Goal: Task Accomplishment & Management: Use online tool/utility

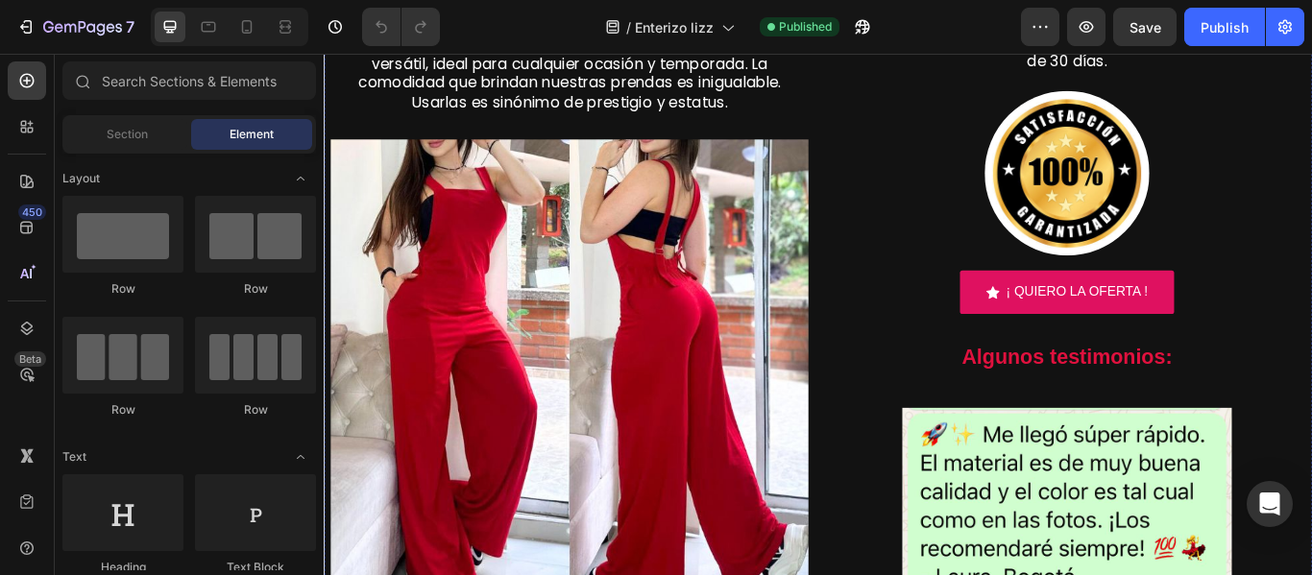
scroll to position [423, 0]
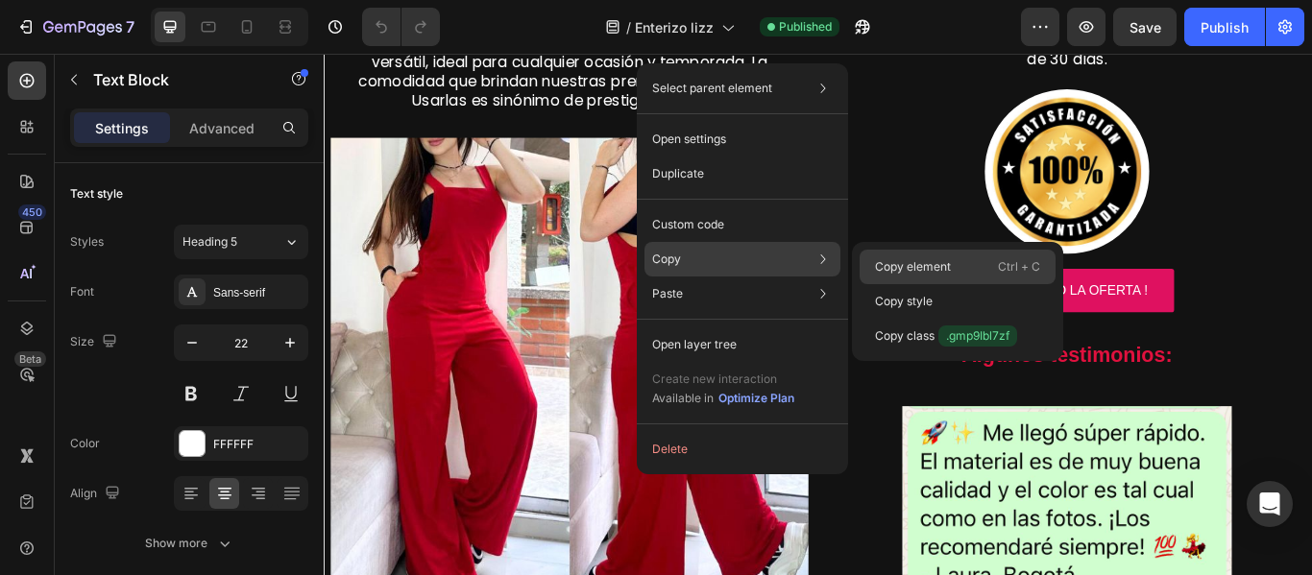
click at [886, 259] on p "Copy element" at bounding box center [913, 266] width 76 height 17
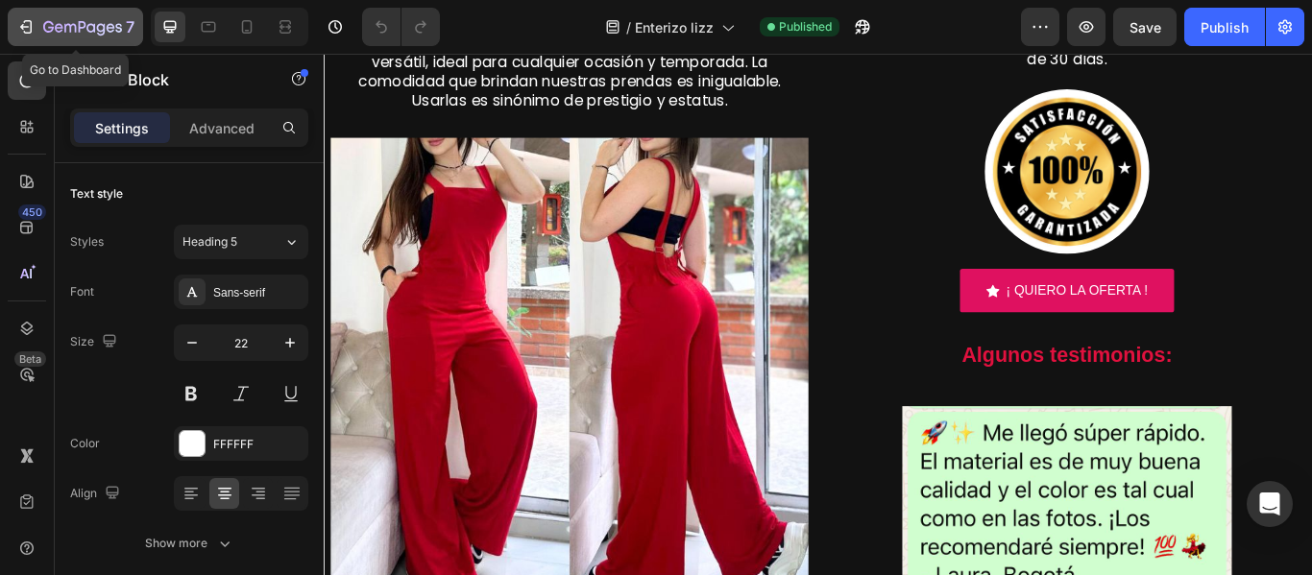
click at [24, 33] on icon "button" at bounding box center [28, 26] width 9 height 13
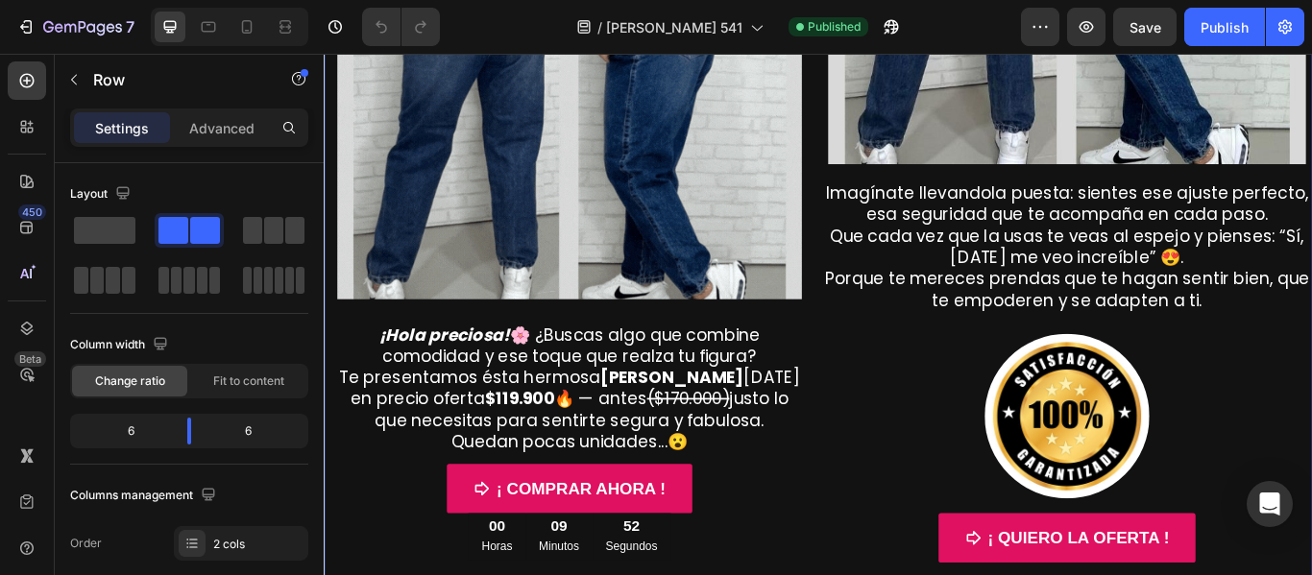
scroll to position [519, 0]
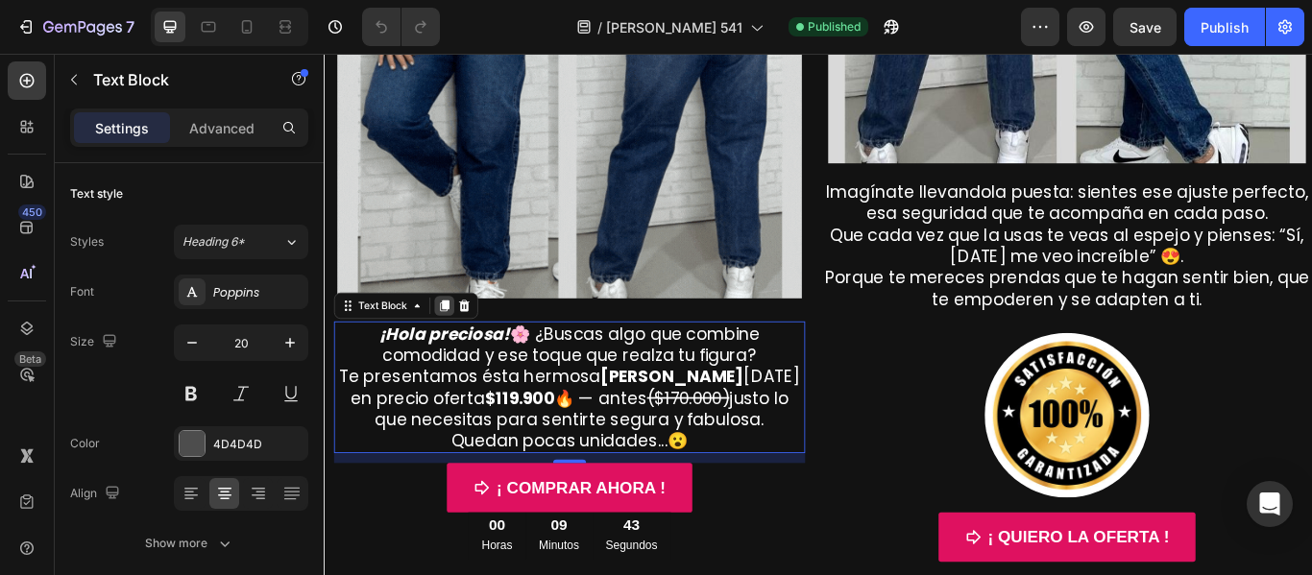
click at [467, 342] on icon at bounding box center [464, 348] width 11 height 13
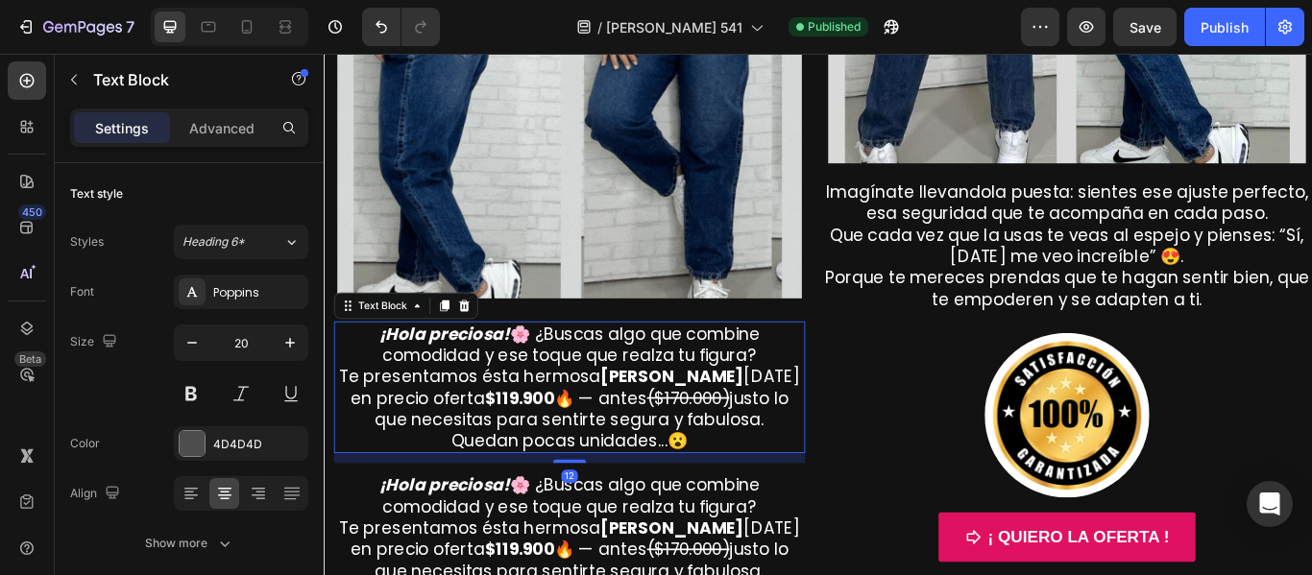
click at [513, 398] on span "¡Hola preciosa! 🌸 ¿Buscas algo que combine comodidad y ese toque que realza tu …" at bounding box center [610, 393] width 445 height 52
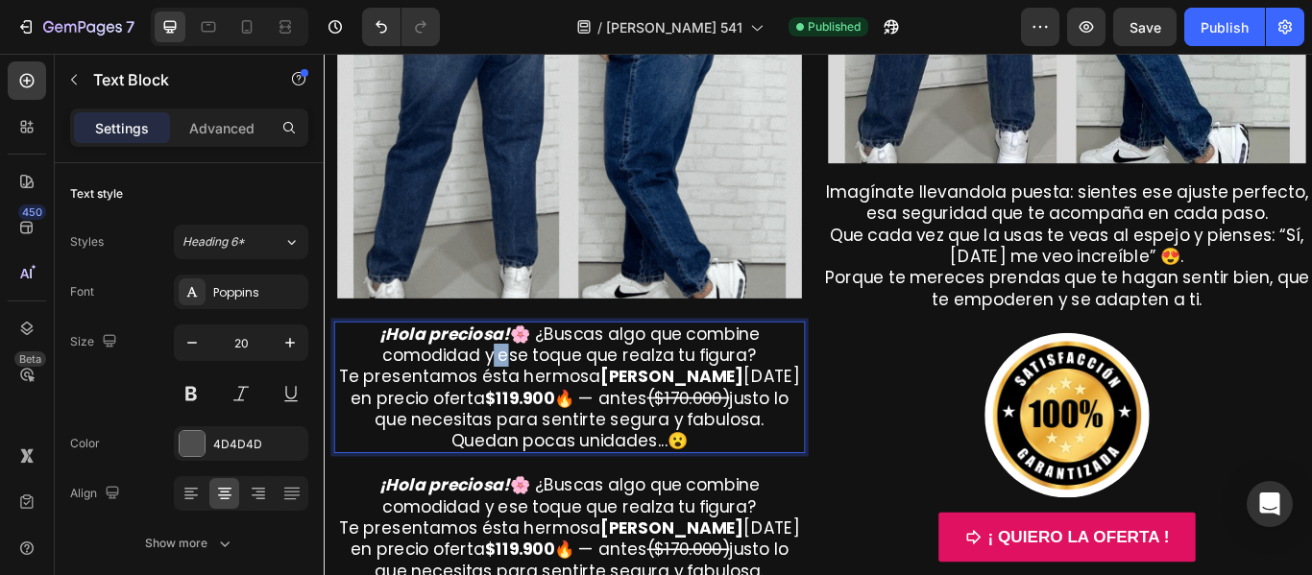
click at [513, 398] on span "¡Hola preciosa! 🌸 ¿Buscas algo que combine comodidad y ese toque que realza tu …" at bounding box center [610, 393] width 445 height 52
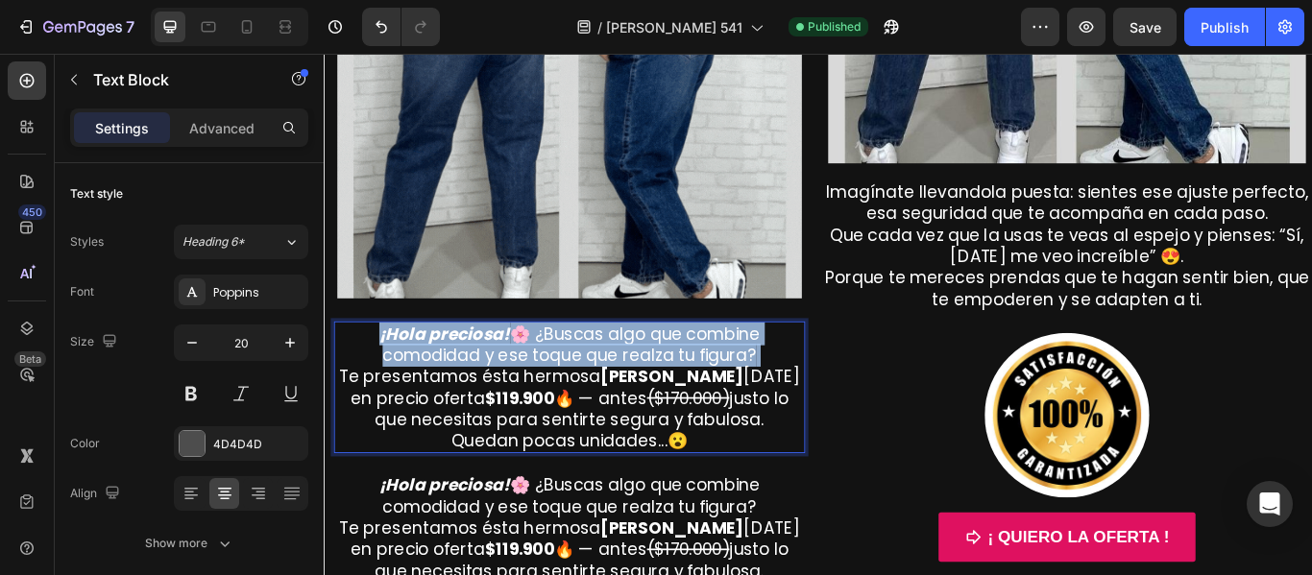
click at [513, 398] on span "¡Hola preciosa! 🌸 ¿Buscas algo que combine comodidad y ese toque que realza tu …" at bounding box center [610, 393] width 445 height 52
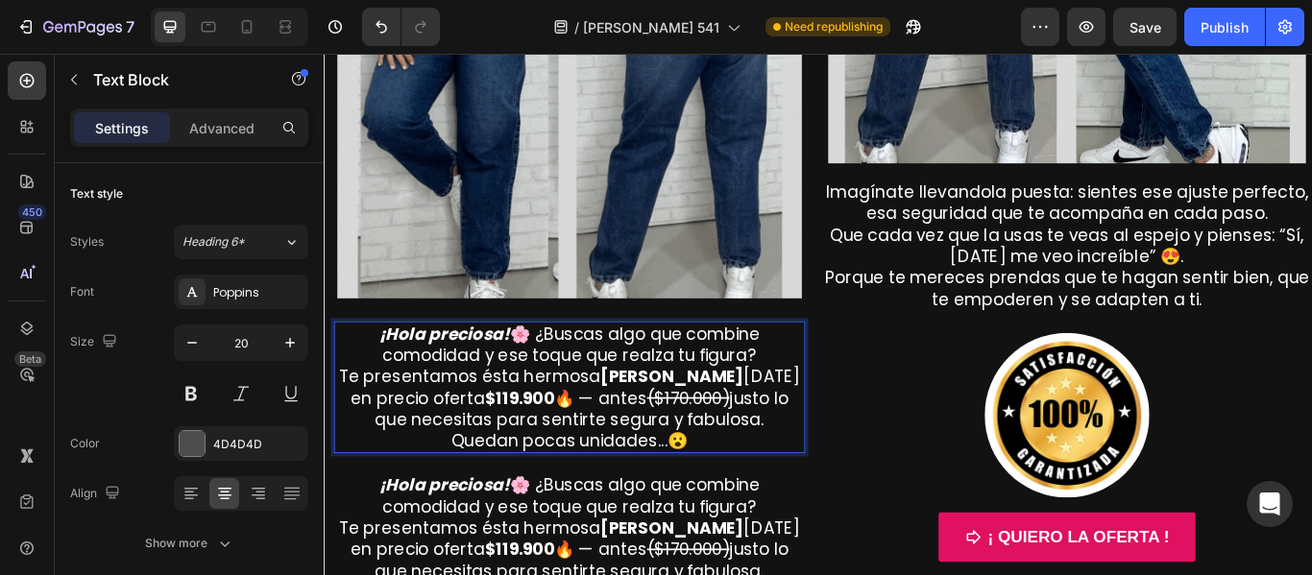
click at [798, 503] on p "¡Hola preciosa! 🌸 ¿Buscas algo que combine comodidad y ese toque que realza tu …" at bounding box center [610, 443] width 546 height 150
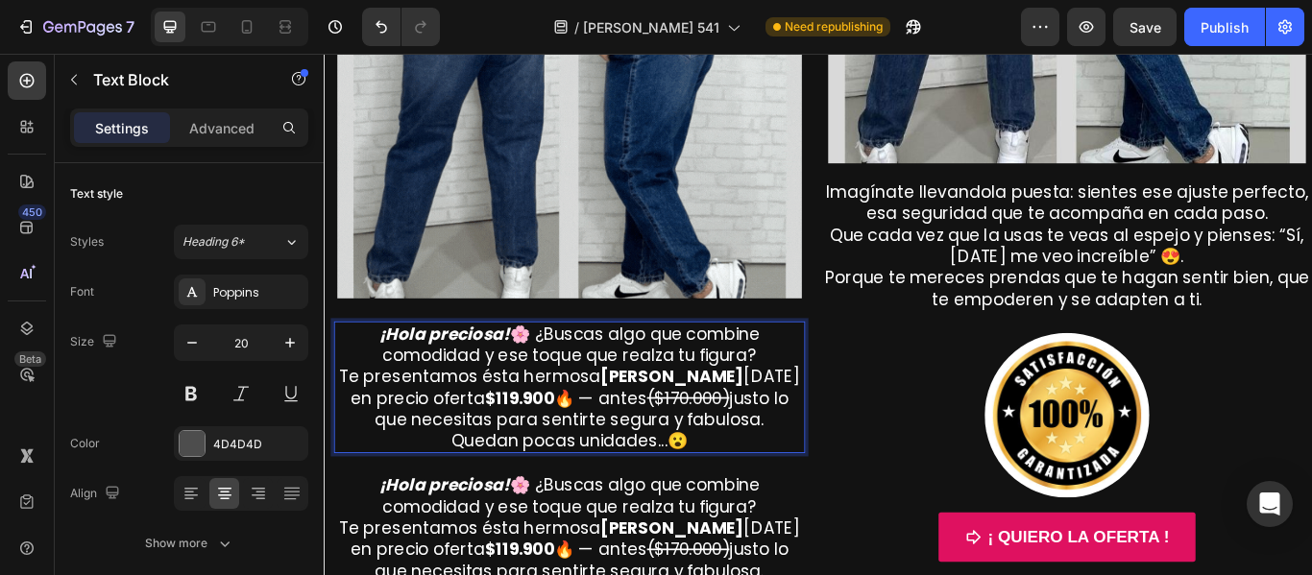
click at [701, 417] on strong "Braga" at bounding box center [729, 430] width 167 height 27
click at [390, 38] on button "Undo/Redo" at bounding box center [381, 27] width 38 height 38
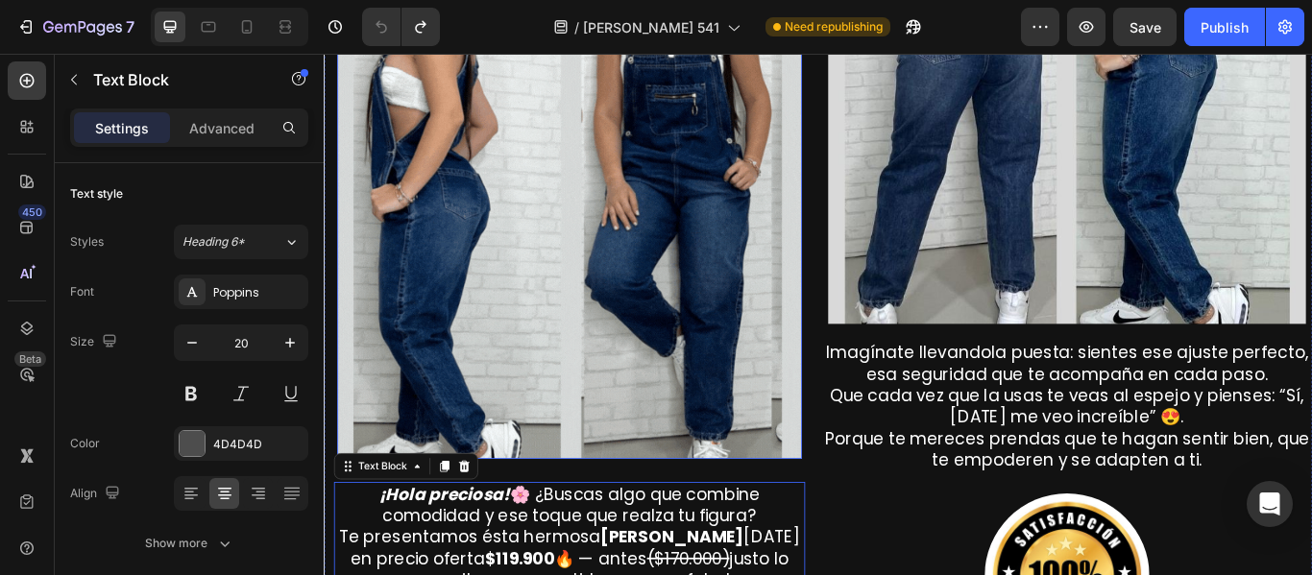
scroll to position [573, 0]
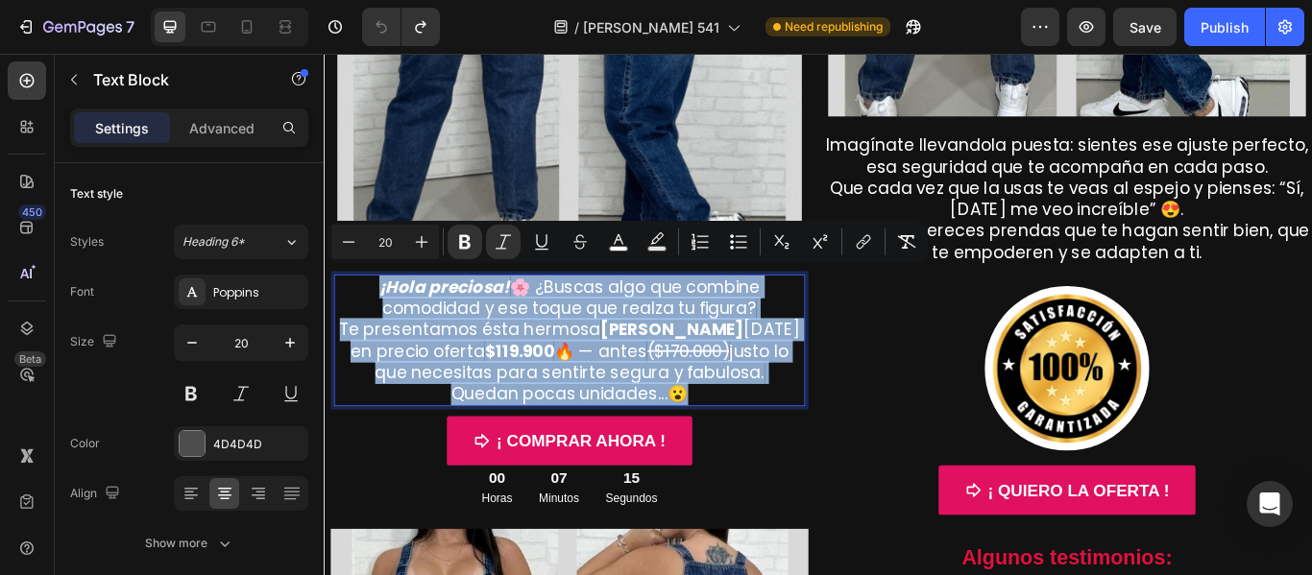
drag, startPoint x: 746, startPoint y: 437, endPoint x: 383, endPoint y: 328, distance: 379.3
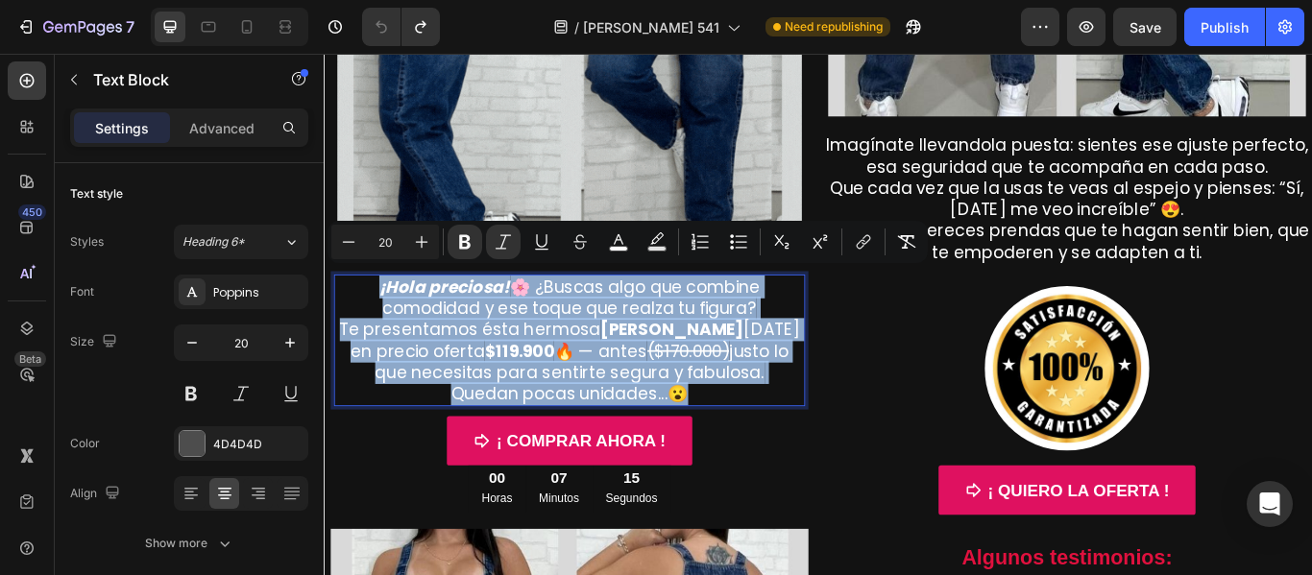
click at [383, 328] on p "¡Hola preciosa! 🌸 ¿Buscas algo que combine comodidad y ese toque que realza tu …" at bounding box center [610, 388] width 546 height 150
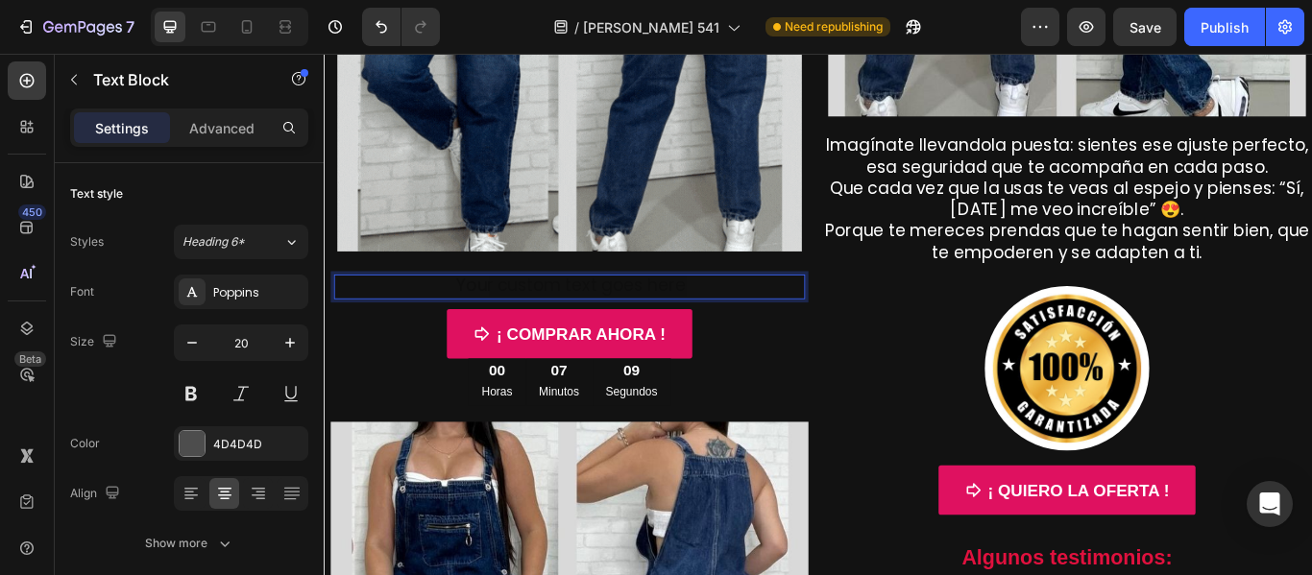
click at [589, 315] on div "Rich Text Editor. Editing area: main" at bounding box center [609, 325] width 549 height 29
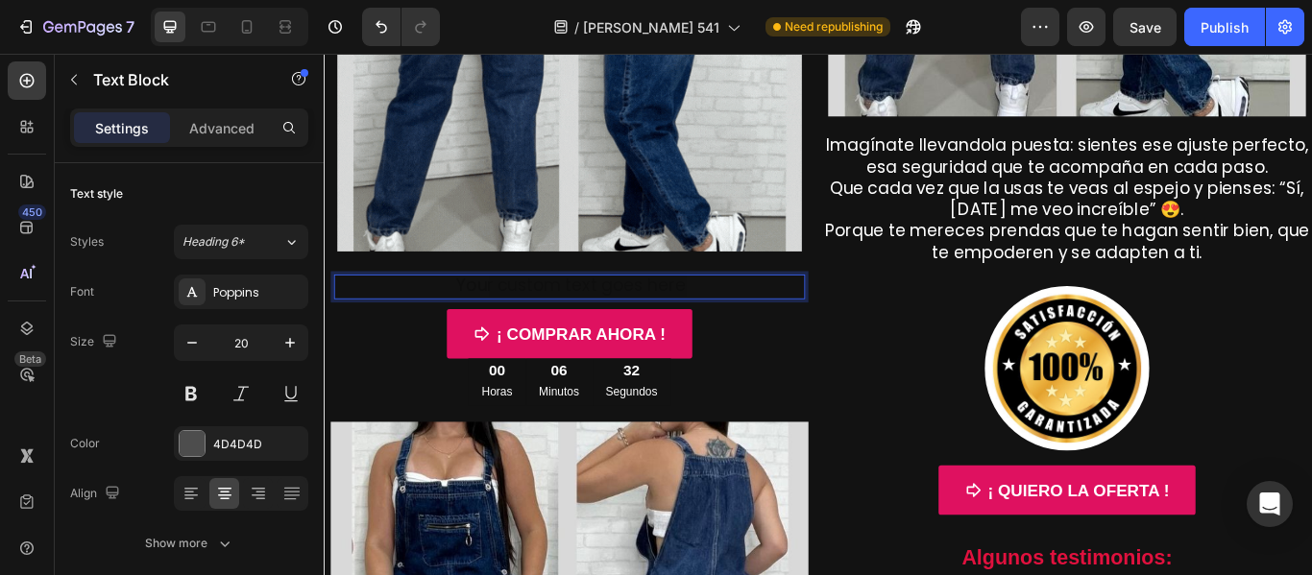
click at [577, 311] on div "Rich Text Editor. Editing area: main" at bounding box center [609, 325] width 549 height 29
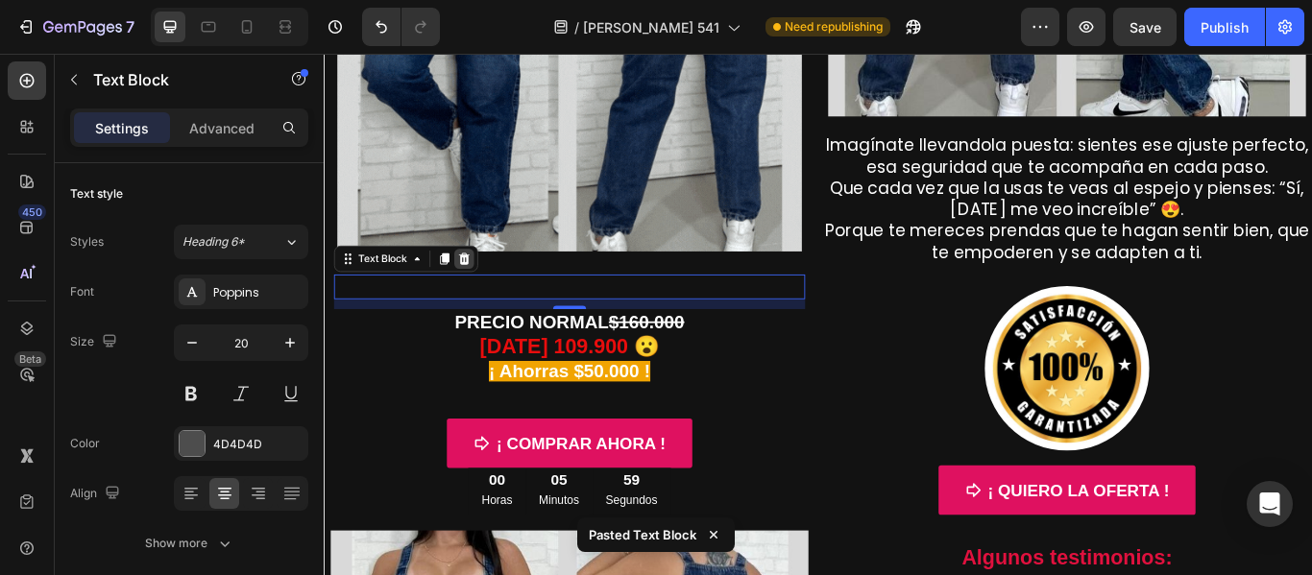
click at [487, 286] on icon at bounding box center [487, 292] width 12 height 13
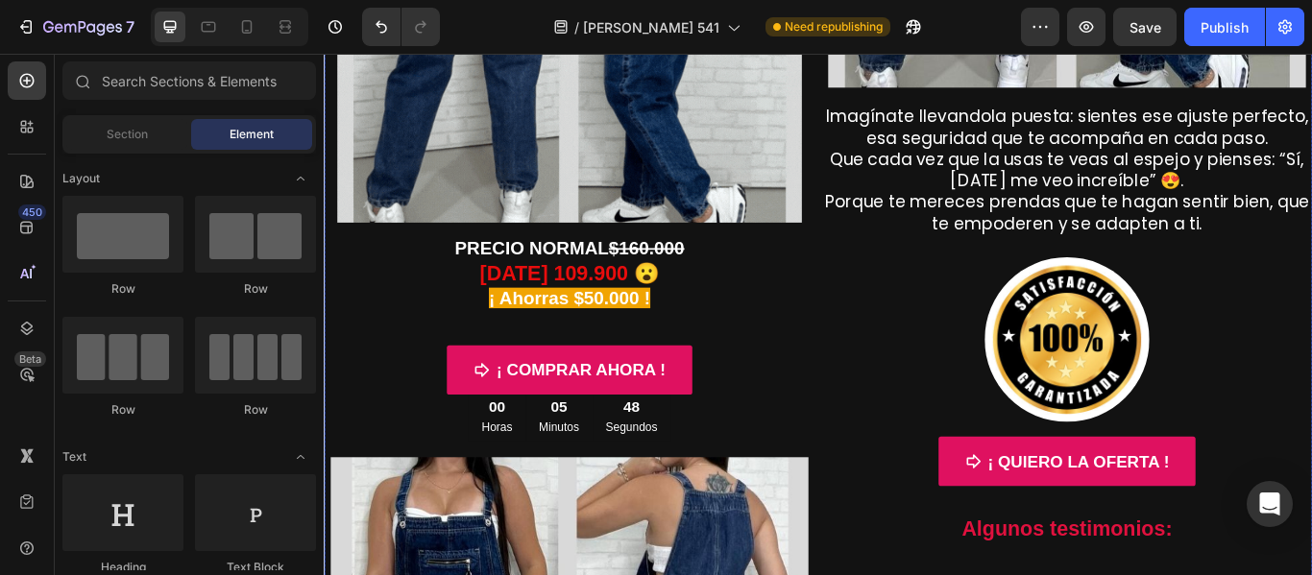
scroll to position [606, 0]
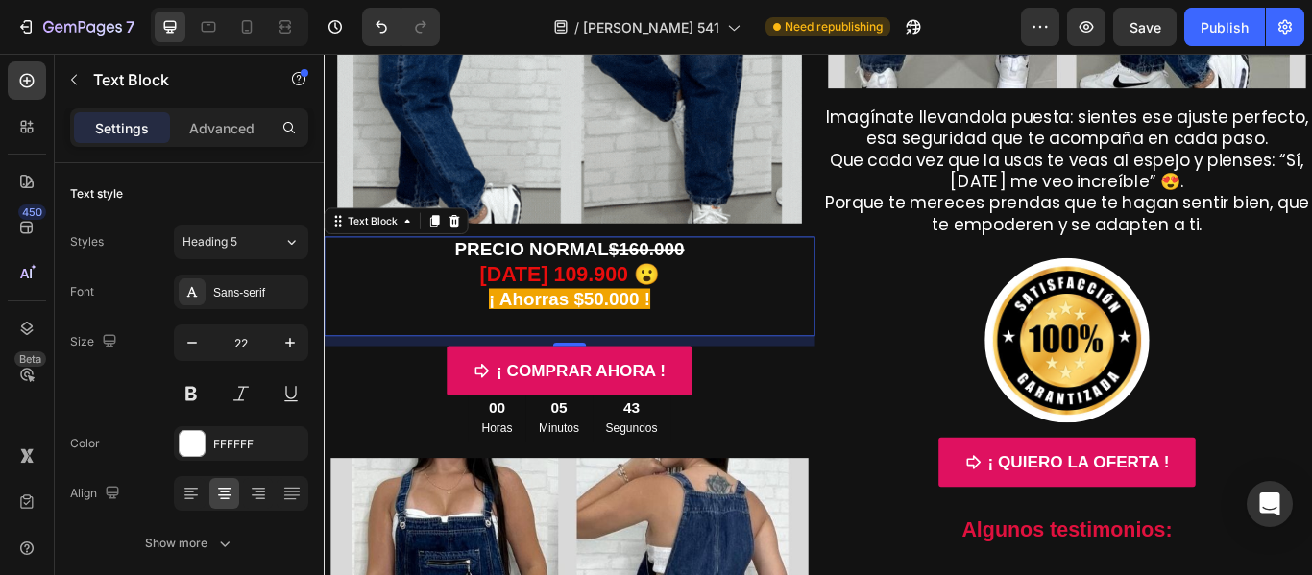
click at [594, 302] on strong "HOY 109.900 😮" at bounding box center [609, 310] width 209 height 27
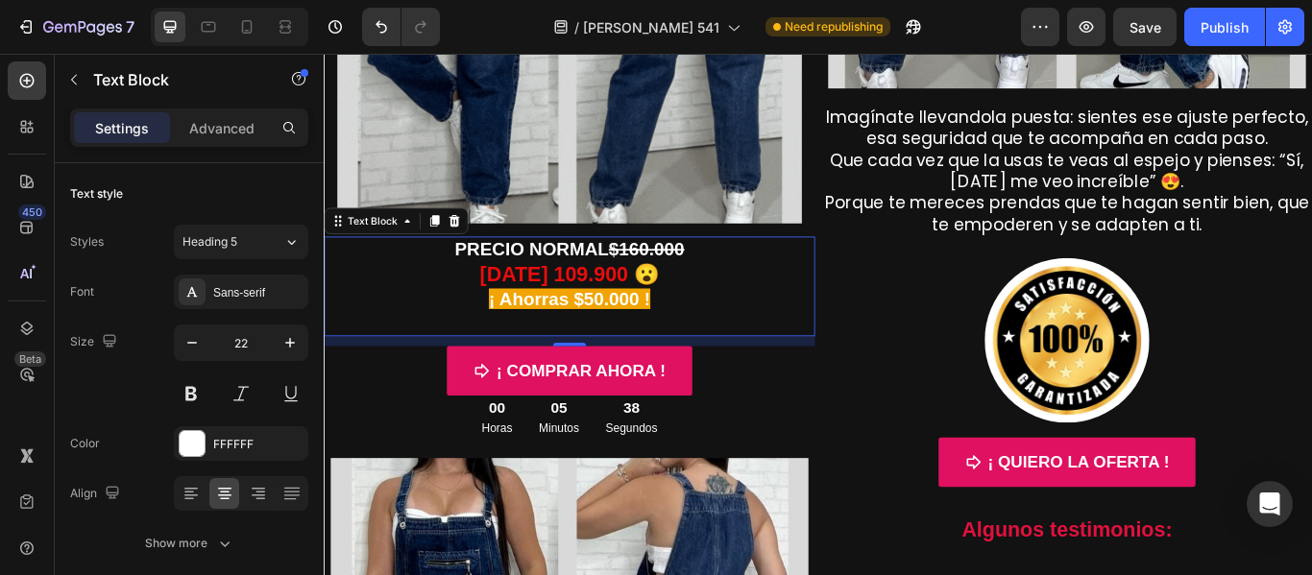
click at [685, 271] on strong "$160.000" at bounding box center [700, 282] width 88 height 24
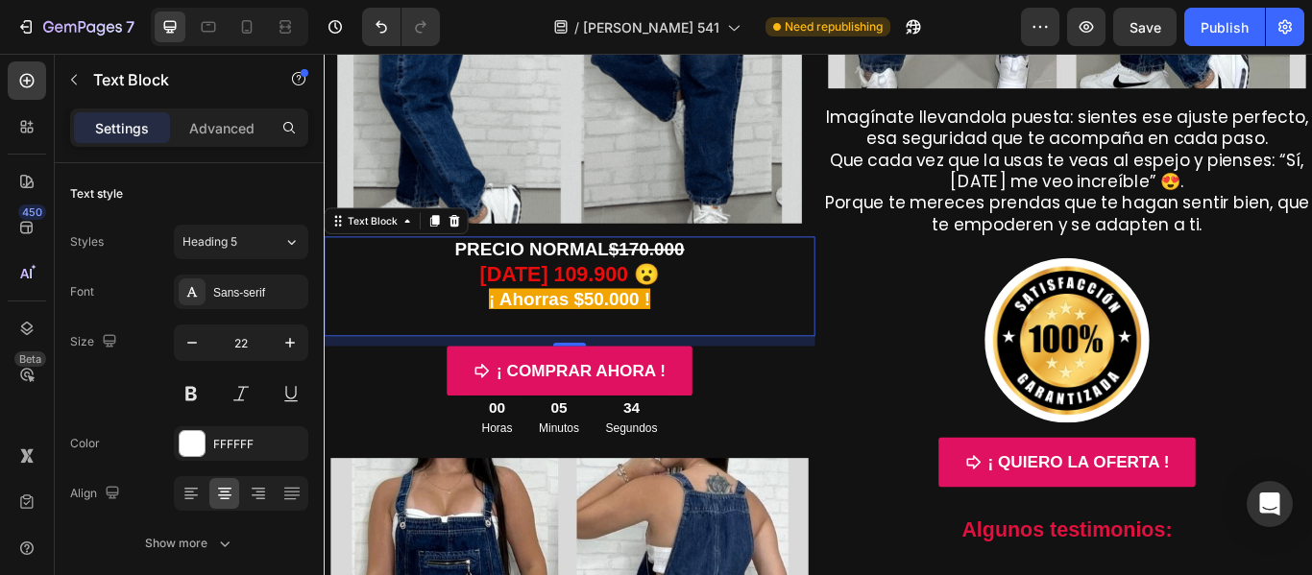
click at [603, 298] on strong "HOY 109.900 😮" at bounding box center [609, 310] width 209 height 27
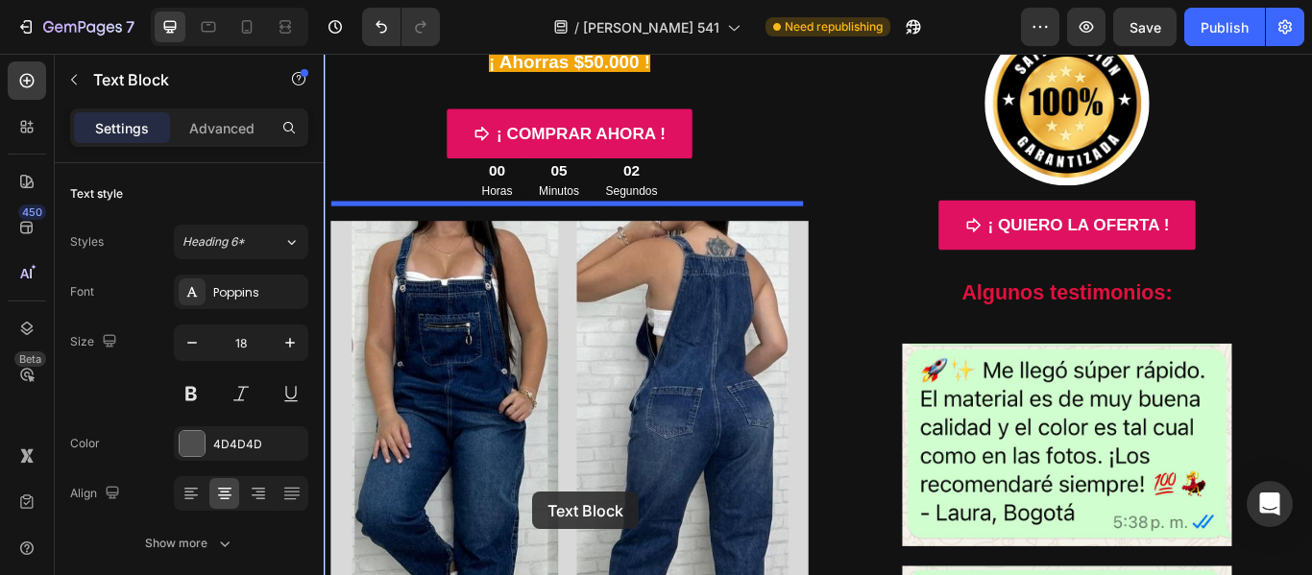
scroll to position [886, 0]
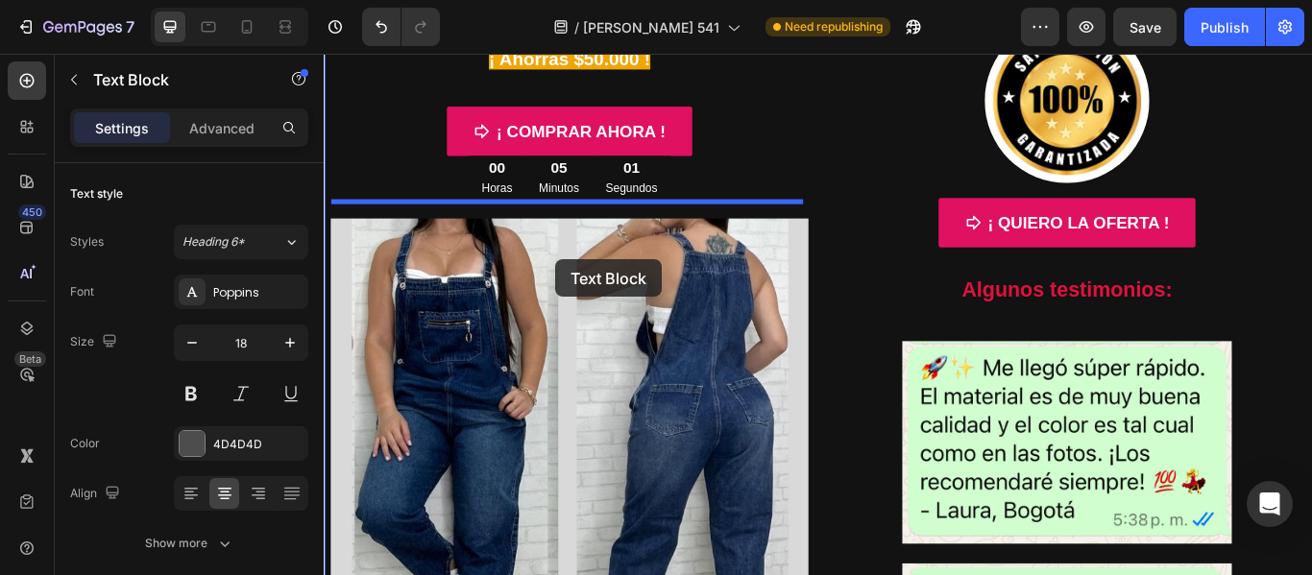
drag, startPoint x: 919, startPoint y: 104, endPoint x: 594, endPoint y: 294, distance: 377.1
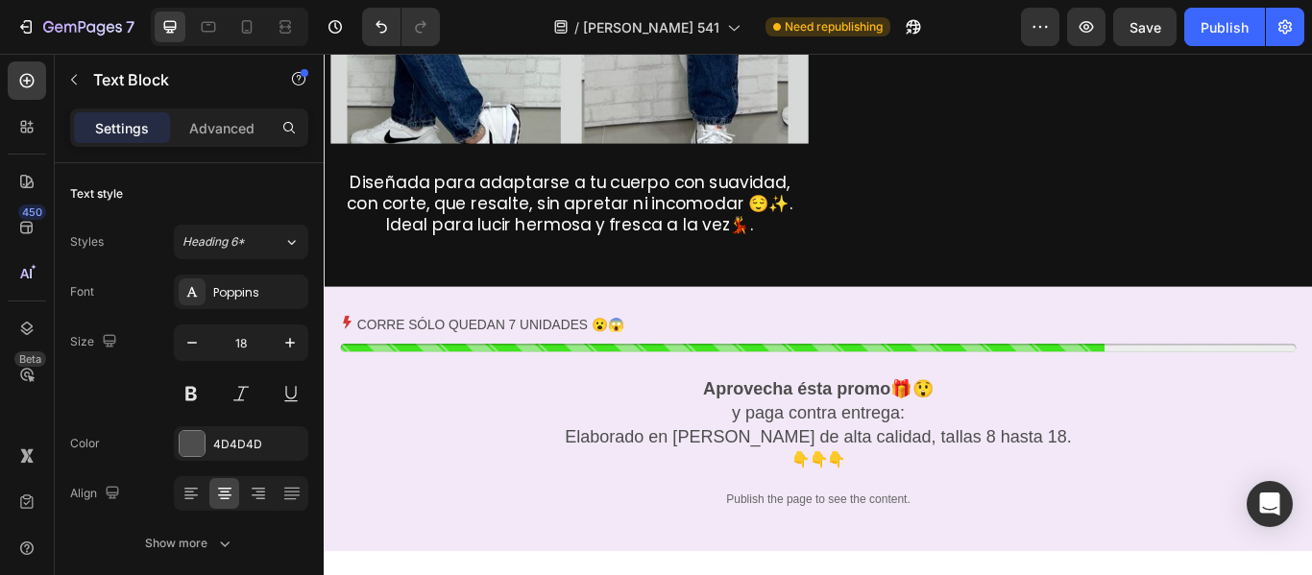
scroll to position [2271, 0]
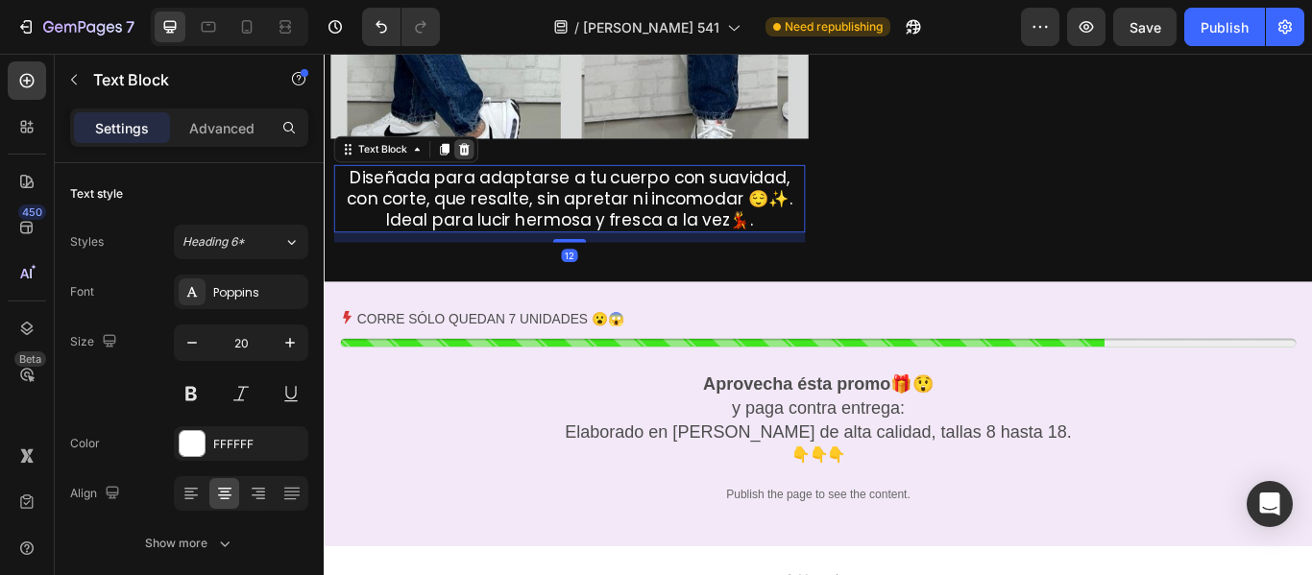
click at [490, 158] on icon at bounding box center [487, 164] width 12 height 13
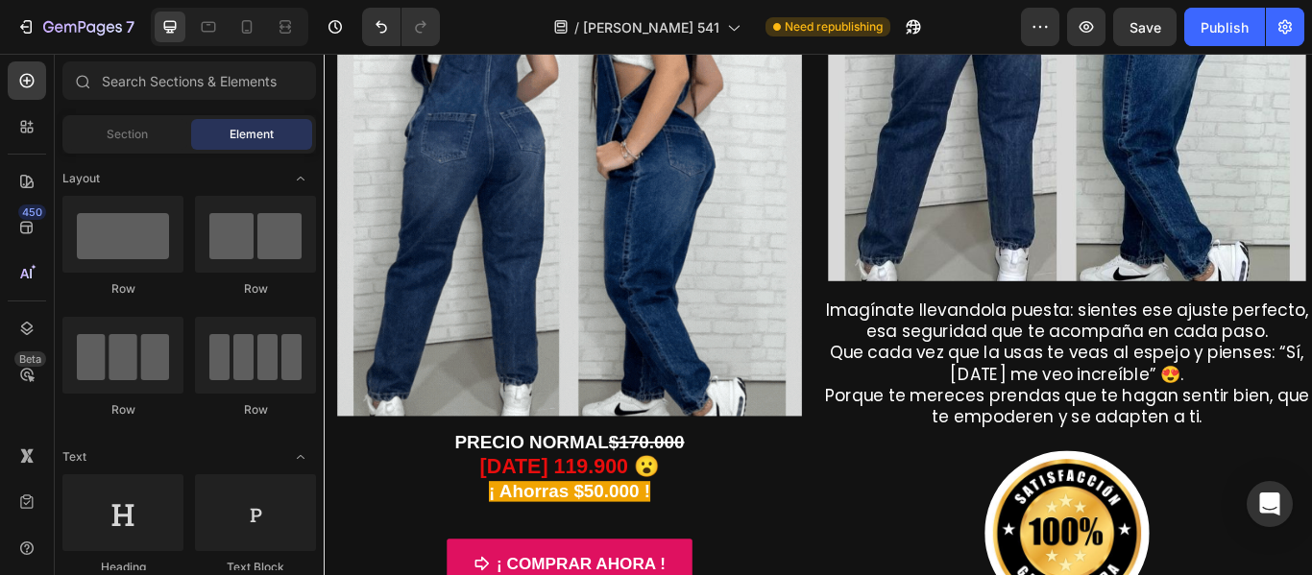
scroll to position [487, 0]
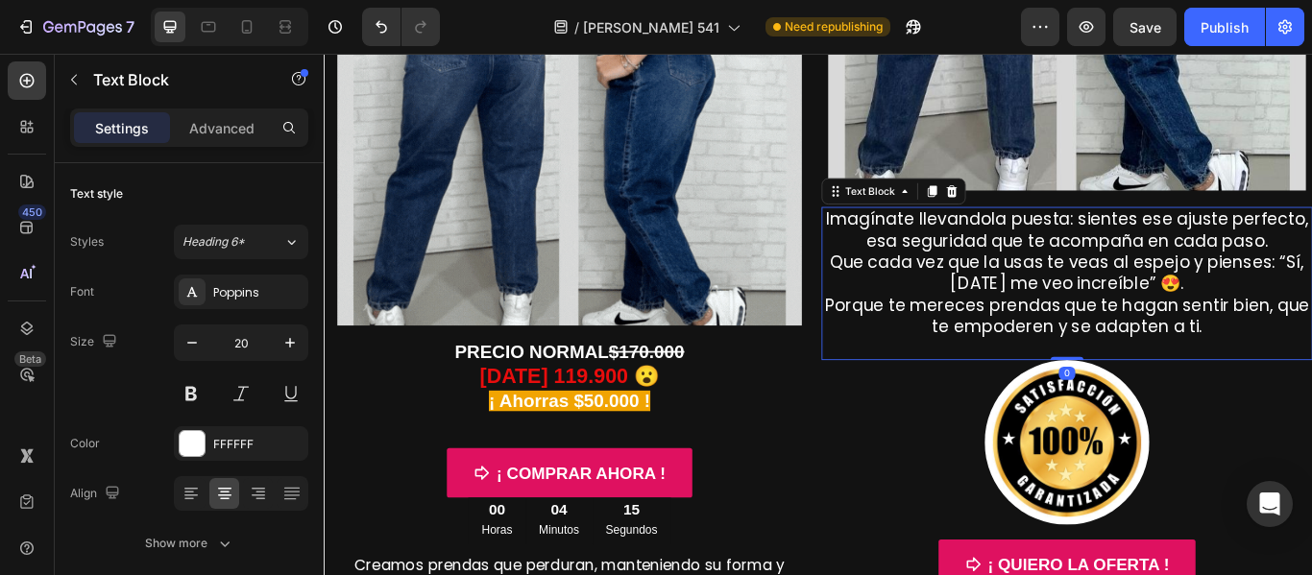
click at [1003, 278] on p "Imagínate llevandola puesta: sientes ese ajuste perfecto, esa seguridad que te …" at bounding box center [1190, 309] width 569 height 150
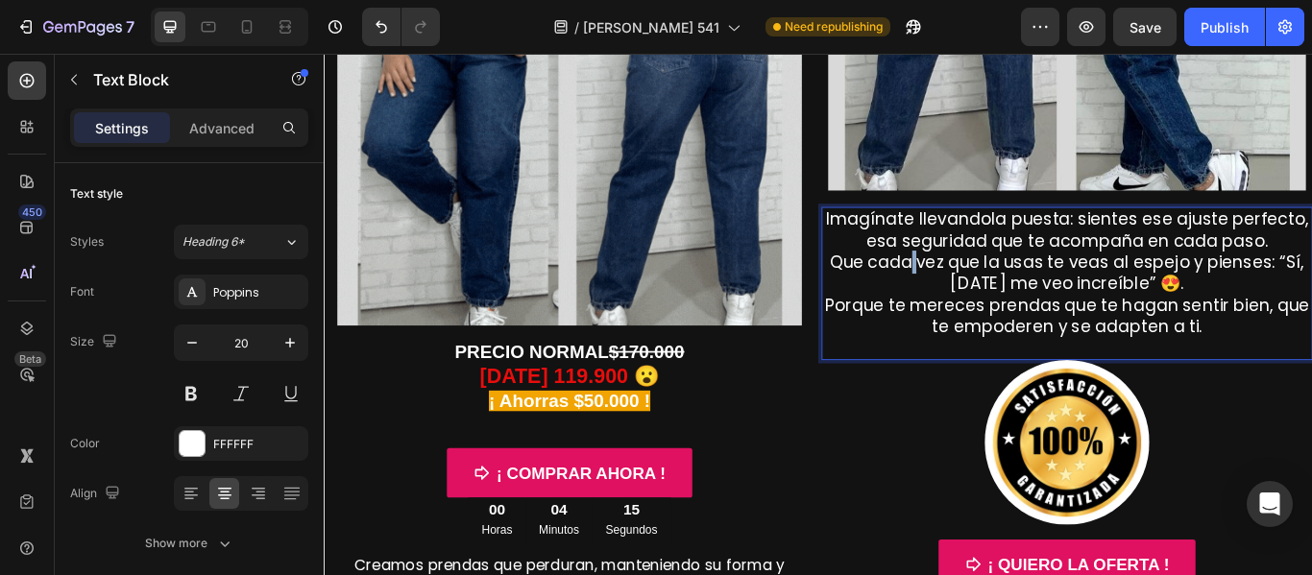
click at [1003, 278] on p "Imagínate llevandola puesta: sientes ese ajuste perfecto, esa seguridad que te …" at bounding box center [1190, 309] width 569 height 150
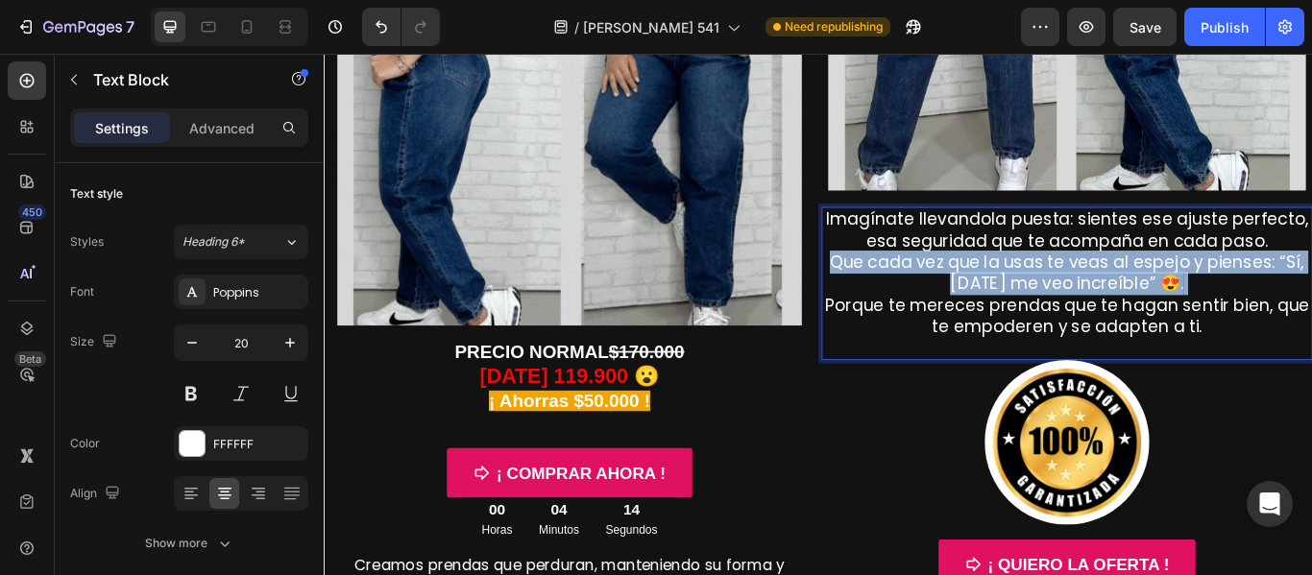
click at [1003, 278] on p "Imagínate llevandola puesta: sientes ese ajuste perfecto, esa seguridad que te …" at bounding box center [1190, 309] width 569 height 150
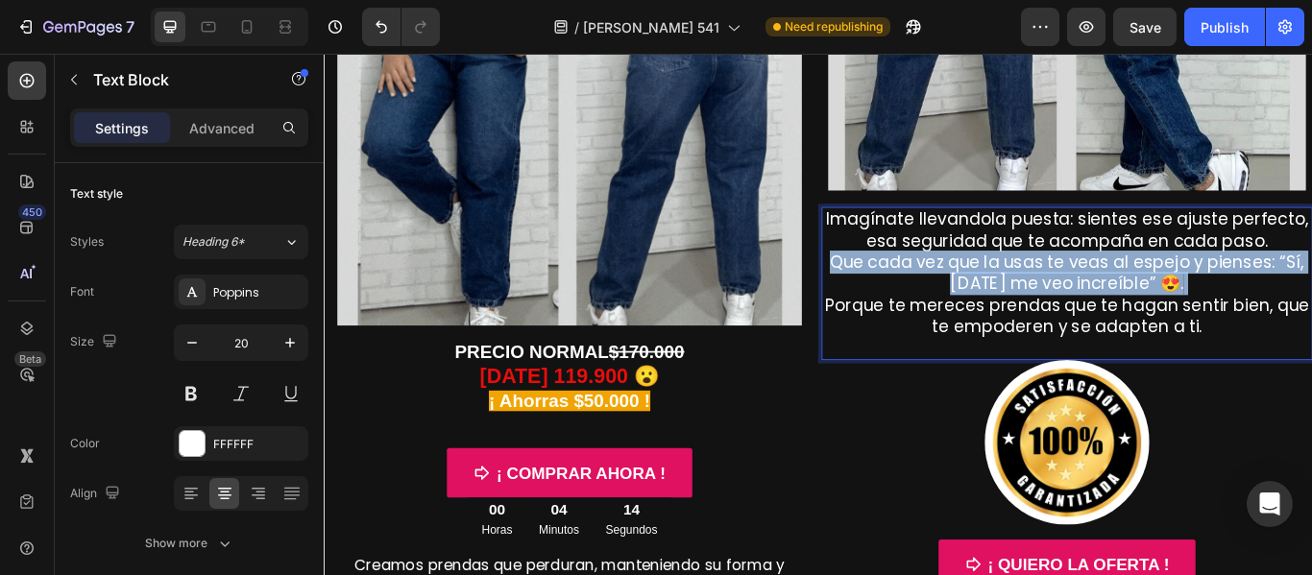
click at [1003, 278] on p "Imagínate llevandola puesta: sientes ese ajuste perfecto, esa seguridad que te …" at bounding box center [1190, 309] width 569 height 150
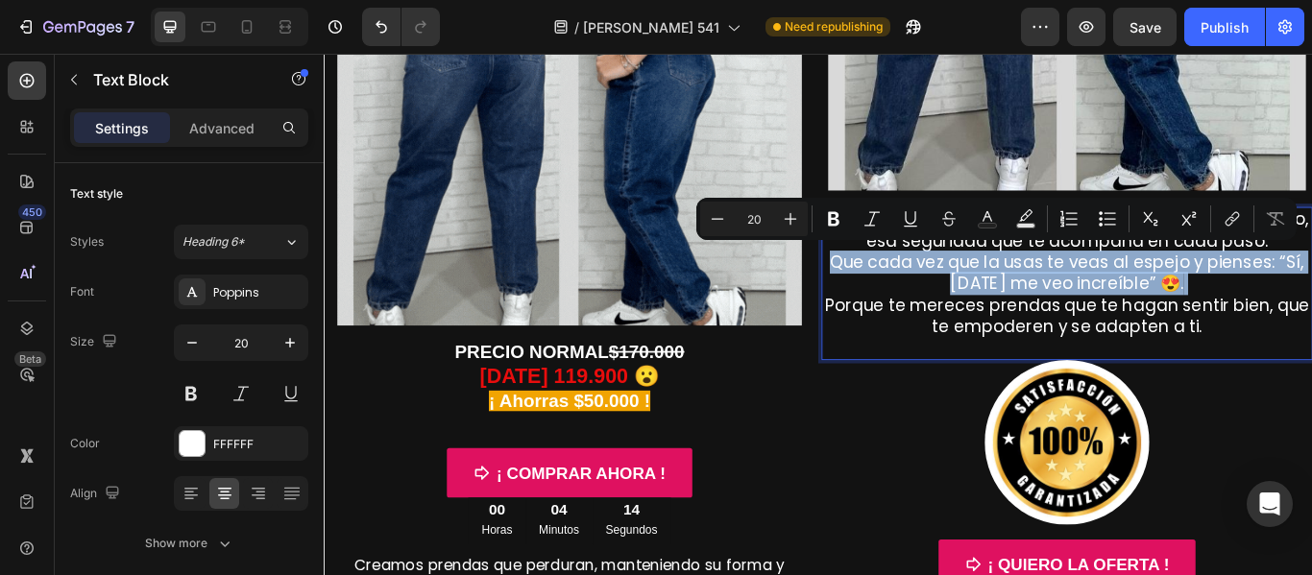
click at [1003, 278] on p "Imagínate llevandola puesta: sientes ese ajuste perfecto, esa seguridad que te …" at bounding box center [1190, 309] width 569 height 150
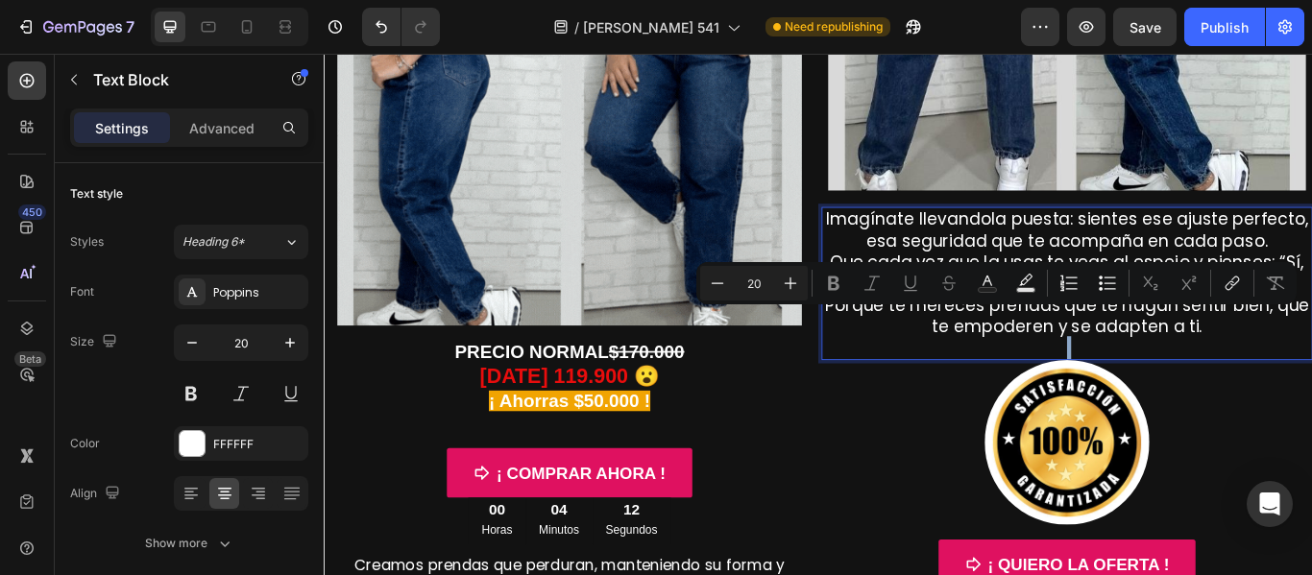
drag, startPoint x: 1331, startPoint y: 384, endPoint x: 1366, endPoint y: 354, distance: 45.6
click at [1311, 354] on div "Imagínate llevandola puesta: sientes ese ajuste perfecto, esa seguridad que te …" at bounding box center [1190, 321] width 573 height 179
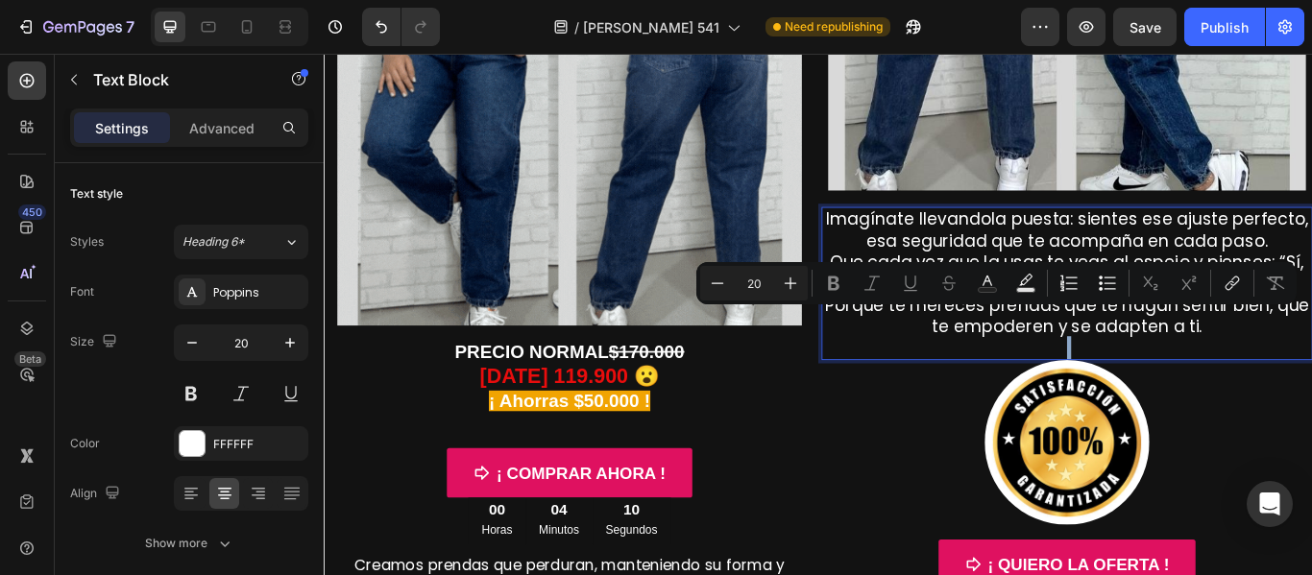
click at [1216, 384] on p "Rich Text Editor. Editing area: main" at bounding box center [1190, 396] width 569 height 25
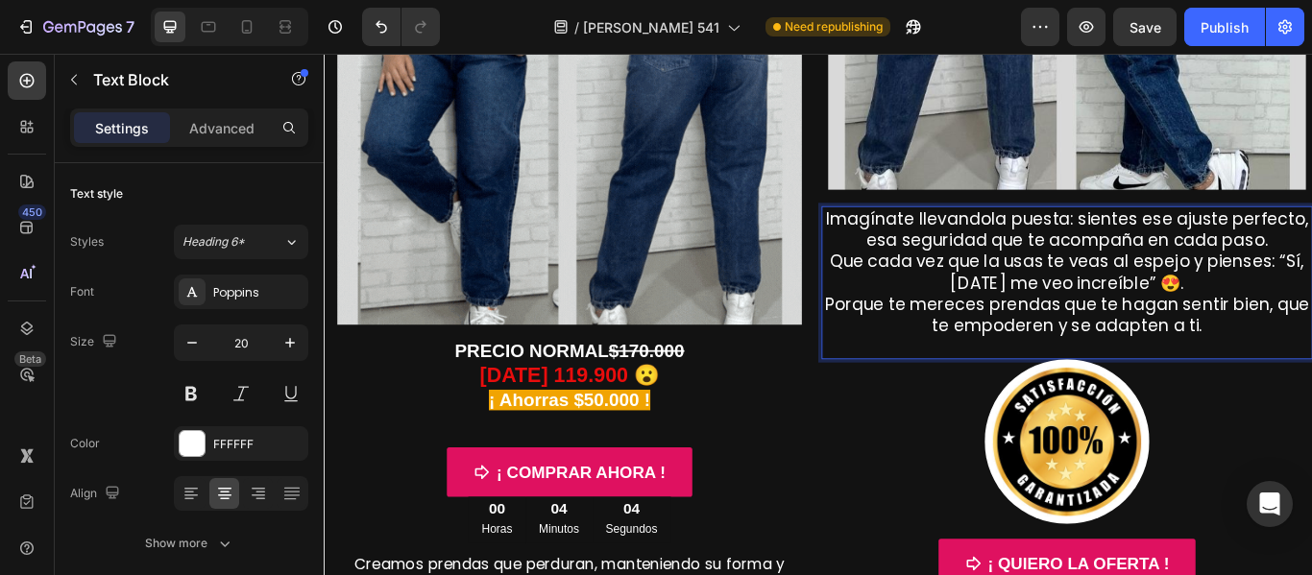
scroll to position [489, 0]
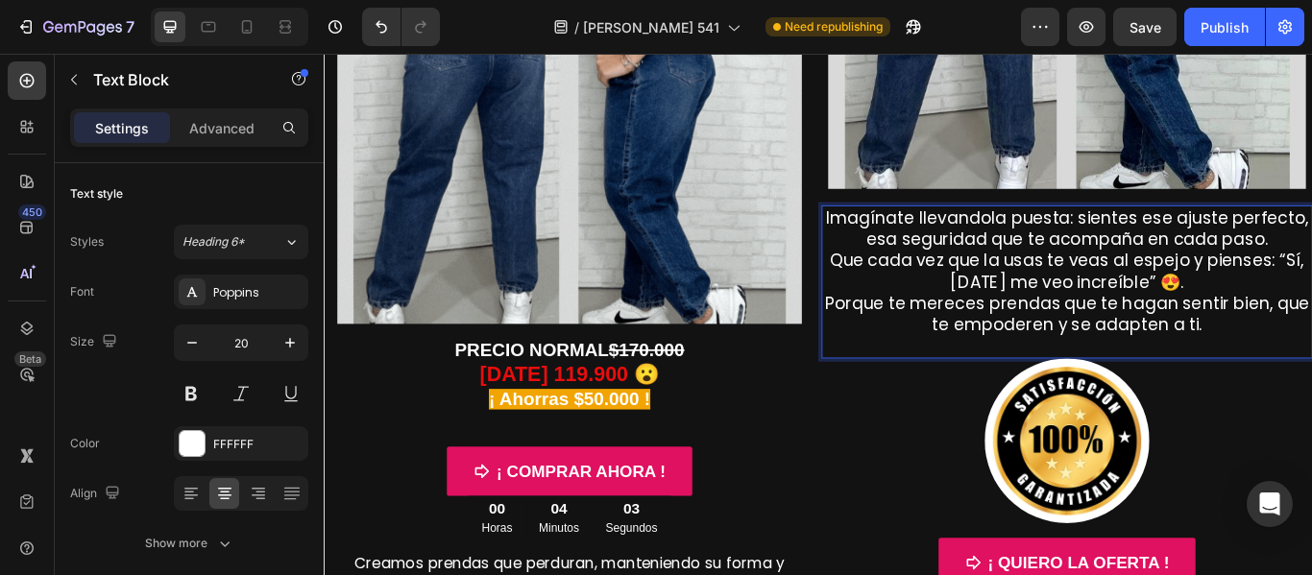
click at [1242, 333] on p "Imagínate llevandola puesta: sientes ese ajuste perfecto, esa seguridad que te …" at bounding box center [1190, 307] width 569 height 150
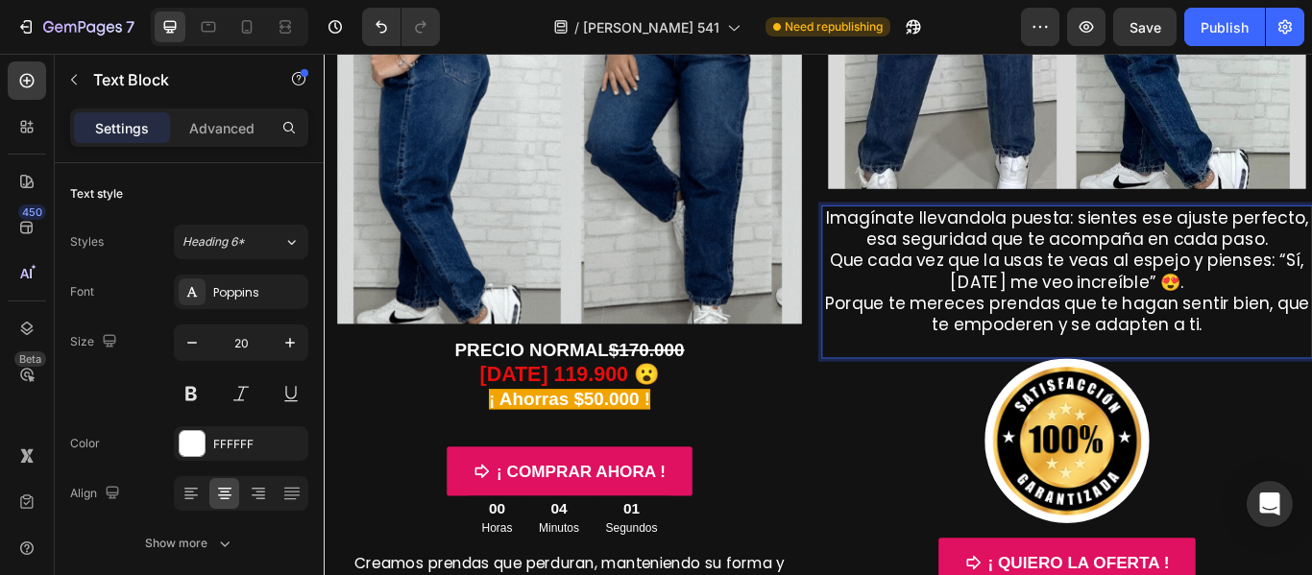
click at [1311, 347] on p "Imagínate llevandola puesta: sientes ese ajuste perfecto, esa seguridad que te …" at bounding box center [1190, 307] width 569 height 150
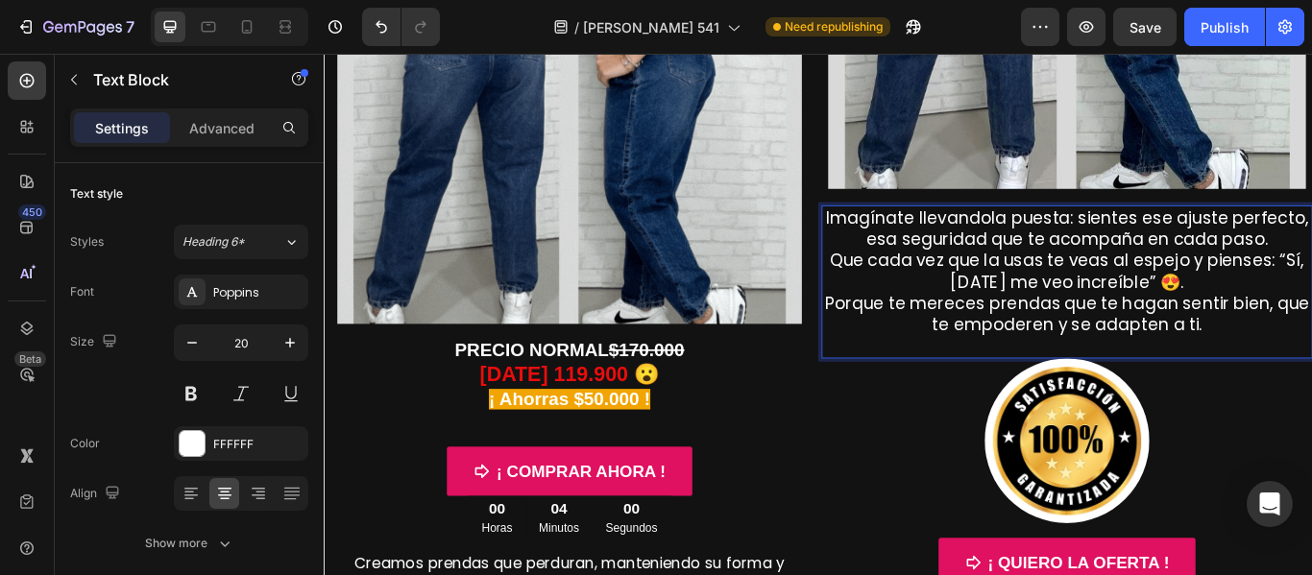
click at [1311, 368] on p "Imagínate llevandola puesta: sientes ese ajuste perfecto, esa seguridad que te …" at bounding box center [1190, 307] width 569 height 150
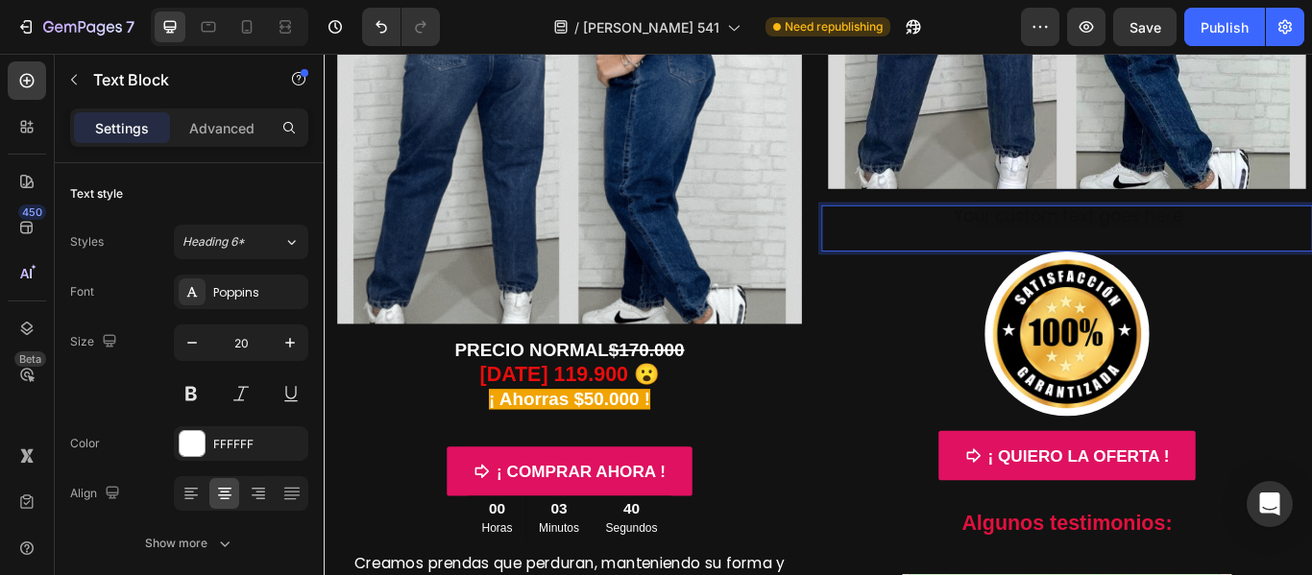
click at [1132, 271] on p "Rich Text Editor. Editing area: main" at bounding box center [1190, 269] width 569 height 25
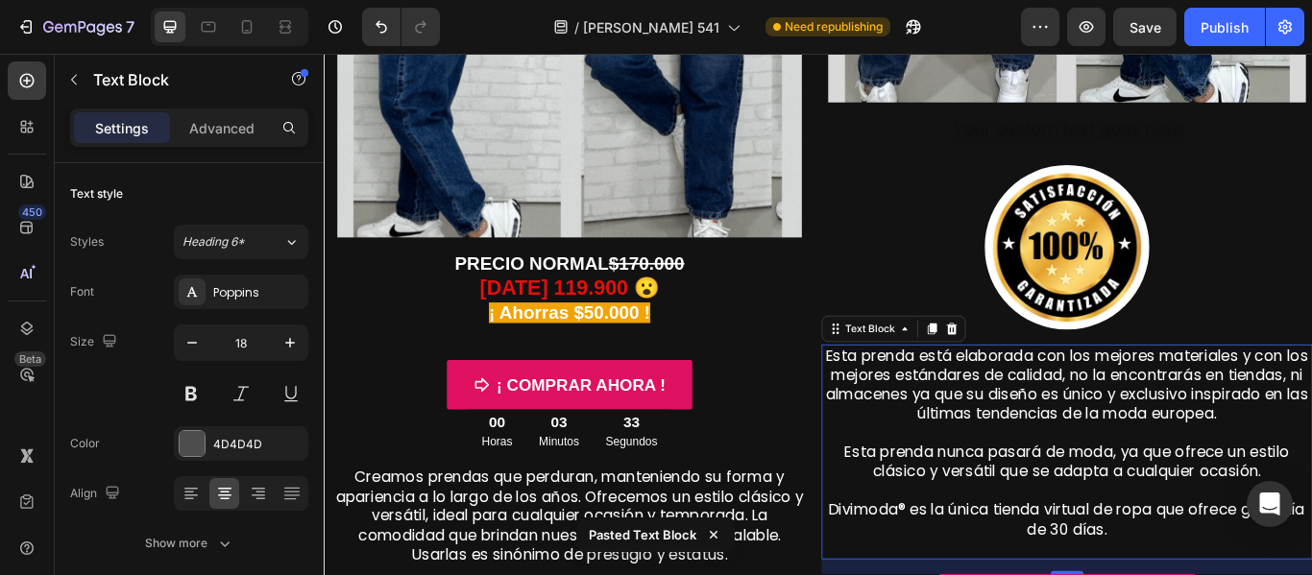
scroll to position [529, 0]
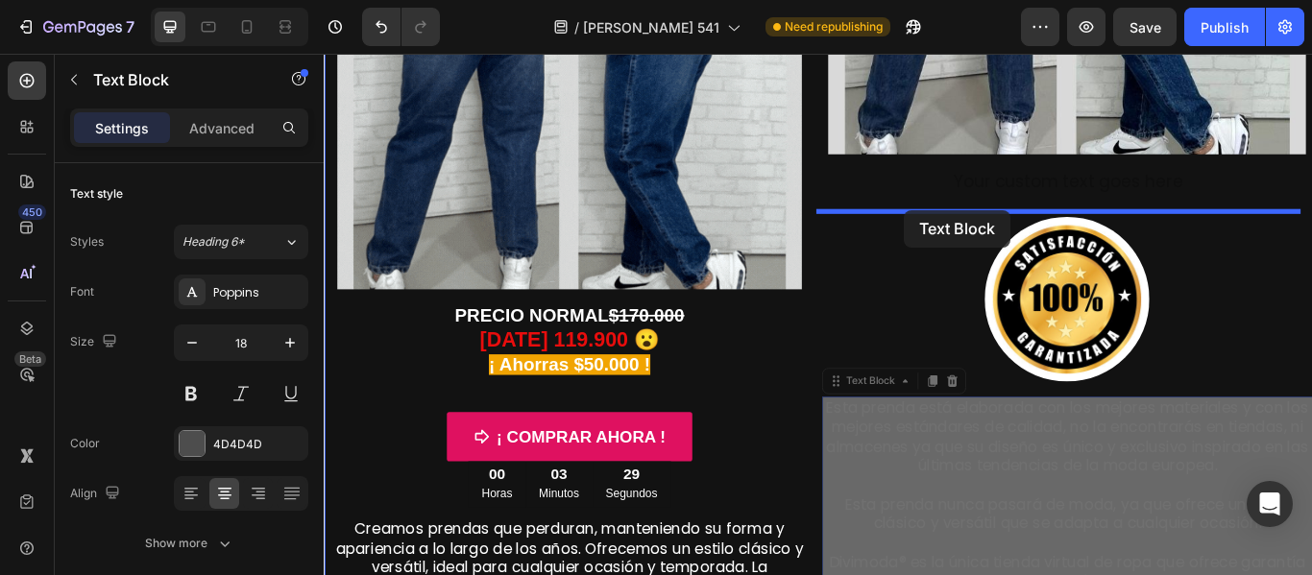
drag, startPoint x: 925, startPoint y: 430, endPoint x: 1000, endPoint y: 236, distance: 208.0
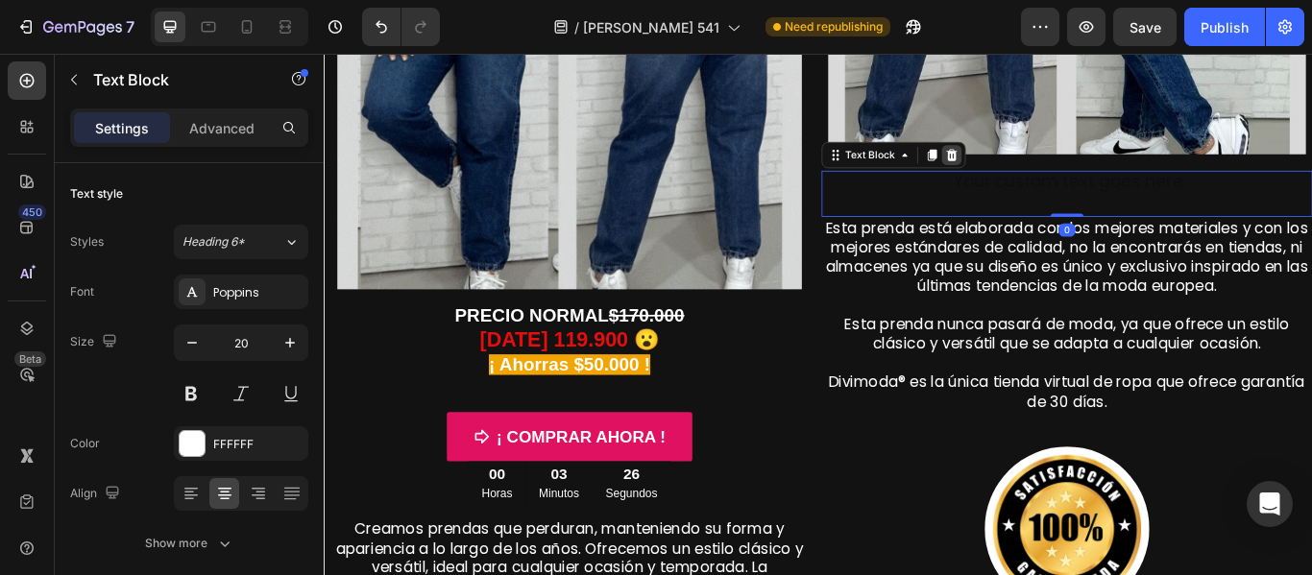
click at [1053, 165] on icon at bounding box center [1056, 171] width 12 height 13
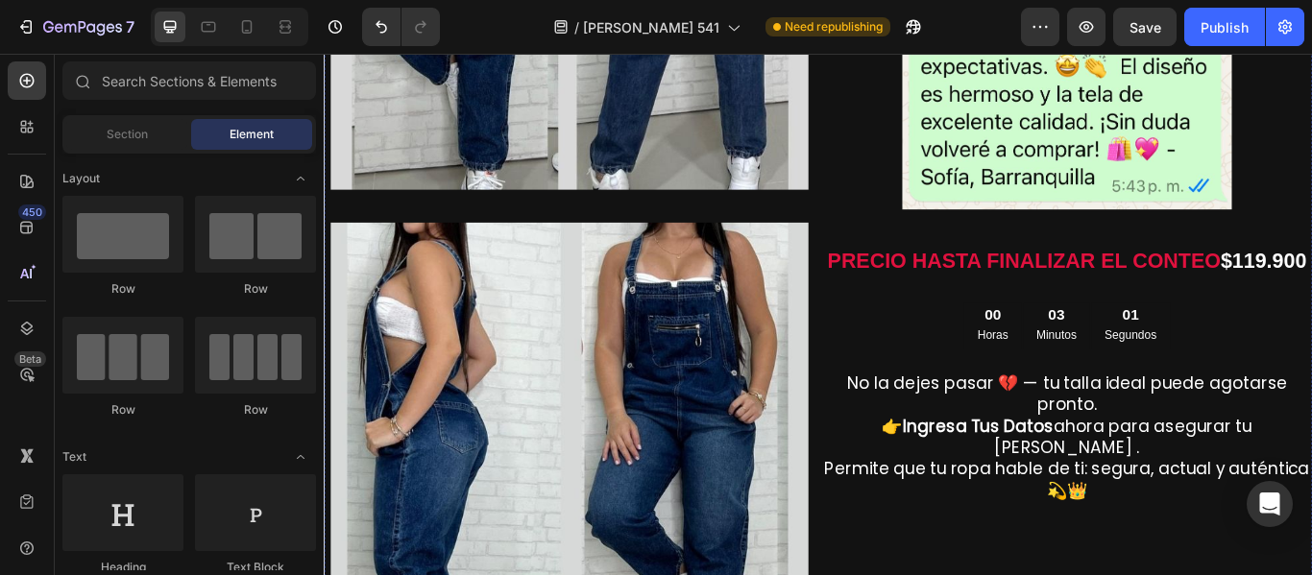
scroll to position [1639, 0]
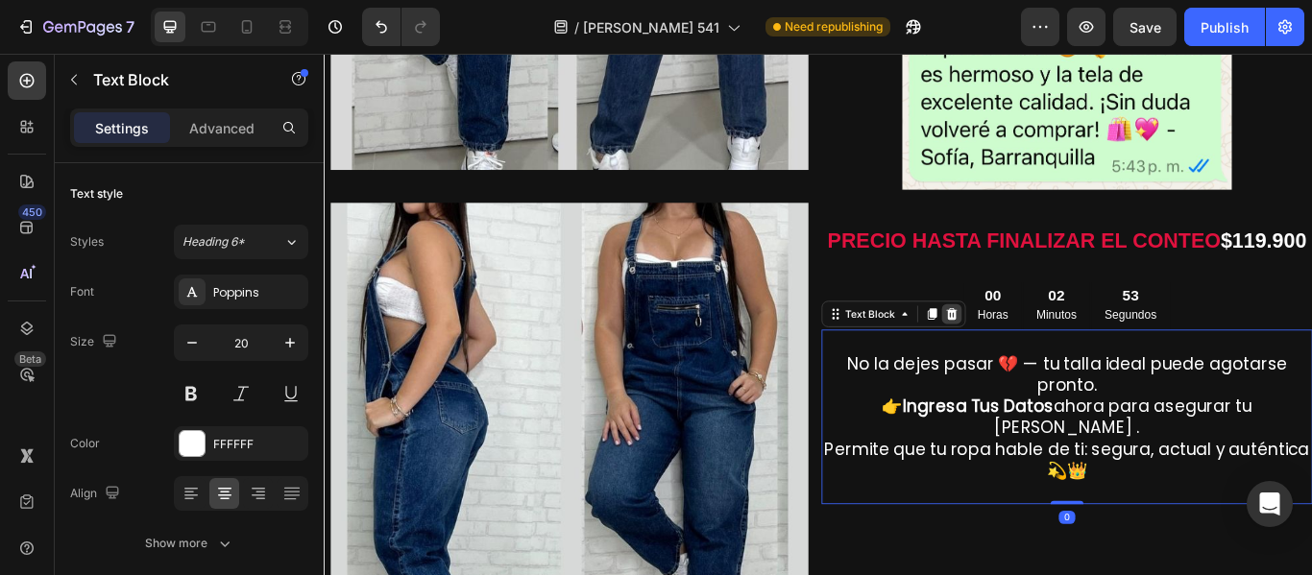
click at [1050, 369] on div at bounding box center [1055, 357] width 23 height 23
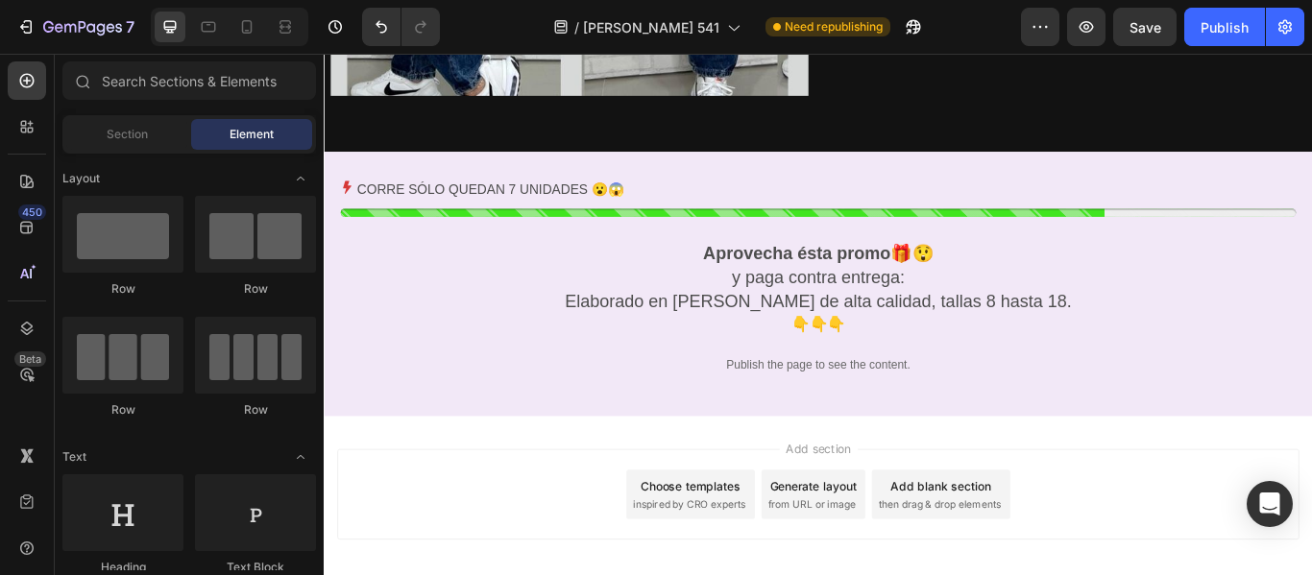
scroll to position [2322, 0]
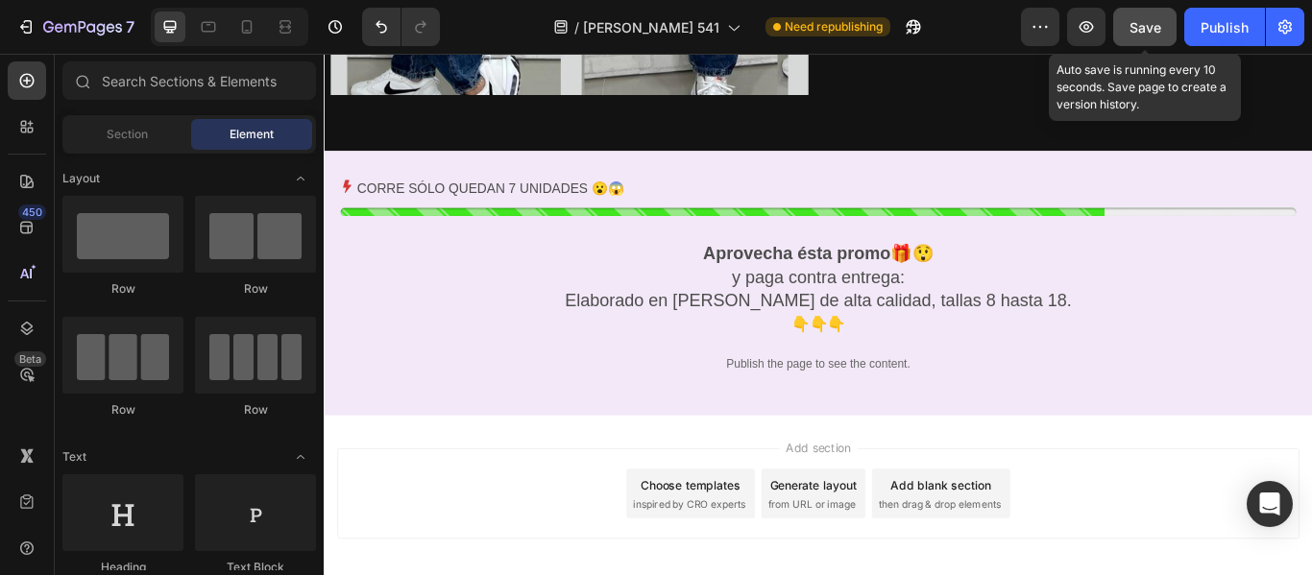
click at [1134, 35] on span "Save" at bounding box center [1146, 27] width 32 height 16
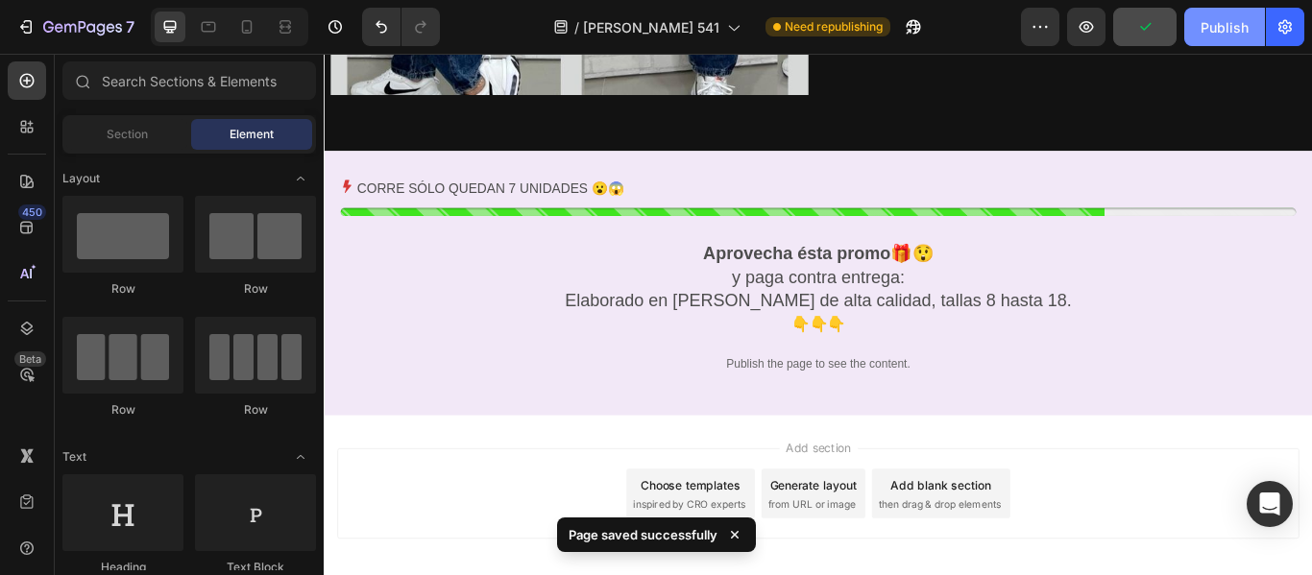
click at [1220, 26] on div "Publish" at bounding box center [1225, 27] width 48 height 20
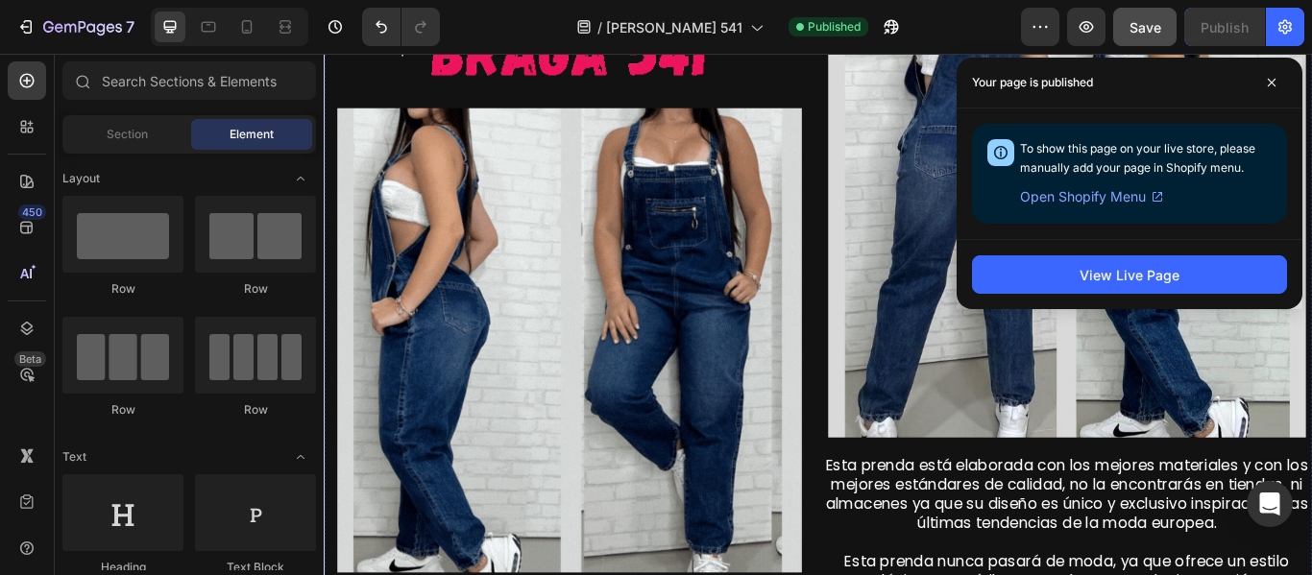
scroll to position [0, 0]
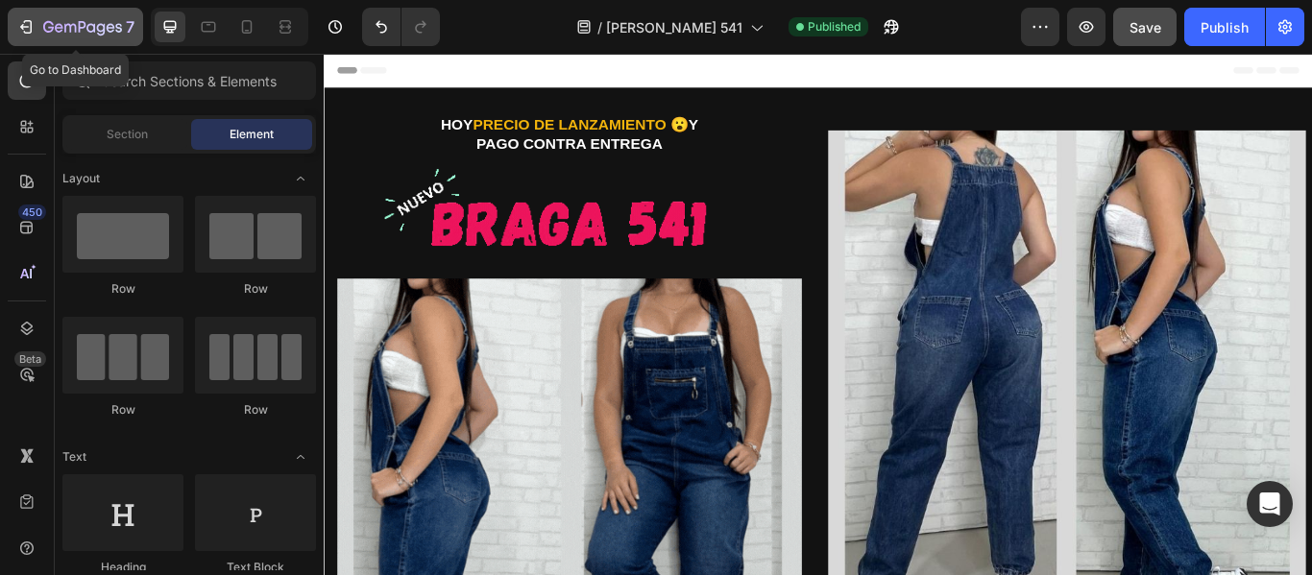
click at [23, 22] on icon "button" at bounding box center [25, 26] width 19 height 19
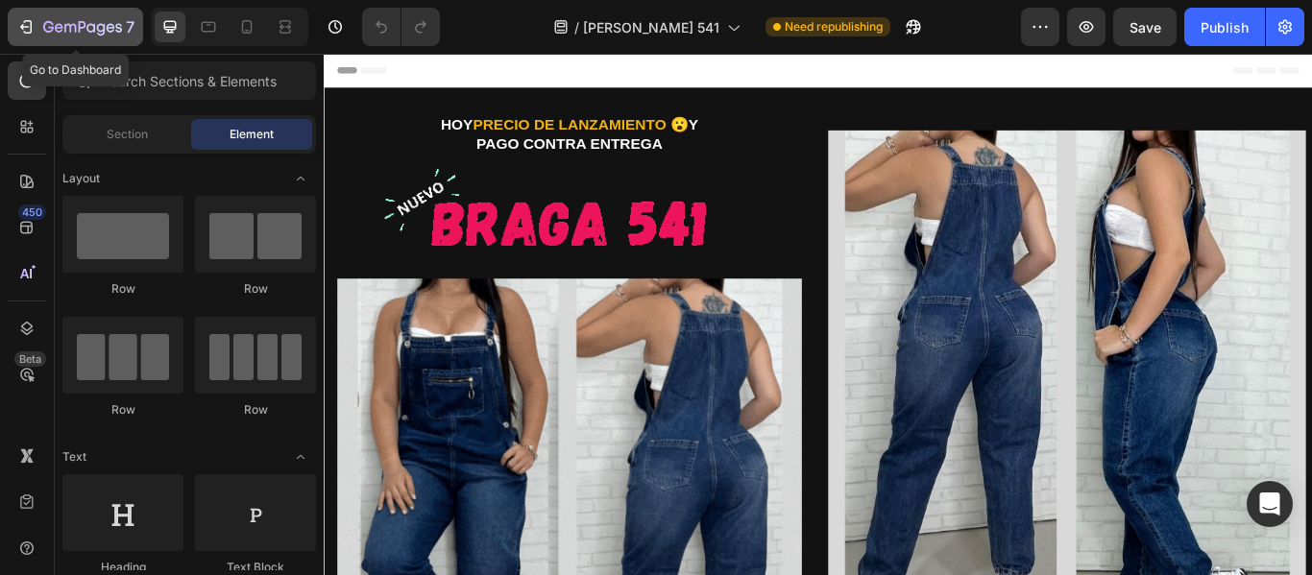
click at [36, 21] on div "7" at bounding box center [75, 26] width 118 height 23
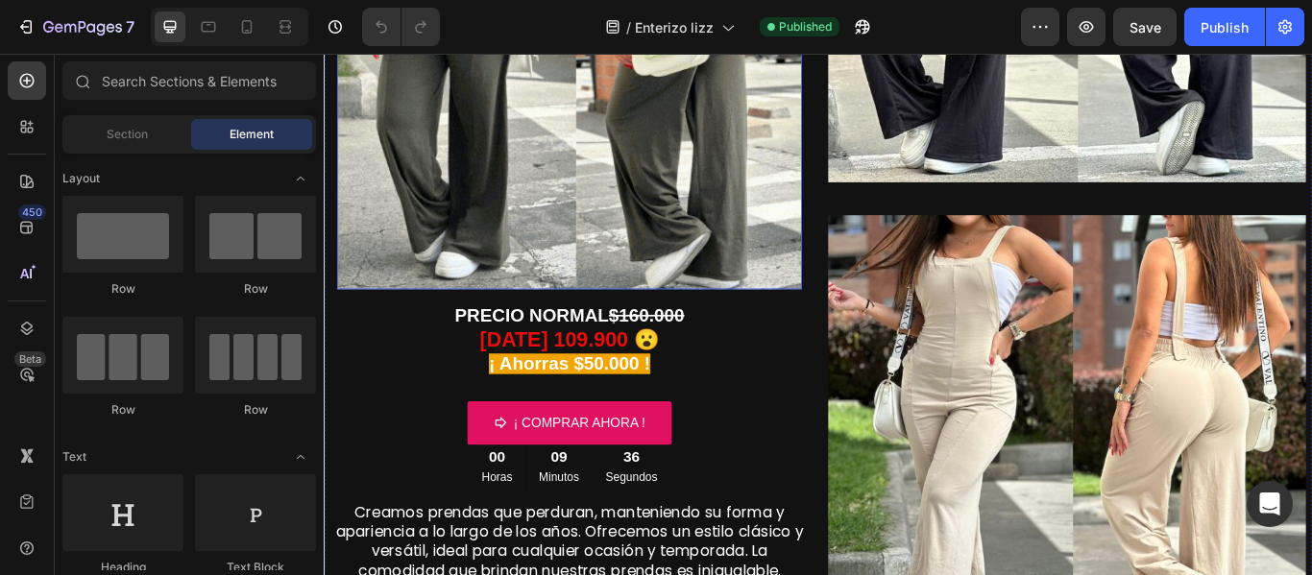
scroll to position [498, 0]
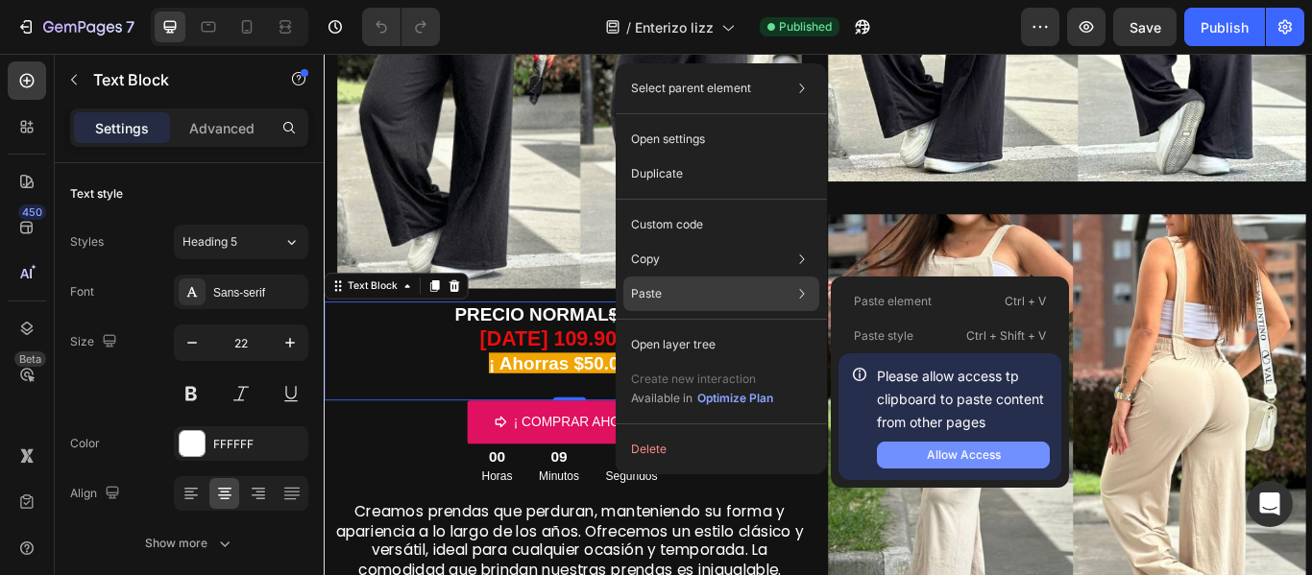
click at [940, 450] on div "Allow Access" at bounding box center [964, 455] width 74 height 17
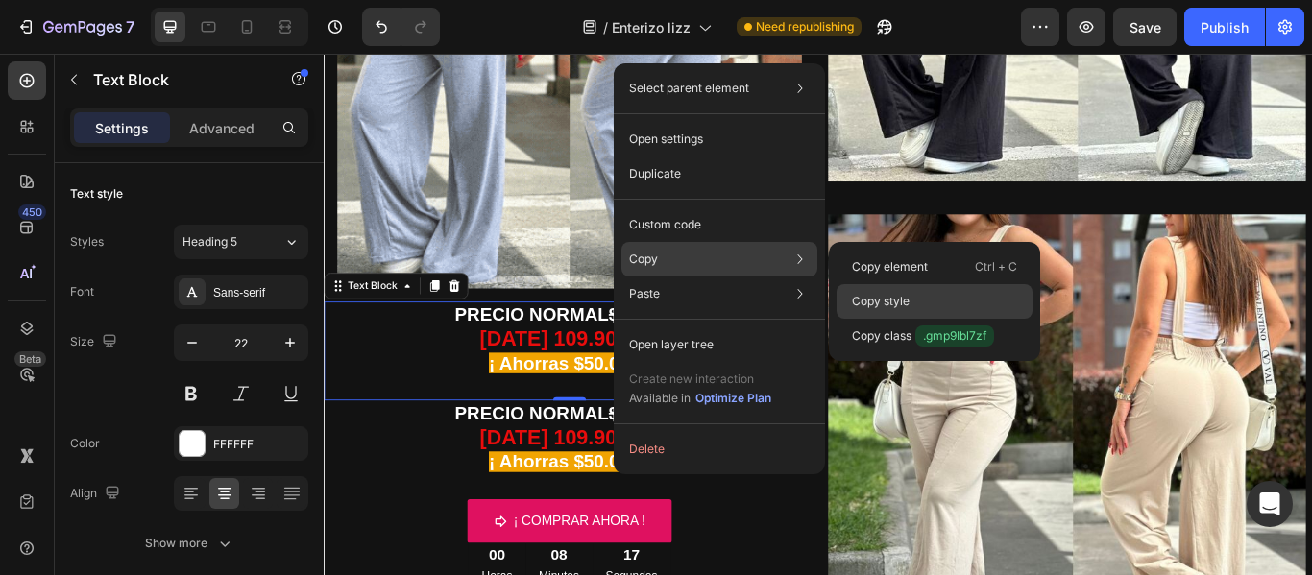
click at [883, 294] on p "Copy style" at bounding box center [881, 301] width 58 height 17
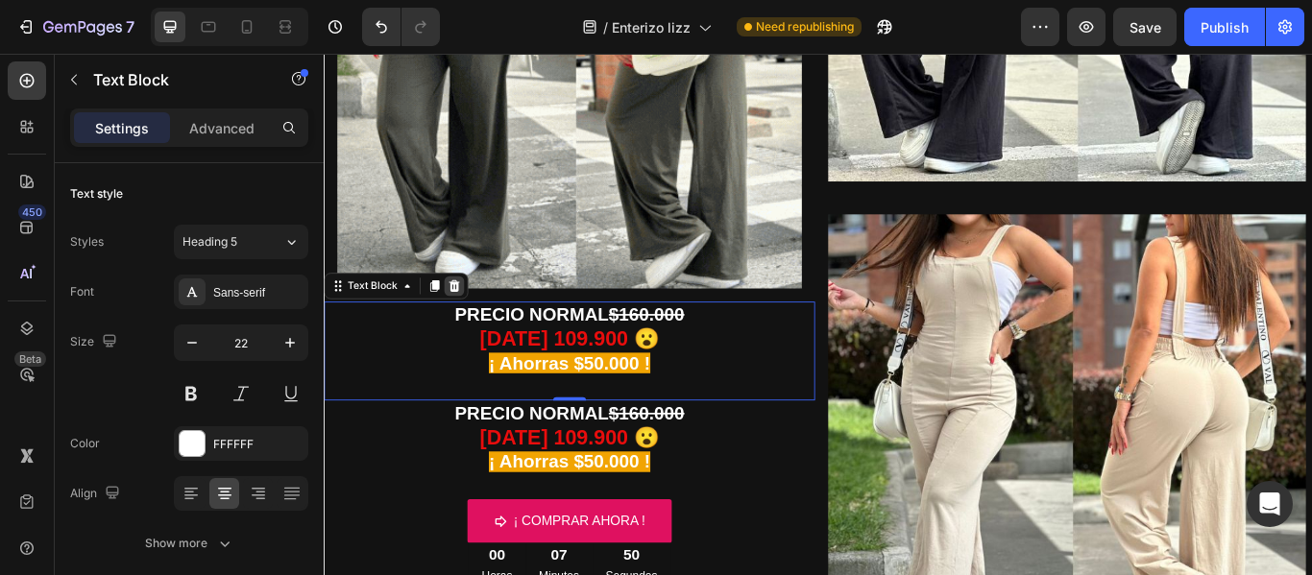
click at [475, 324] on div at bounding box center [475, 324] width 23 height 23
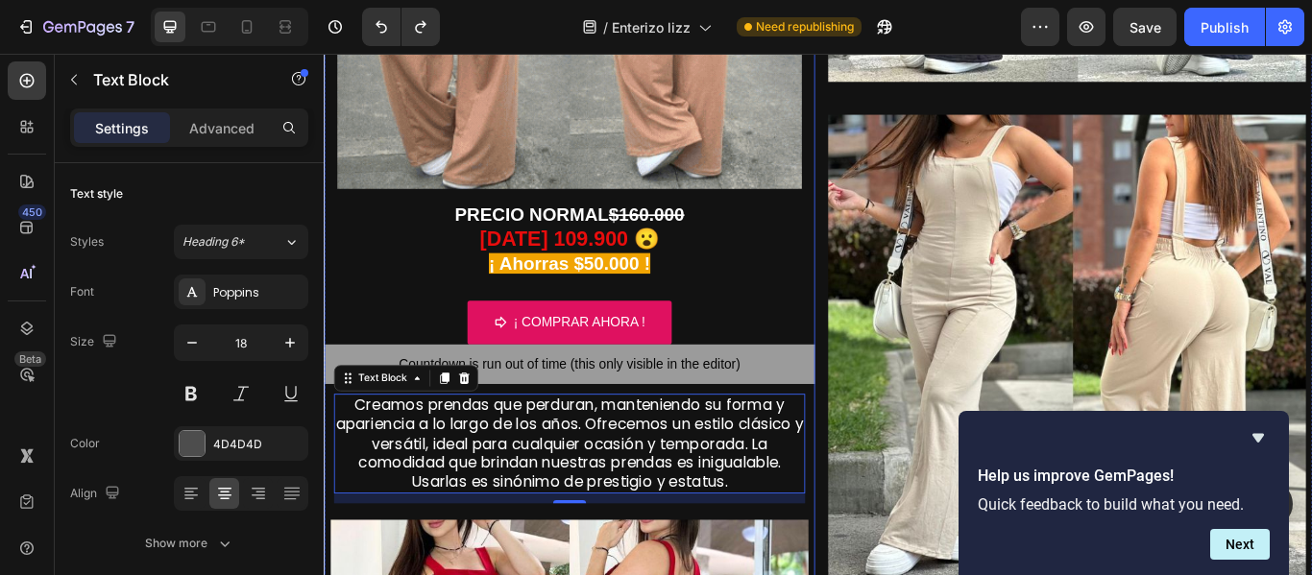
scroll to position [591, 0]
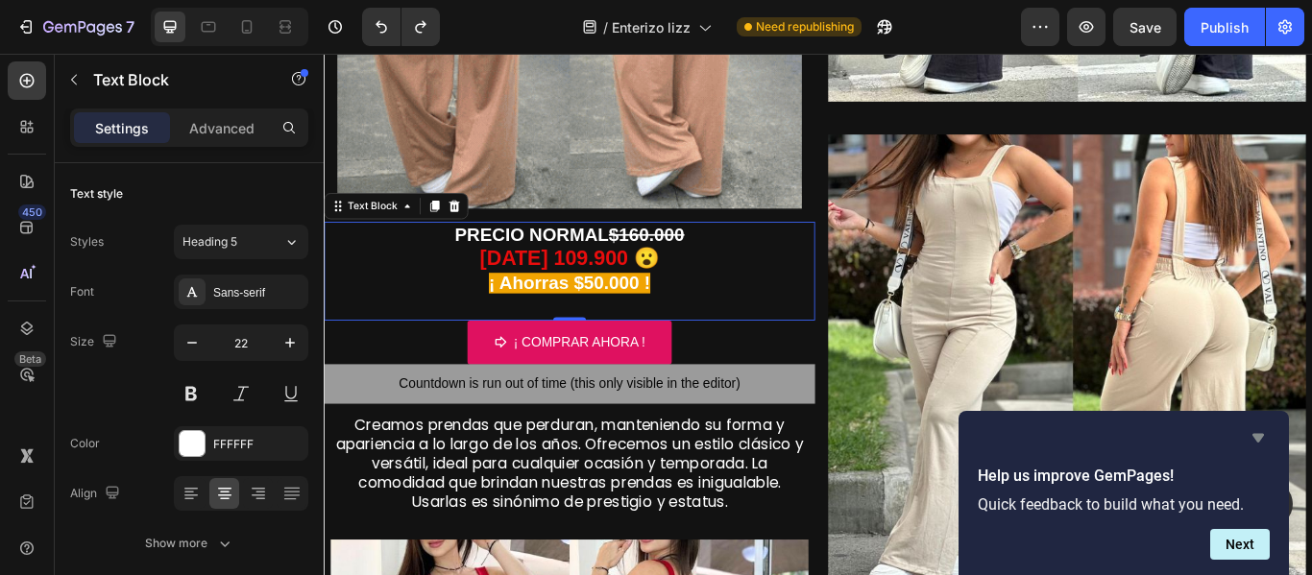
click at [1253, 442] on icon "Hide survey" at bounding box center [1258, 438] width 23 height 23
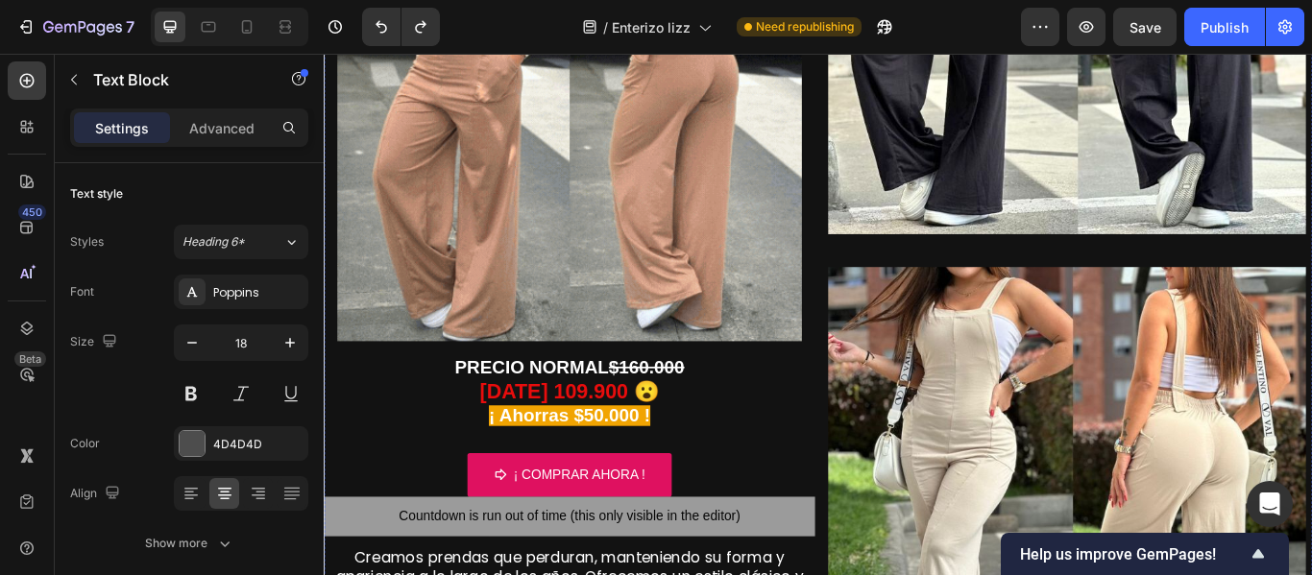
scroll to position [434, 0]
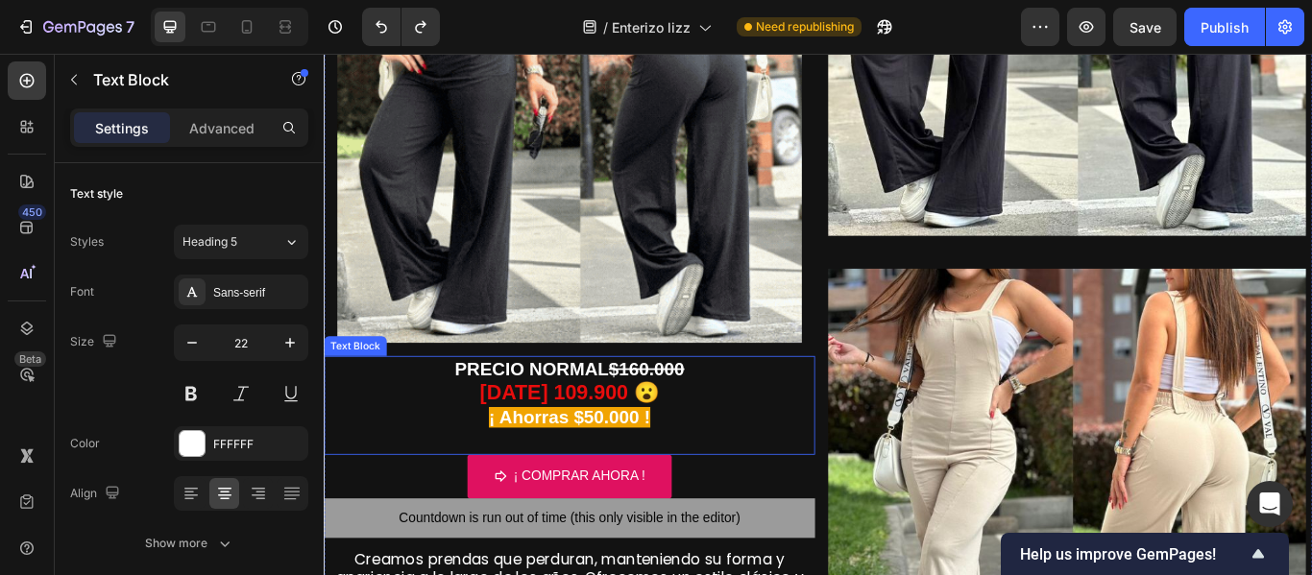
click at [612, 435] on strong "HOY 109.900 😮" at bounding box center [609, 448] width 209 height 27
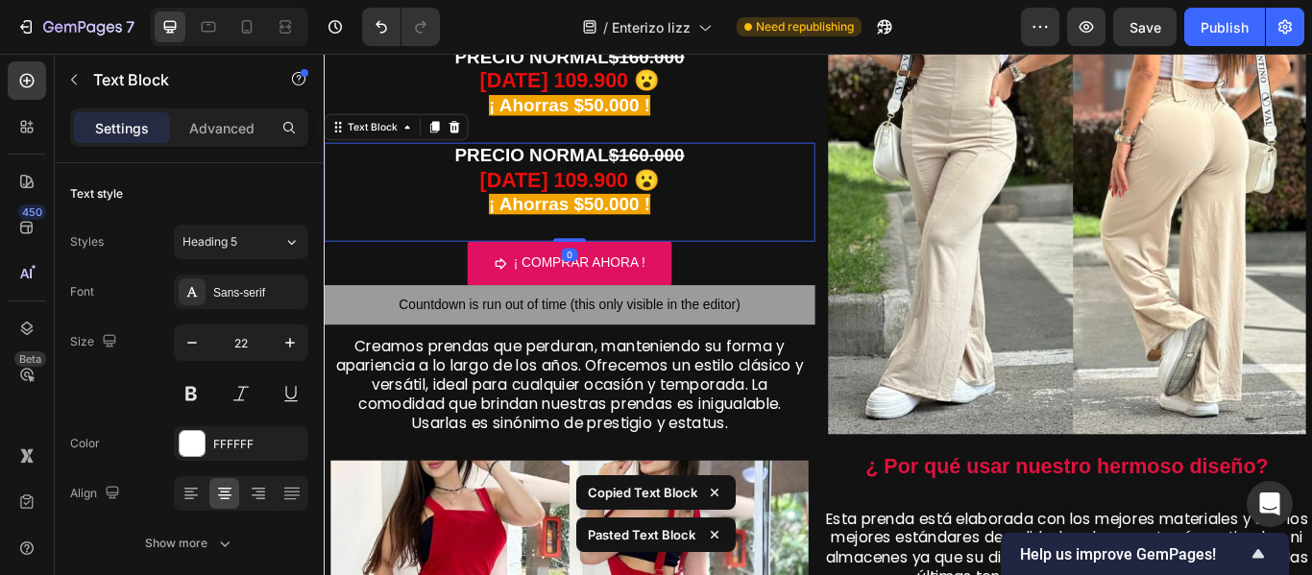
scroll to position [826, 0]
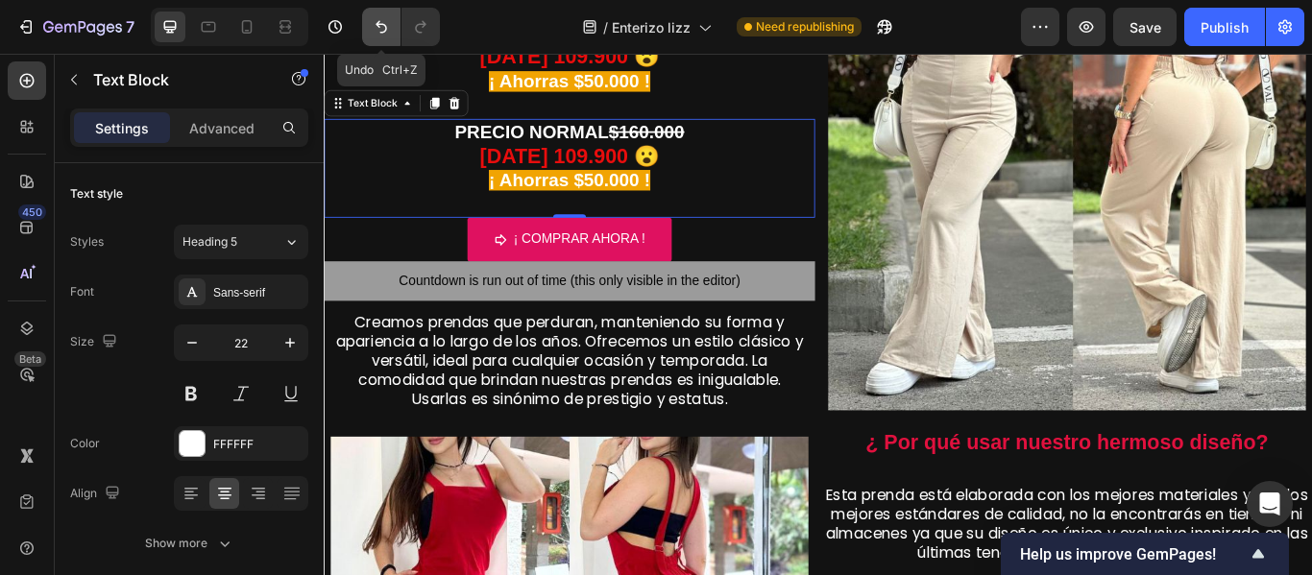
click at [382, 20] on icon "Undo/Redo" at bounding box center [381, 26] width 19 height 19
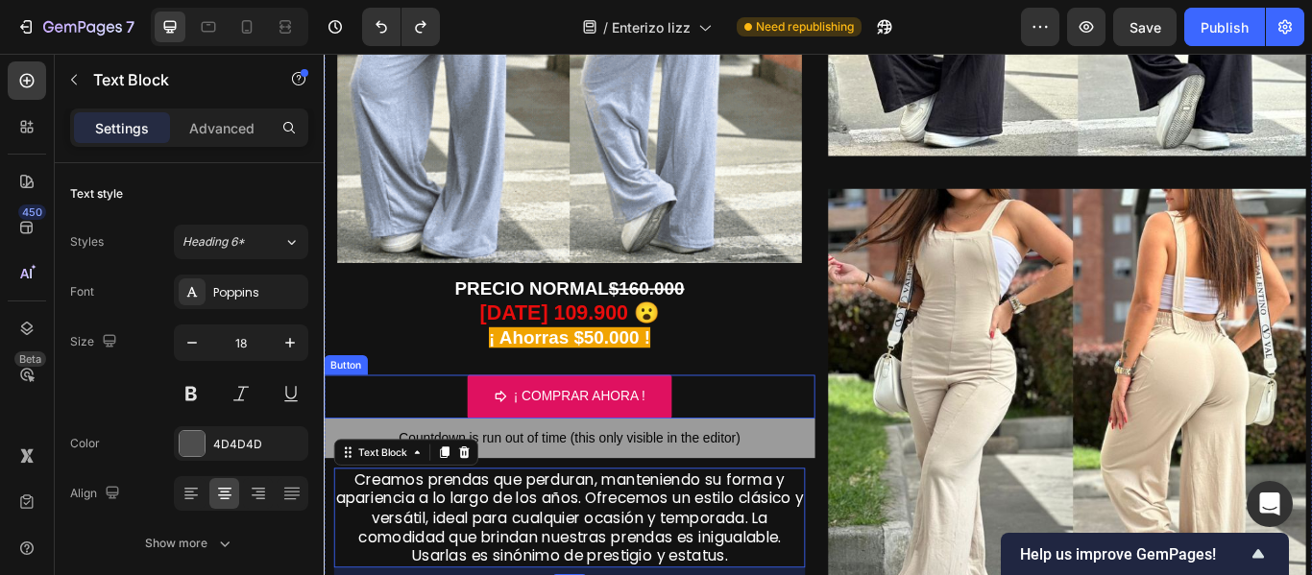
scroll to position [840, 0]
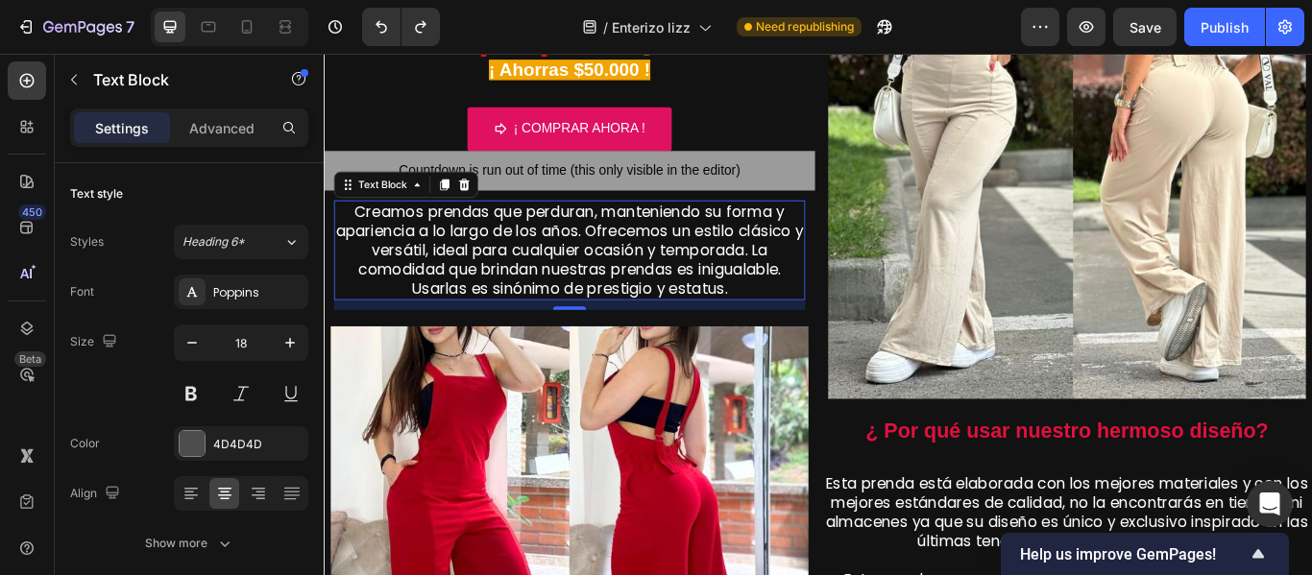
click at [736, 341] on div "12" at bounding box center [609, 347] width 549 height 12
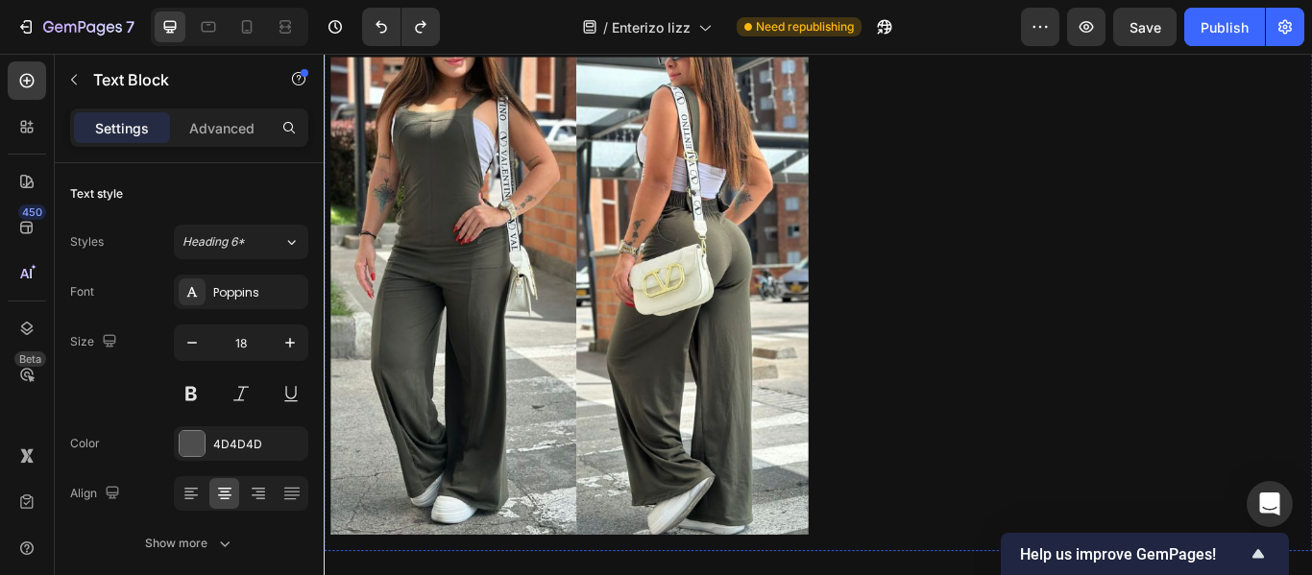
scroll to position [2346, 0]
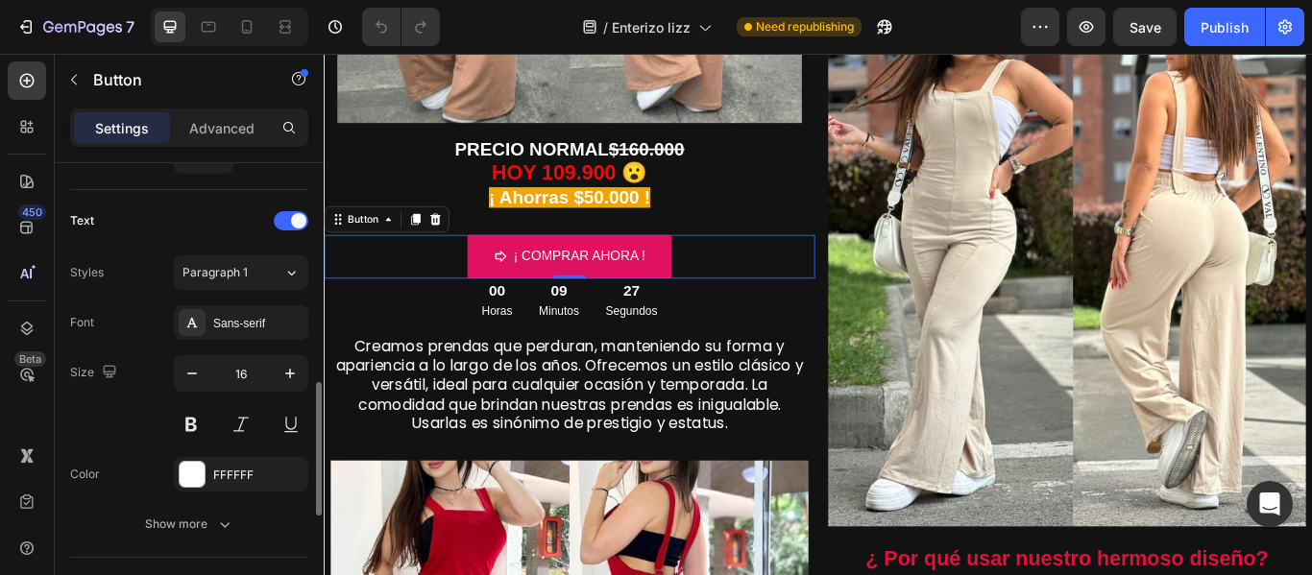
scroll to position [768, 0]
click at [234, 281] on button "Paragraph 1" at bounding box center [241, 272] width 134 height 35
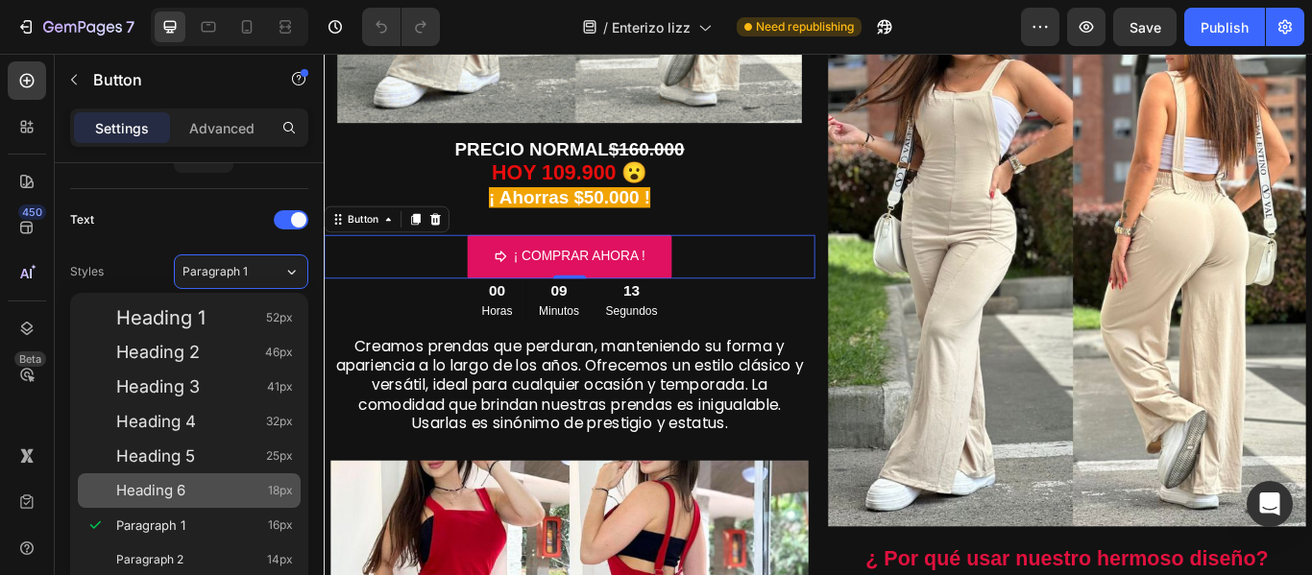
click at [169, 478] on div "Heading 6 18px" at bounding box center [189, 491] width 223 height 35
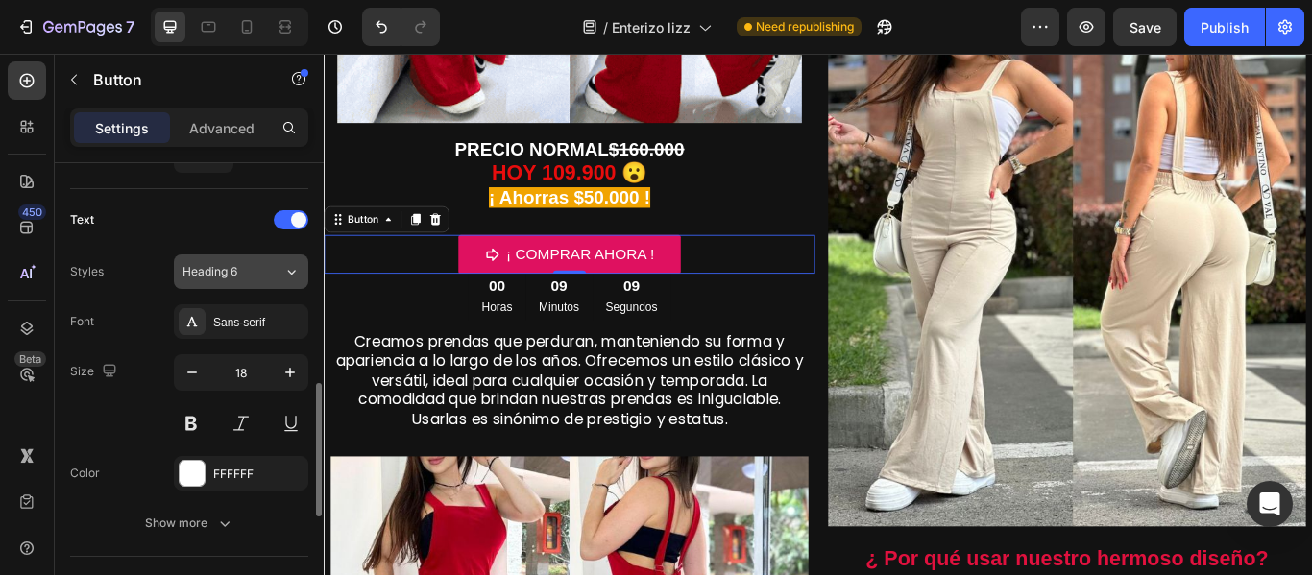
click at [231, 264] on span "Heading 6" at bounding box center [210, 271] width 55 height 17
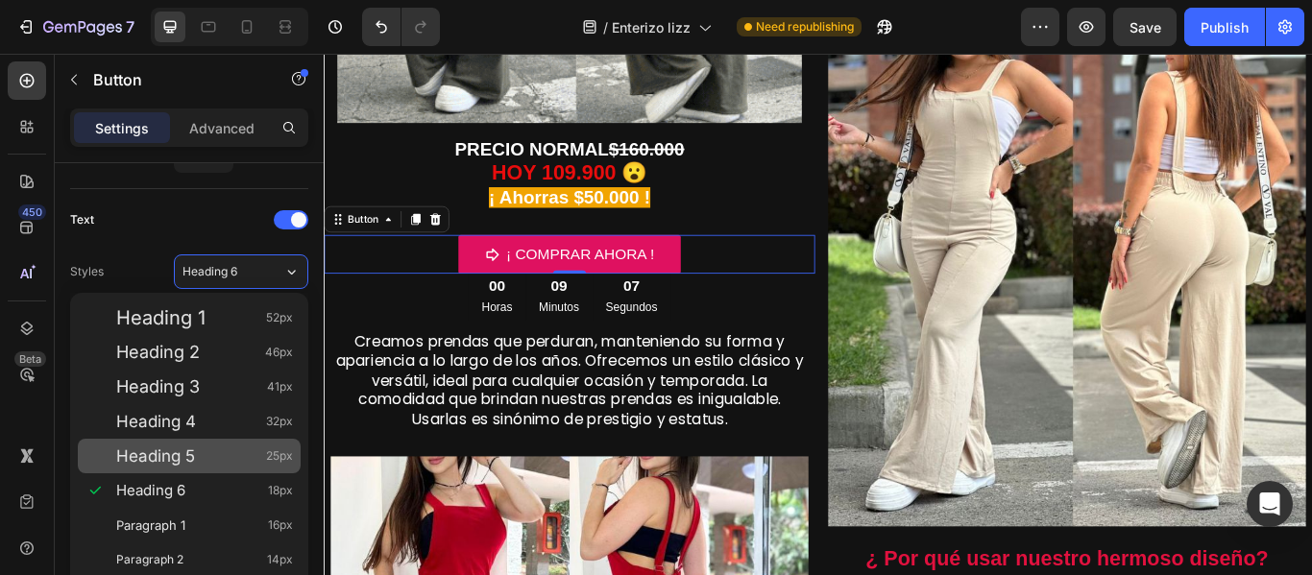
click at [193, 451] on span "Heading 5" at bounding box center [155, 456] width 79 height 19
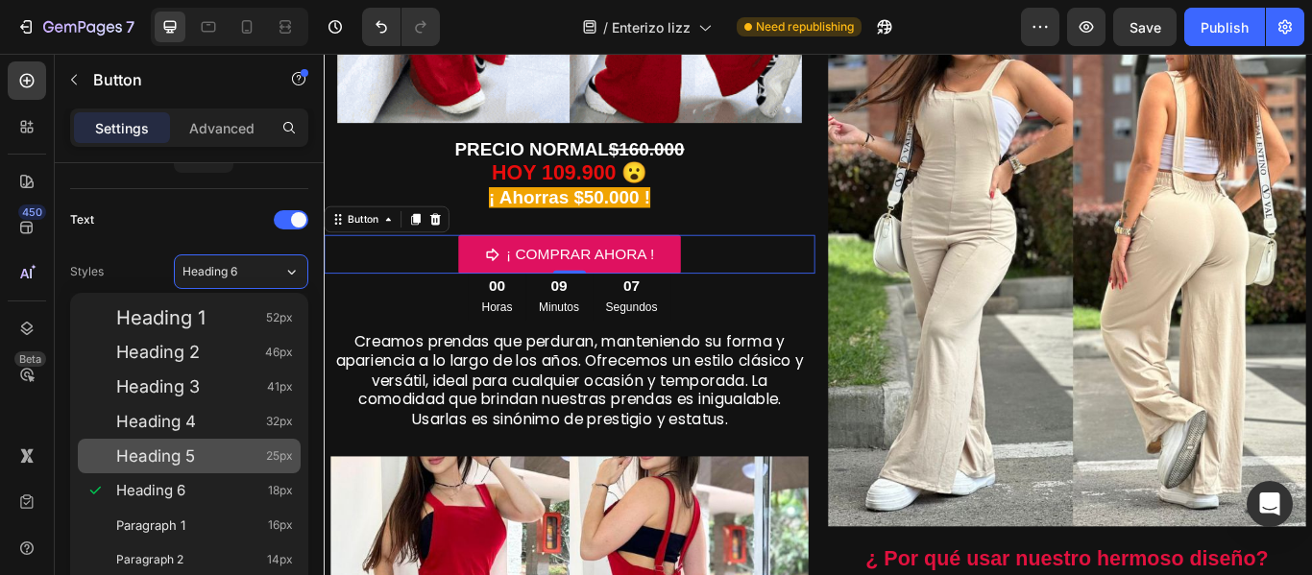
type input "25"
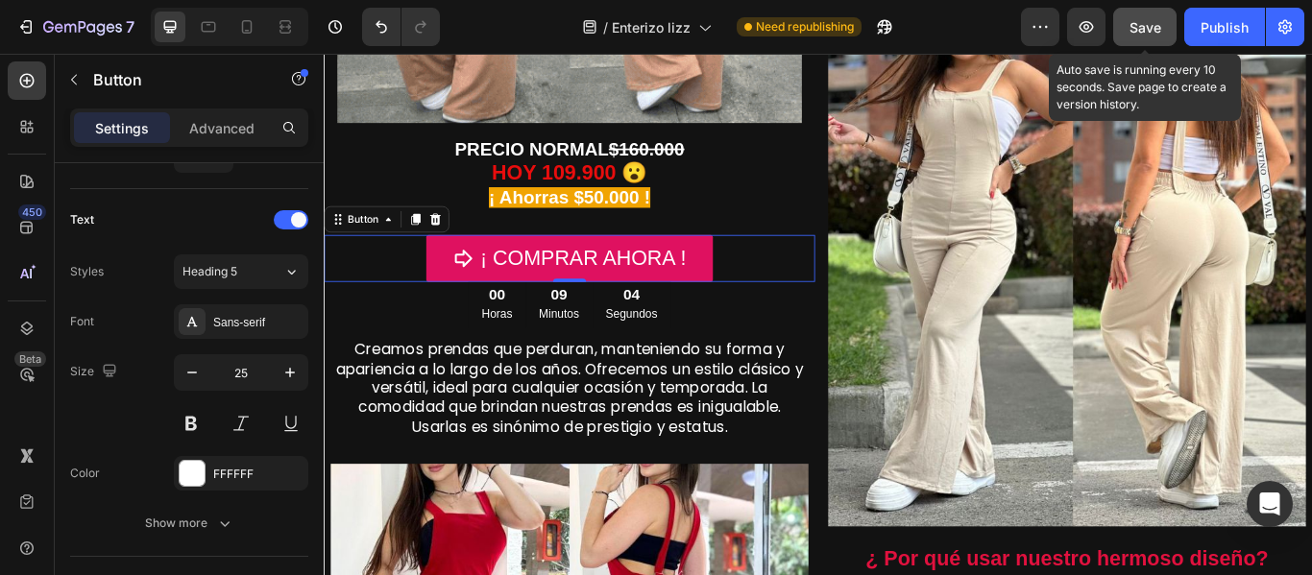
click at [1150, 23] on span "Save" at bounding box center [1146, 27] width 32 height 16
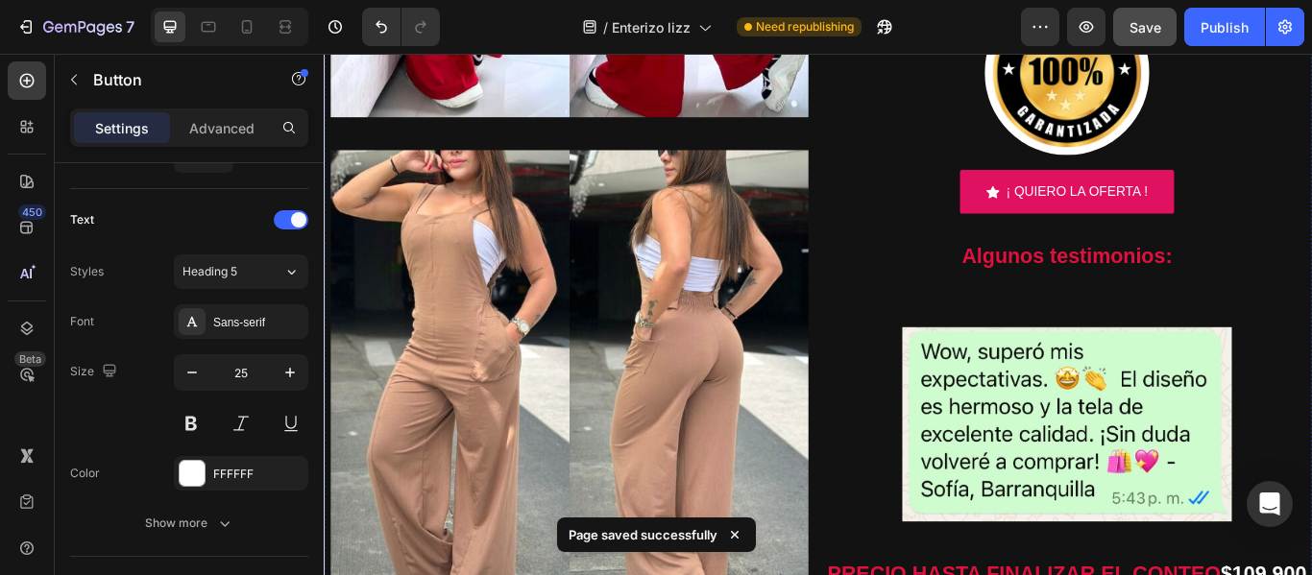
scroll to position [1653, 0]
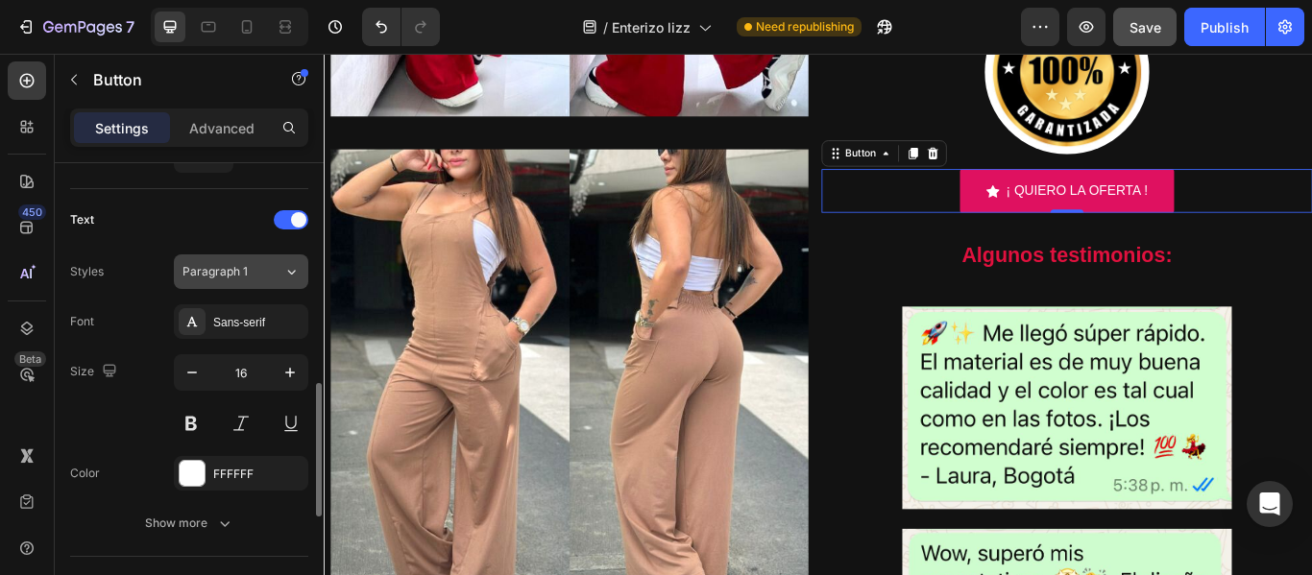
click at [248, 279] on div "Paragraph 1" at bounding box center [222, 271] width 78 height 17
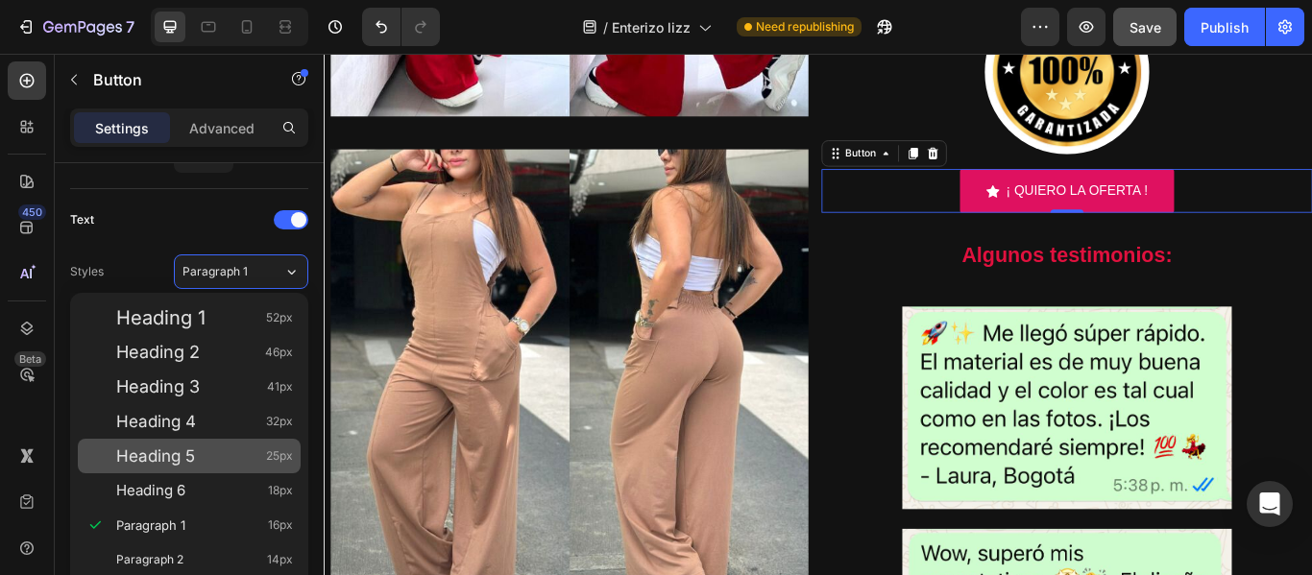
click at [185, 451] on span "Heading 5" at bounding box center [155, 456] width 79 height 19
type input "25"
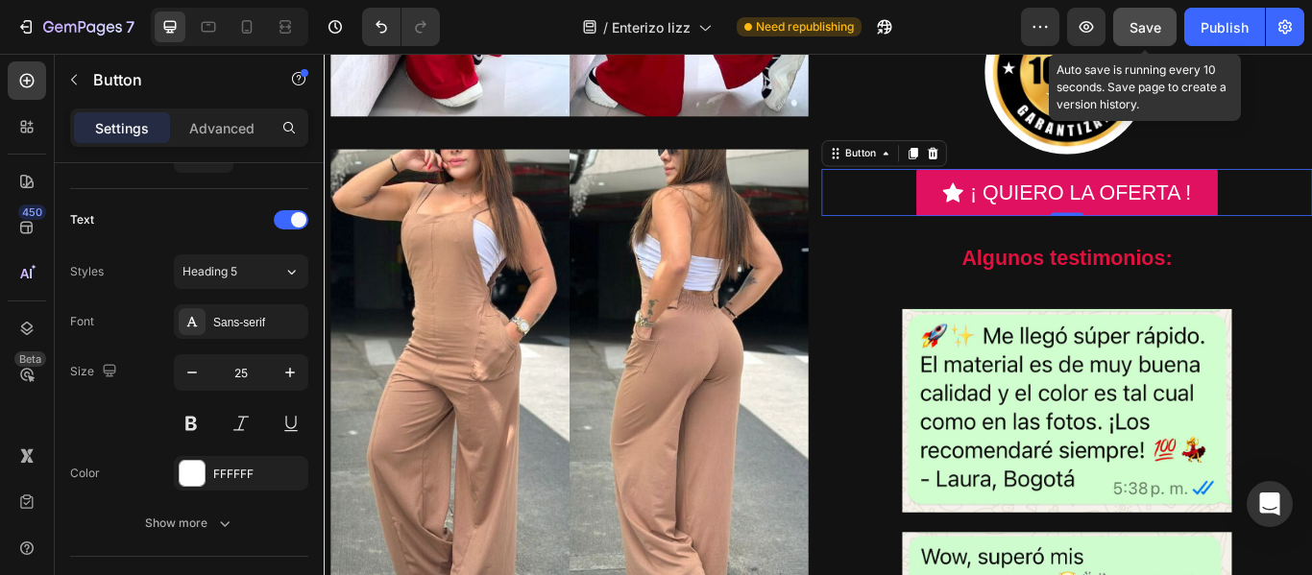
click at [1126, 24] on button "Save" at bounding box center [1144, 27] width 63 height 38
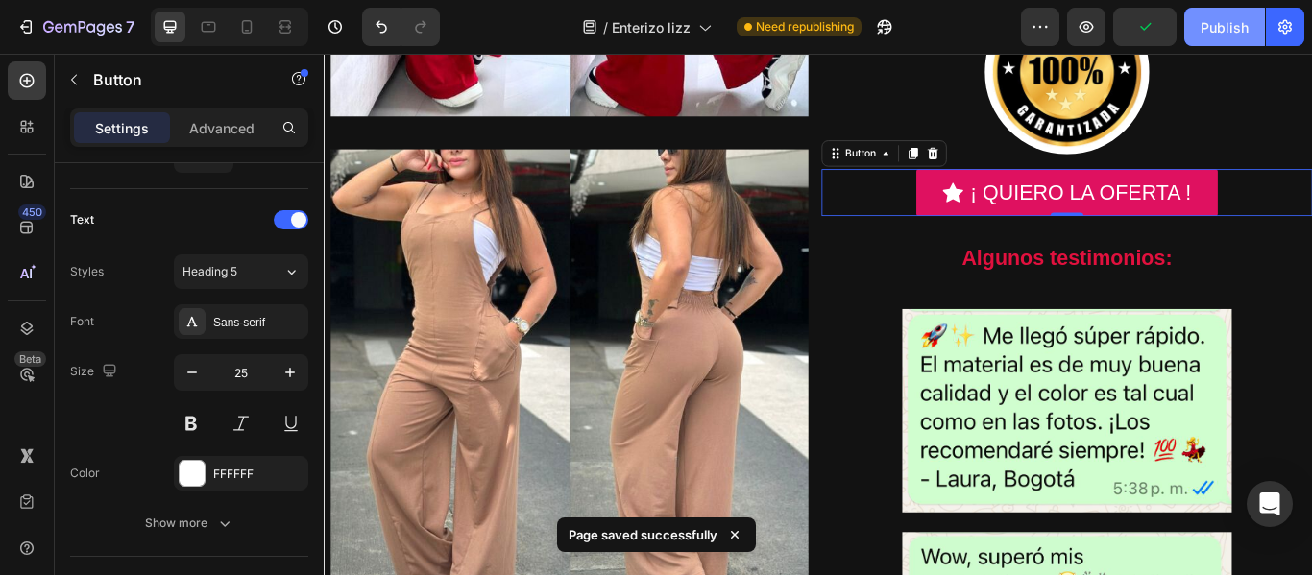
click at [1233, 24] on div "Publish" at bounding box center [1225, 27] width 48 height 20
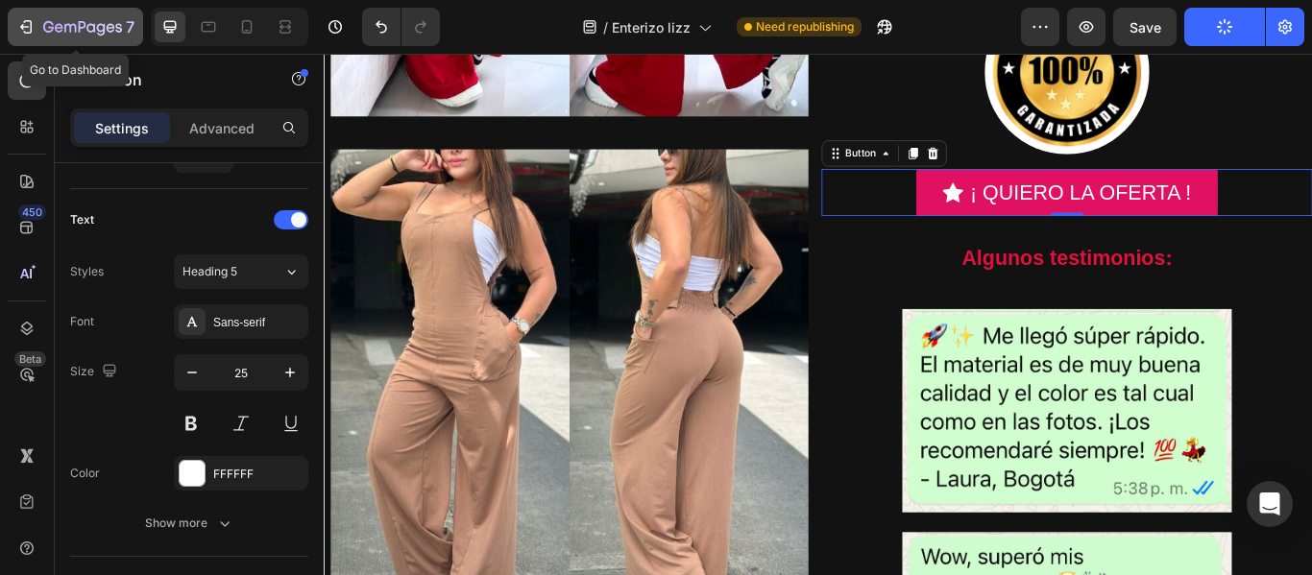
click at [18, 34] on icon "button" at bounding box center [25, 26] width 19 height 19
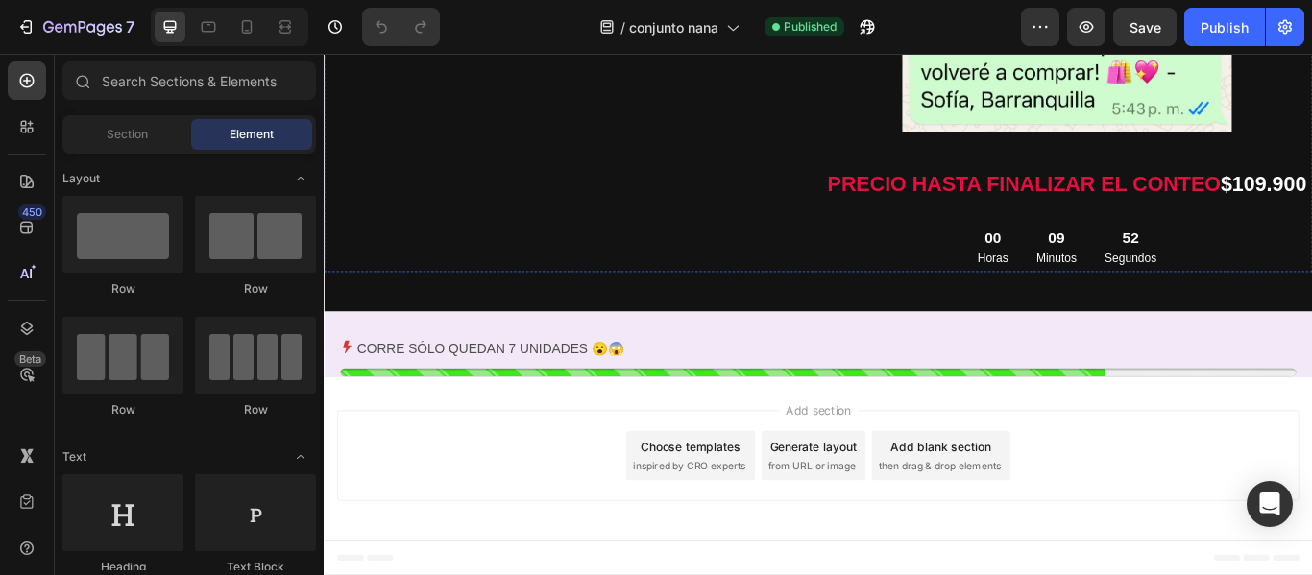
scroll to position [2865, 0]
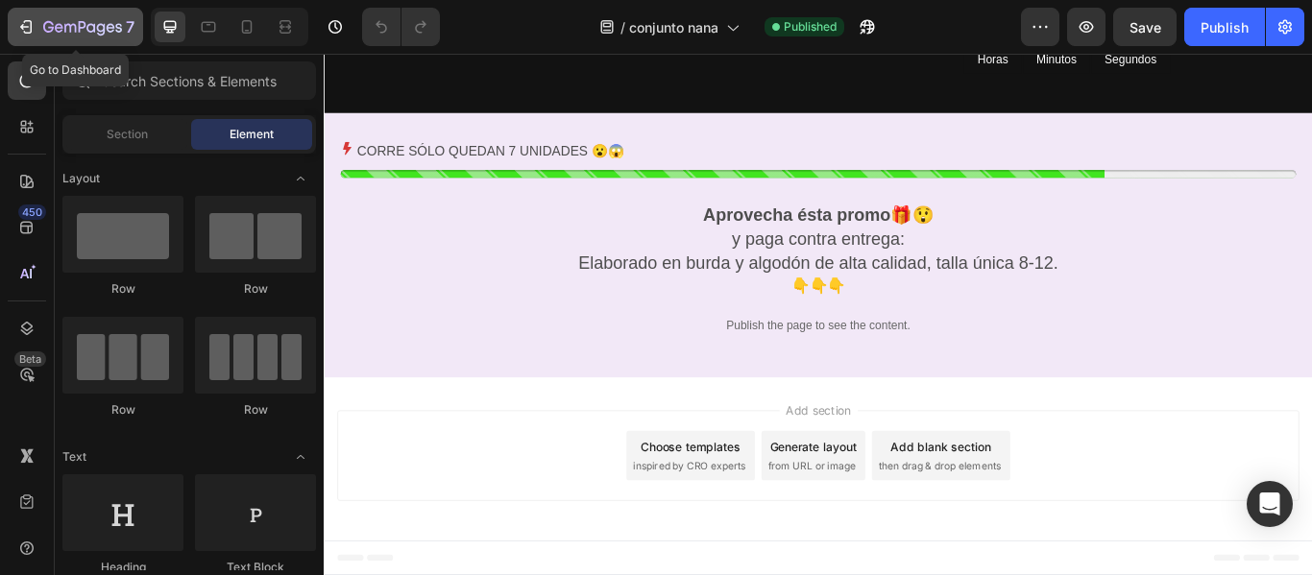
click at [23, 36] on icon "button" at bounding box center [25, 26] width 19 height 19
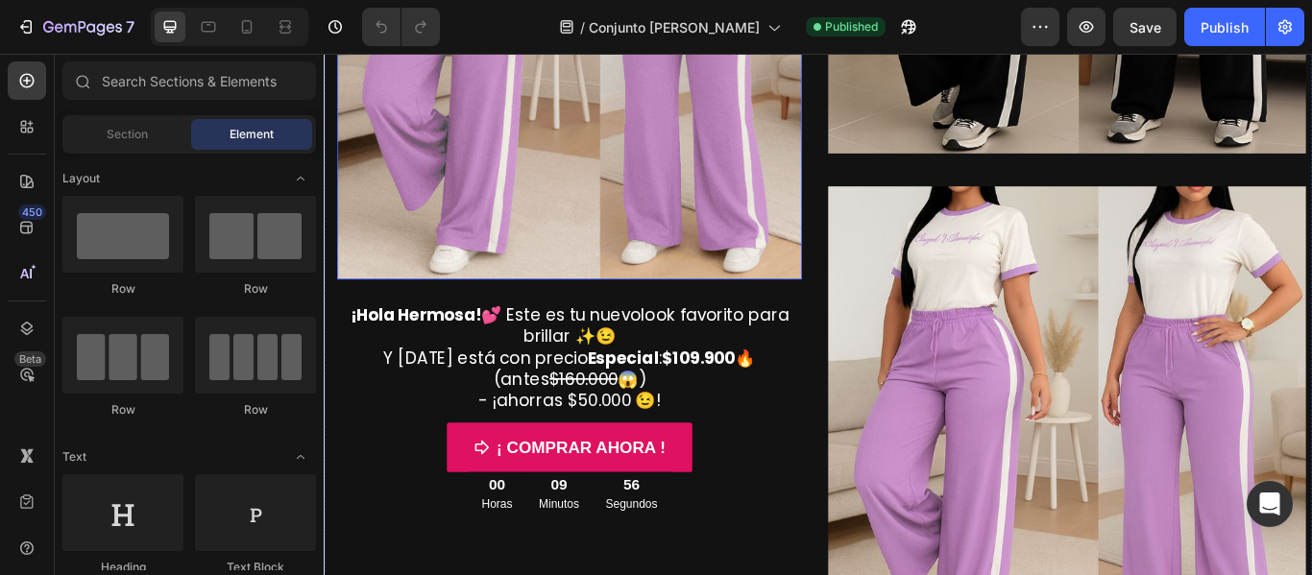
scroll to position [531, 0]
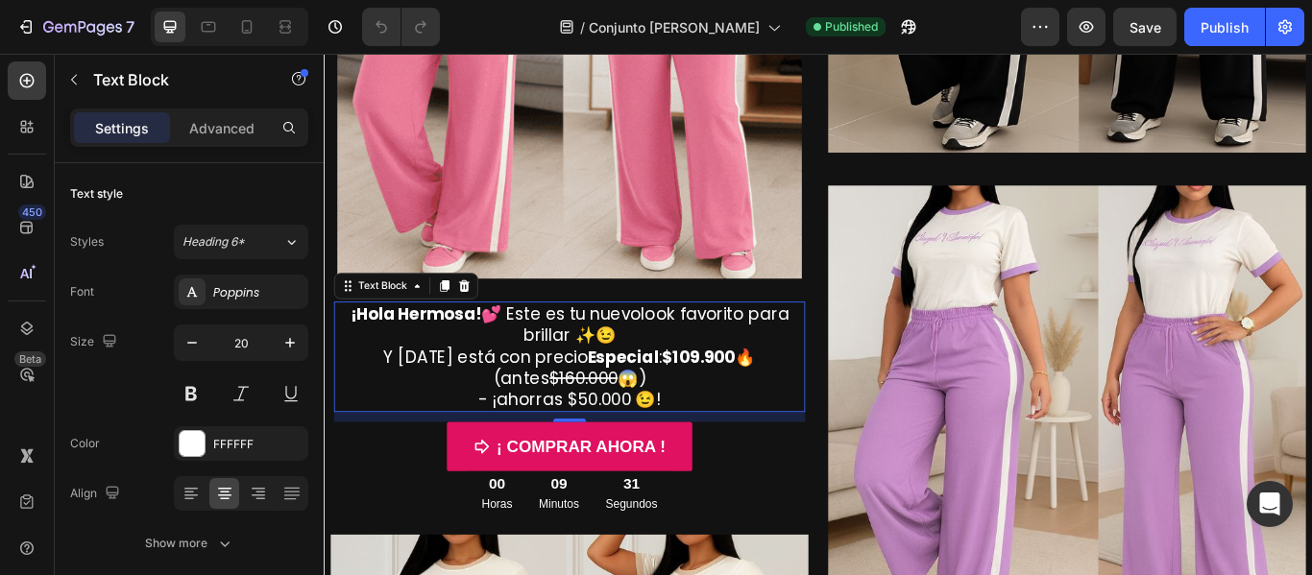
click at [727, 472] on div "12" at bounding box center [609, 478] width 549 height 12
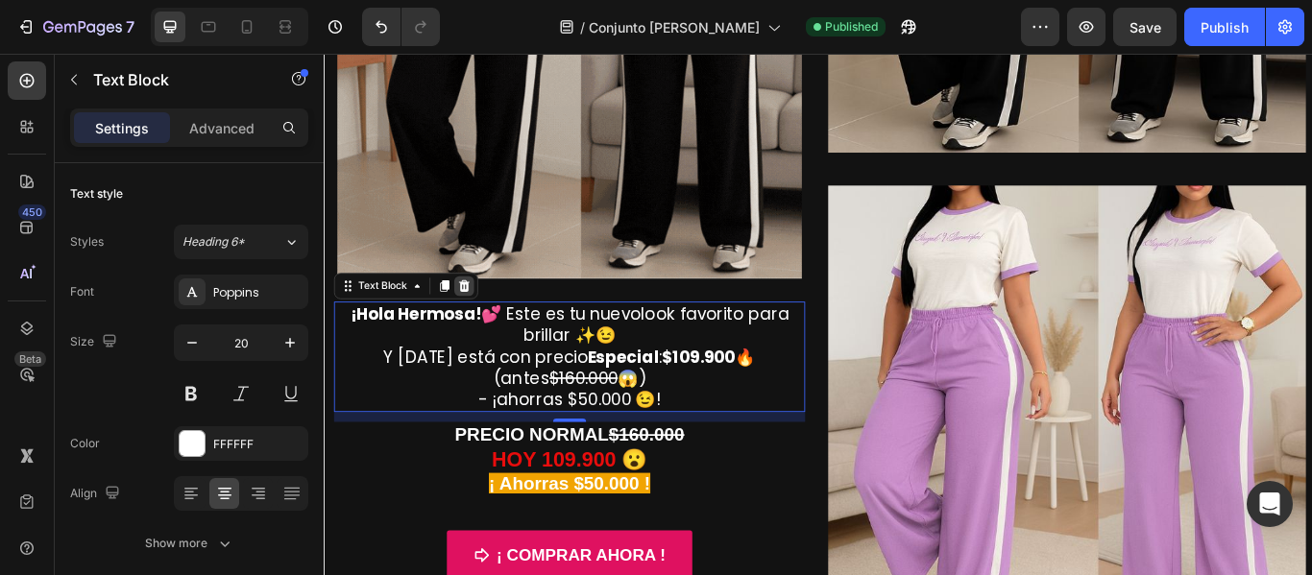
click at [491, 317] on icon at bounding box center [486, 324] width 15 height 15
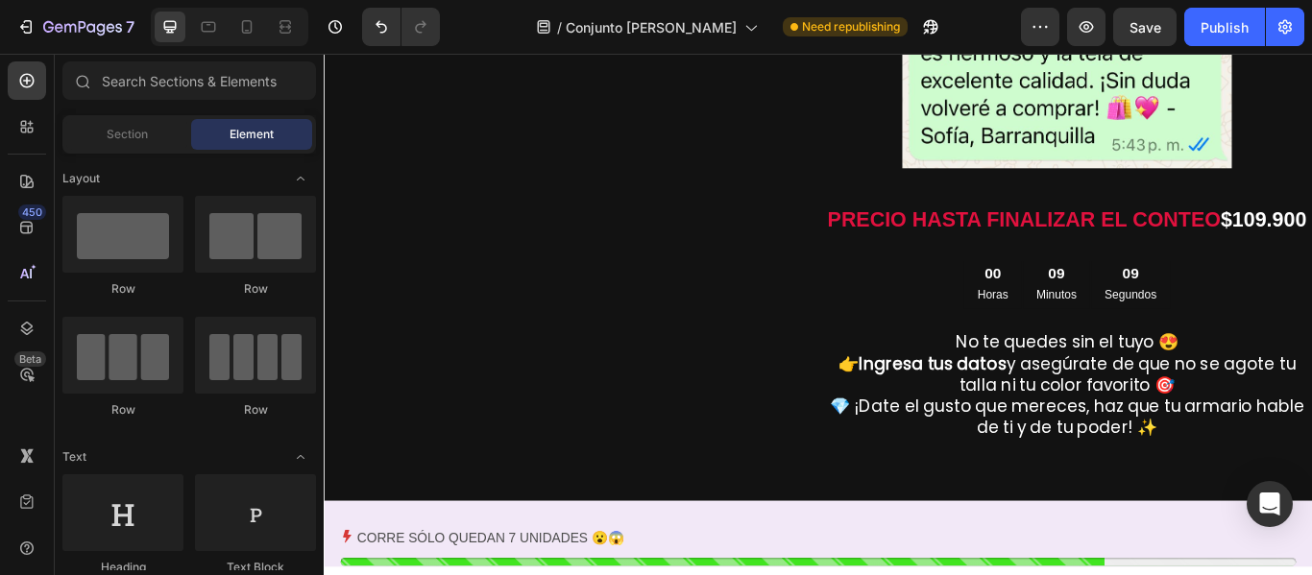
scroll to position [2713, 0]
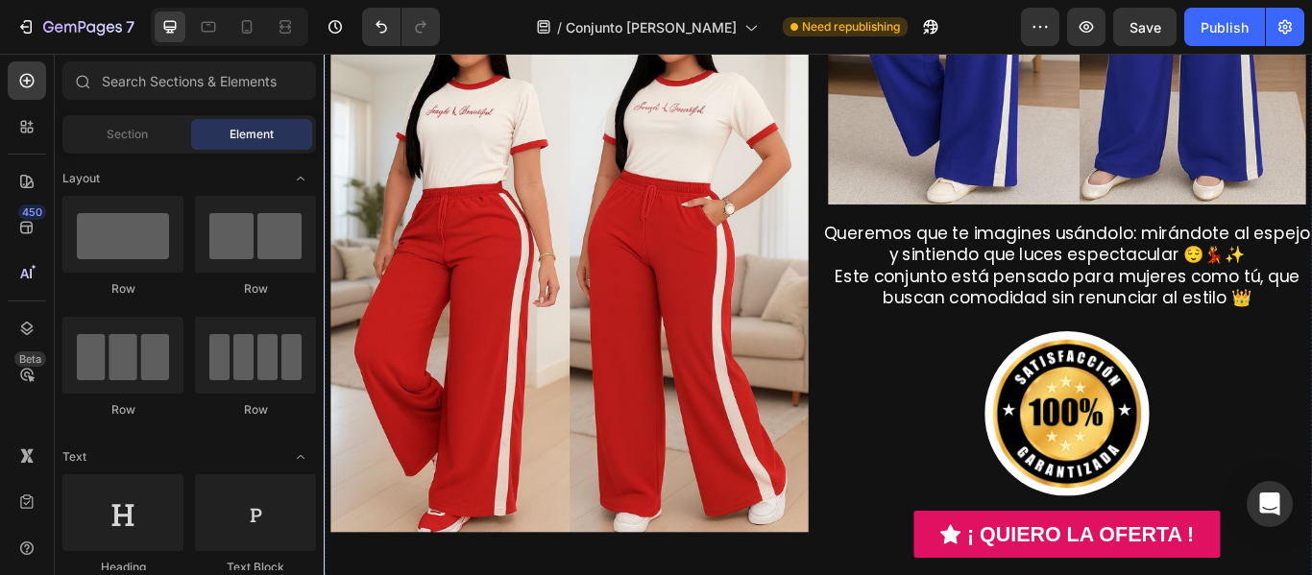
scroll to position [1661, 0]
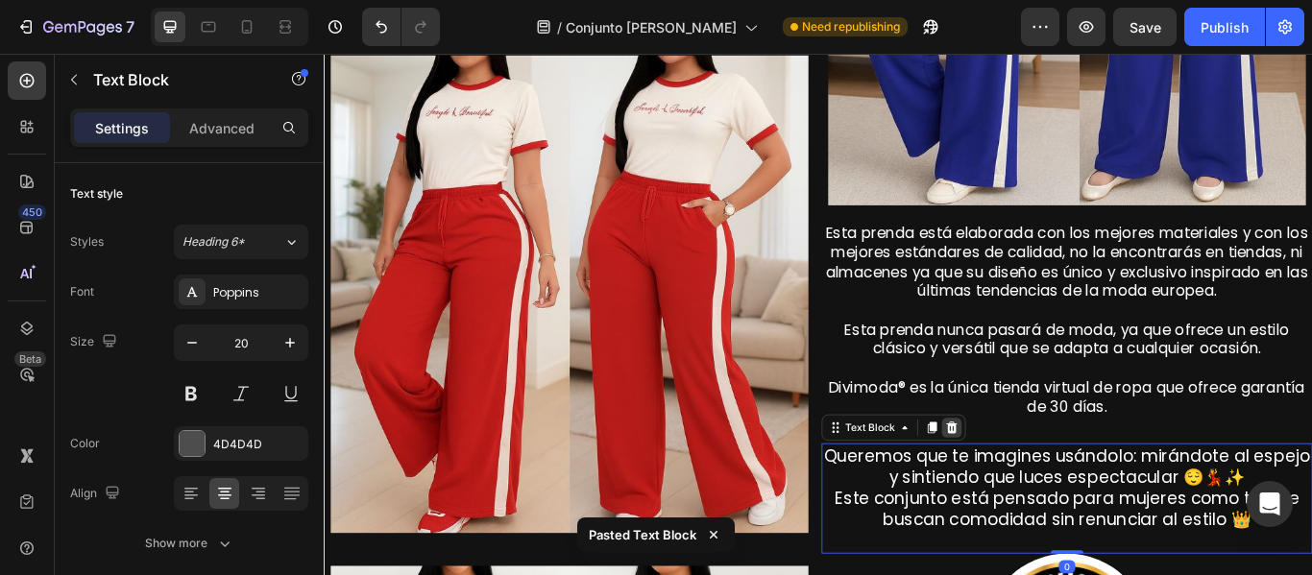
click at [1048, 482] on icon at bounding box center [1055, 489] width 15 height 15
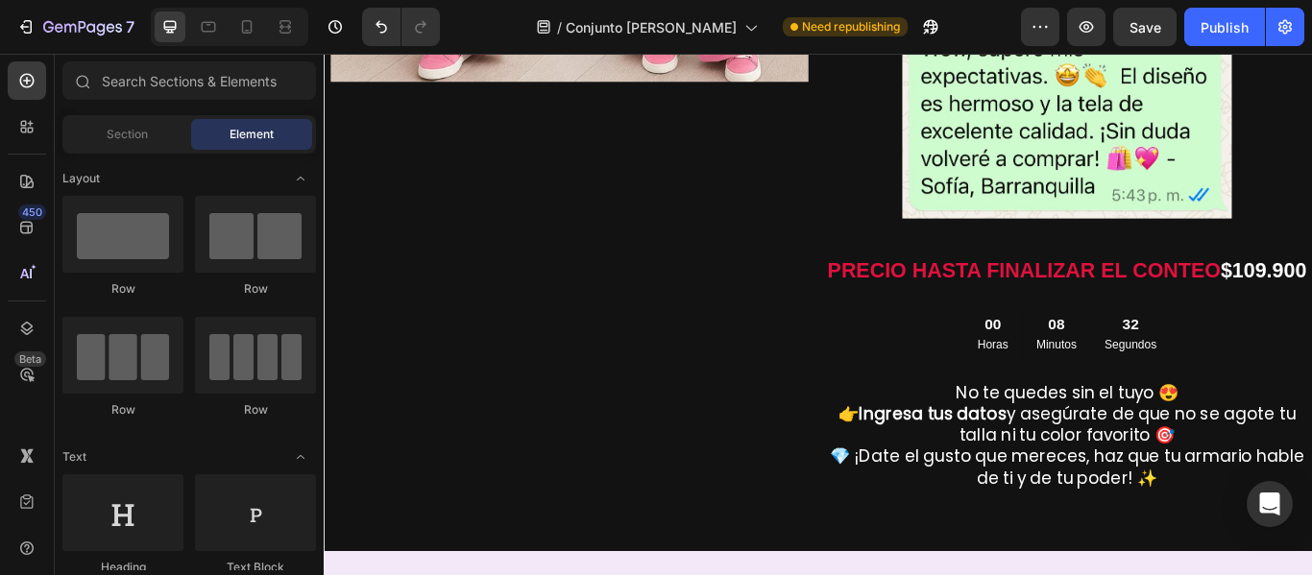
scroll to position [2816, 0]
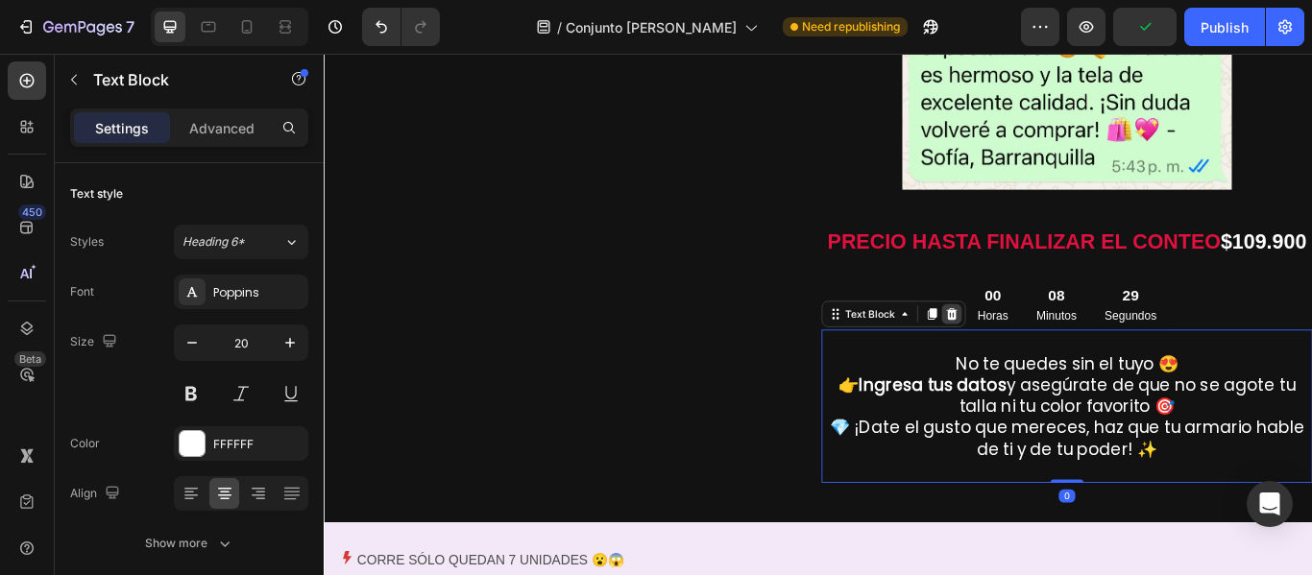
click at [1048, 365] on icon at bounding box center [1055, 357] width 15 height 15
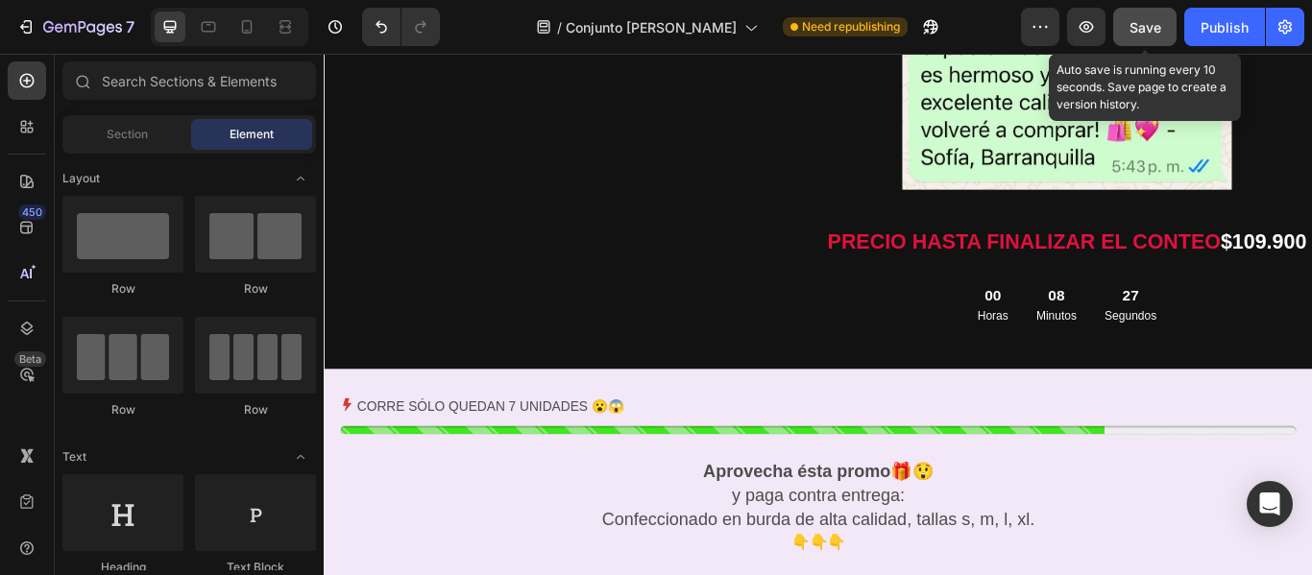
click at [1146, 29] on span "Save" at bounding box center [1146, 27] width 32 height 16
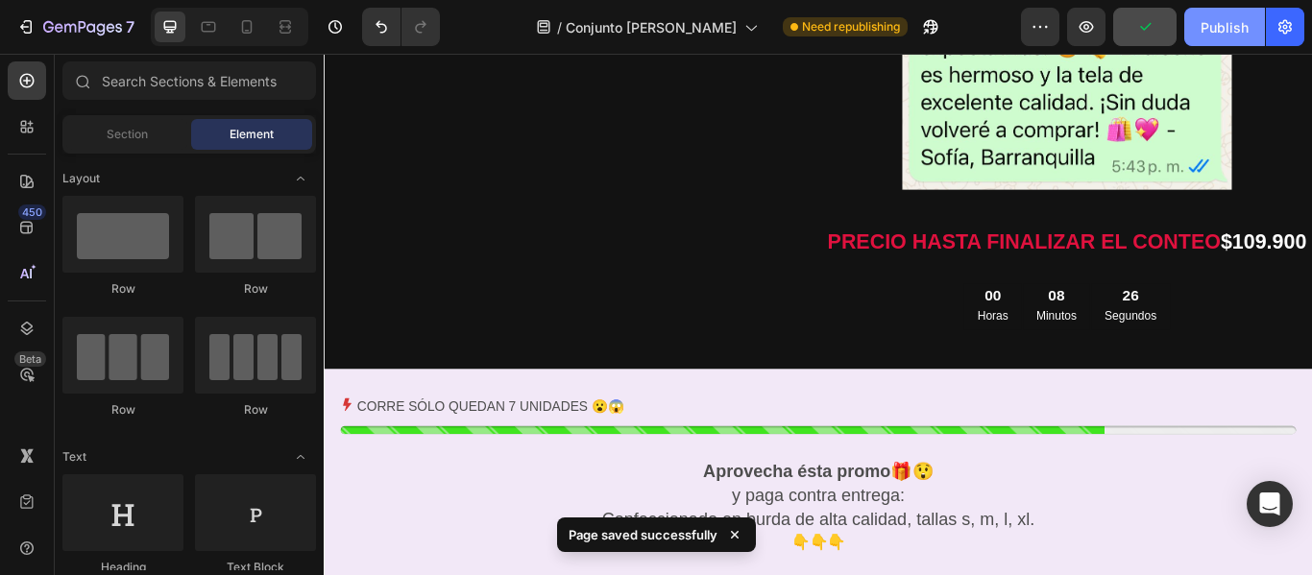
click at [1232, 26] on div "Publish" at bounding box center [1225, 27] width 48 height 20
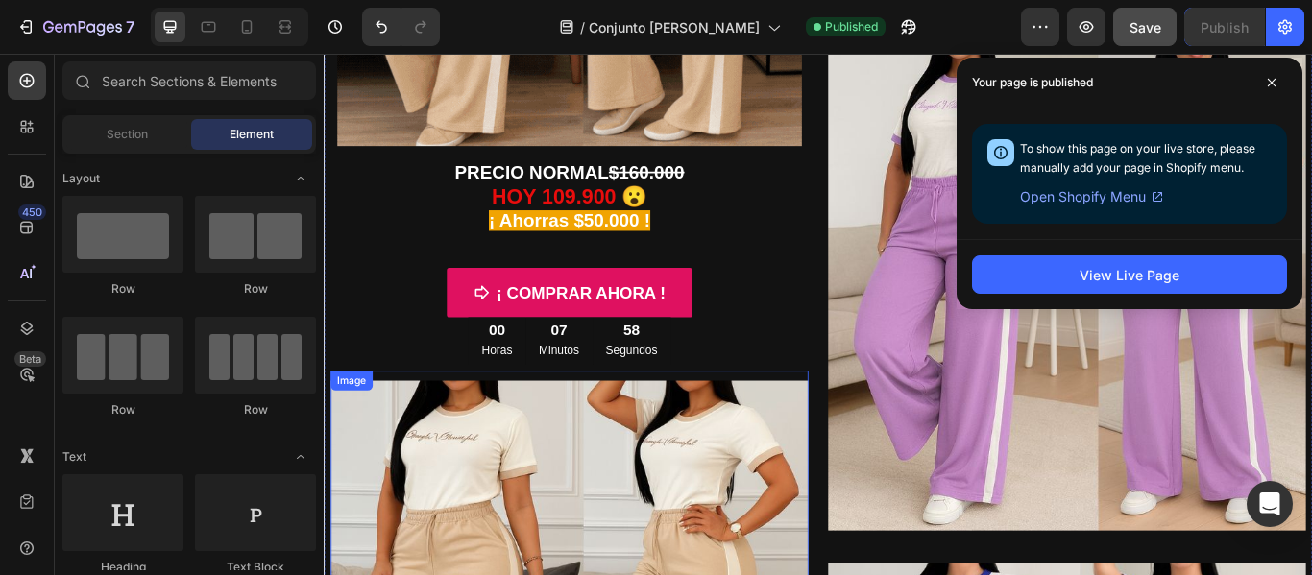
scroll to position [685, 0]
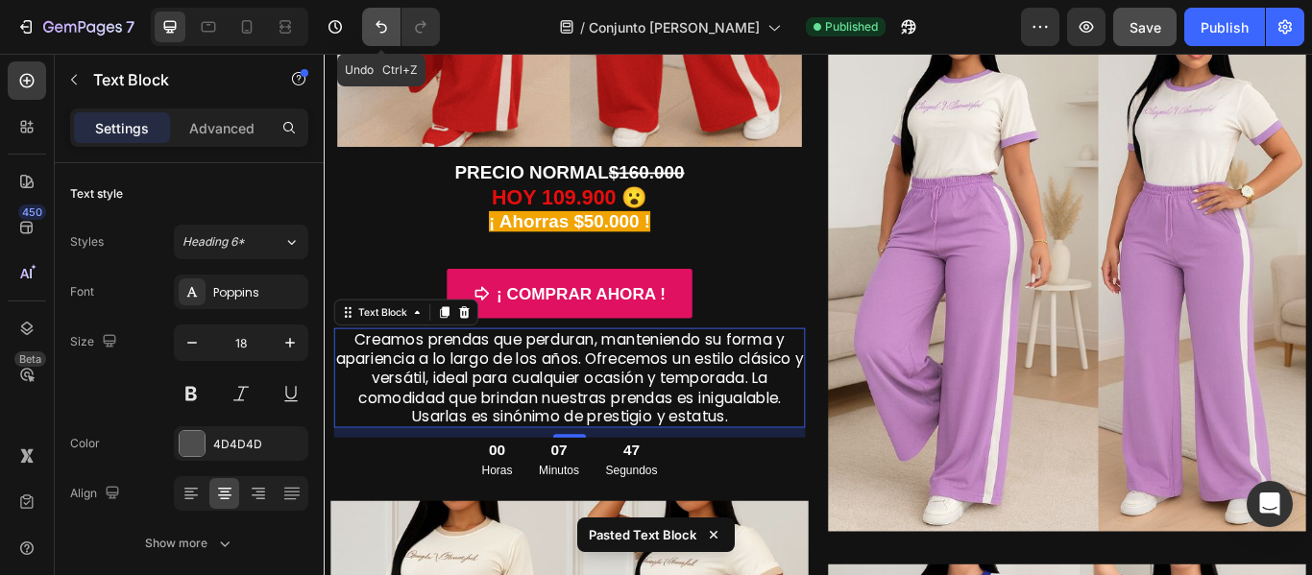
click at [372, 32] on icon "Undo/Redo" at bounding box center [381, 26] width 19 height 19
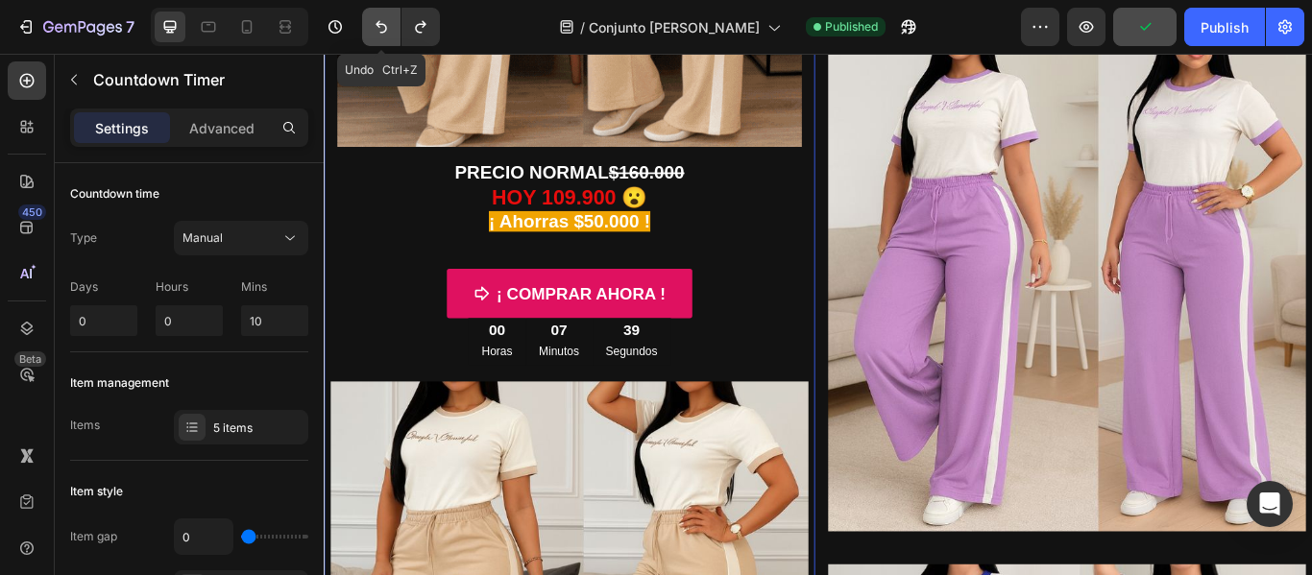
click at [365, 23] on button "Undo/Redo" at bounding box center [381, 27] width 38 height 38
click at [378, 27] on icon "Undo/Redo" at bounding box center [382, 27] width 12 height 12
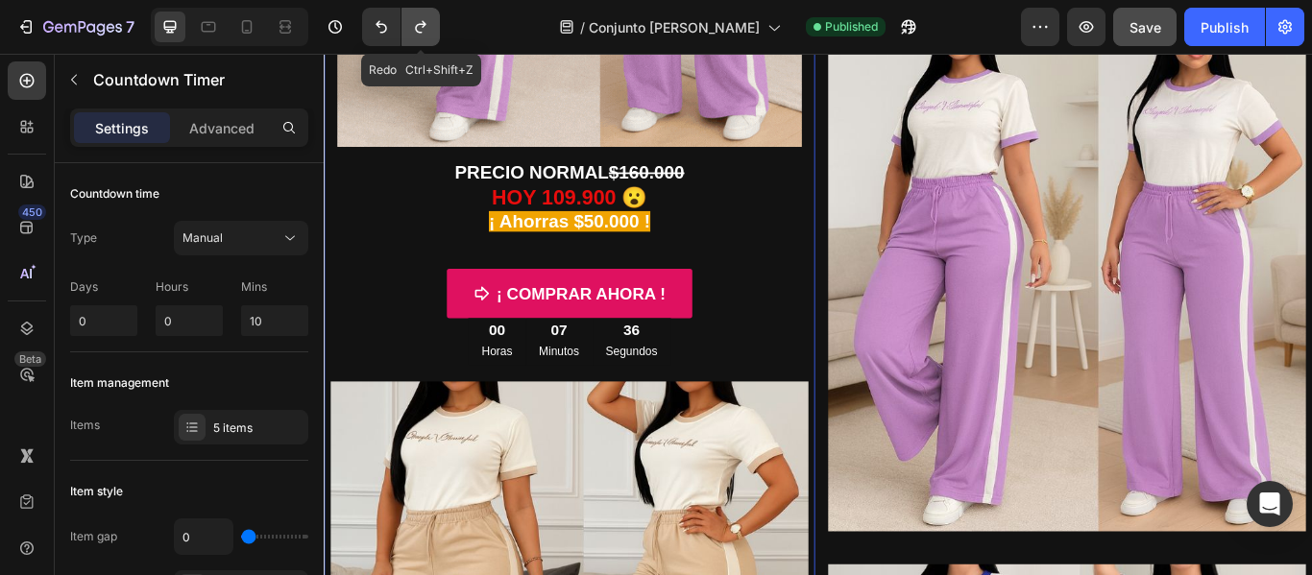
click at [409, 28] on button "Undo/Redo" at bounding box center [421, 27] width 38 height 38
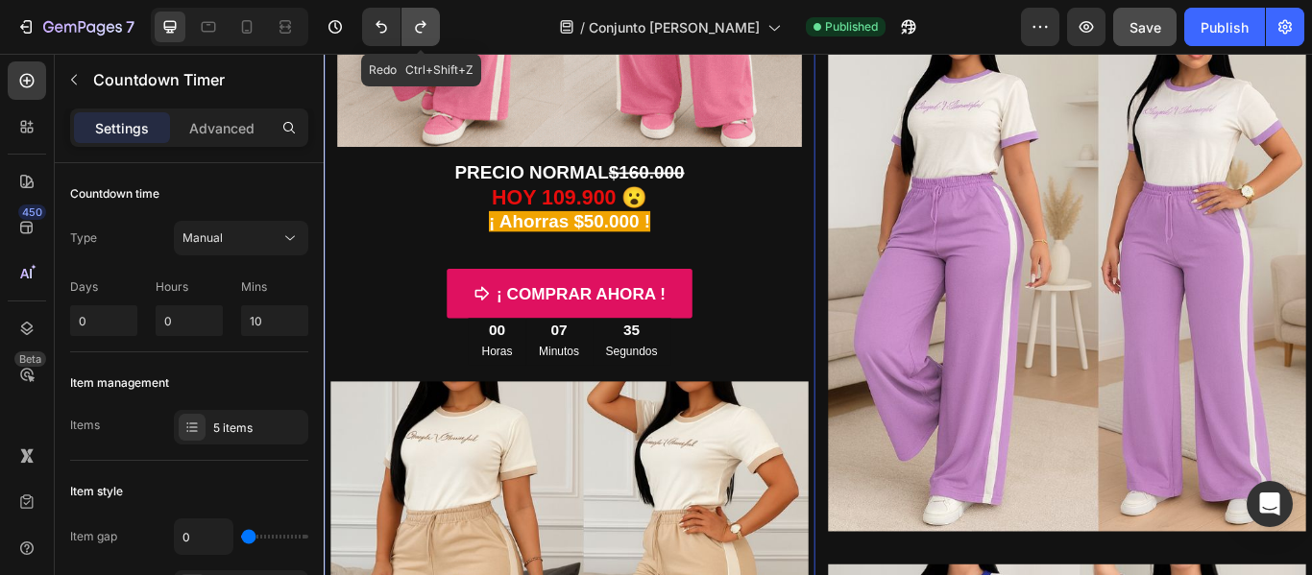
click at [409, 28] on button "Undo/Redo" at bounding box center [421, 27] width 38 height 38
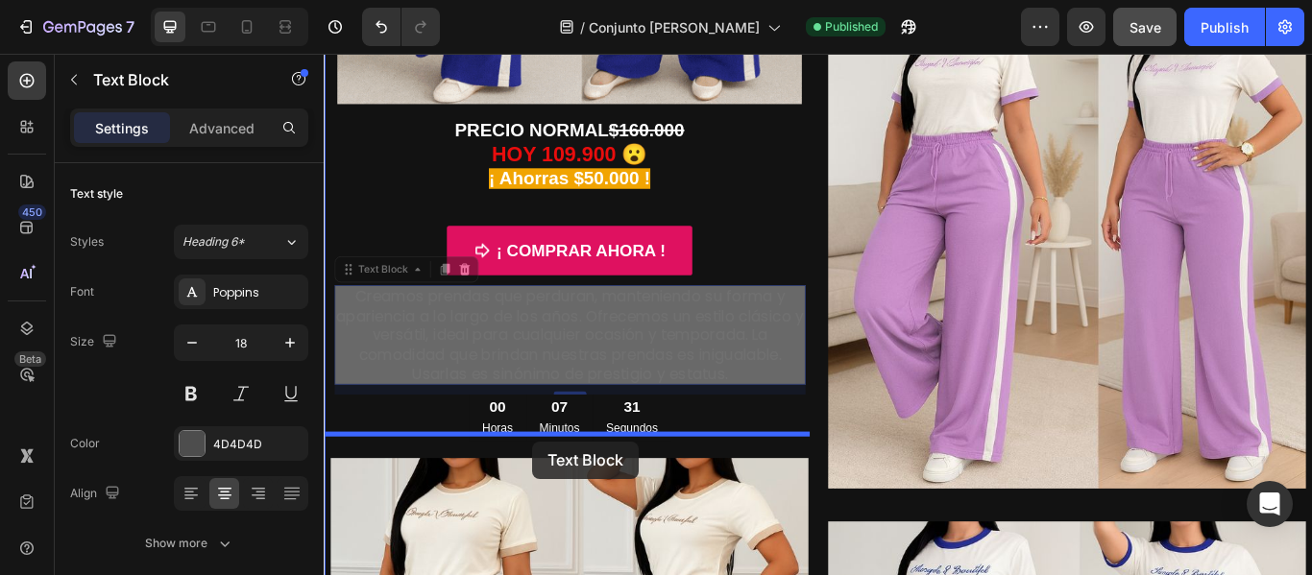
drag, startPoint x: 555, startPoint y: 378, endPoint x: 567, endPoint y: 506, distance: 128.3
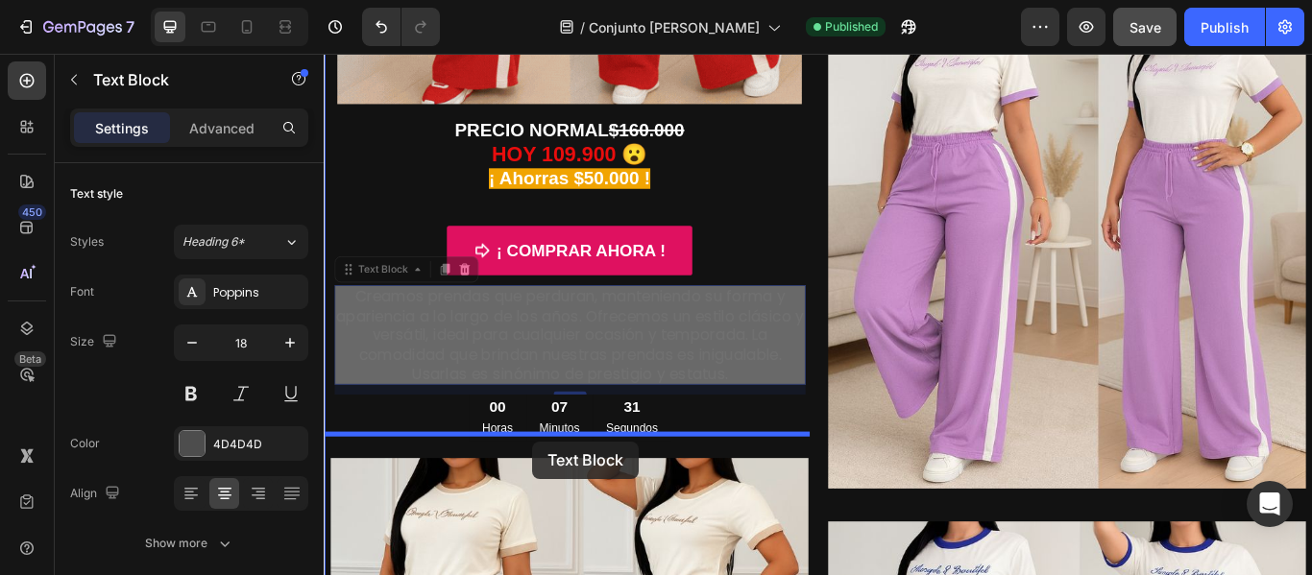
scroll to position [758, 0]
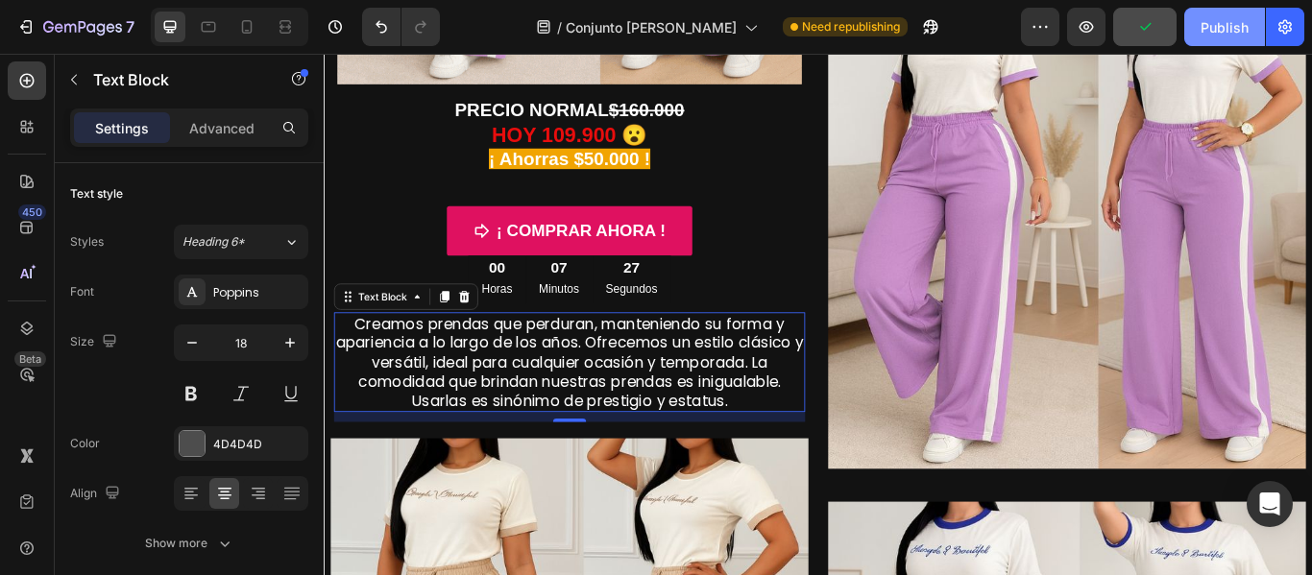
click at [1209, 23] on div "Publish" at bounding box center [1225, 27] width 48 height 20
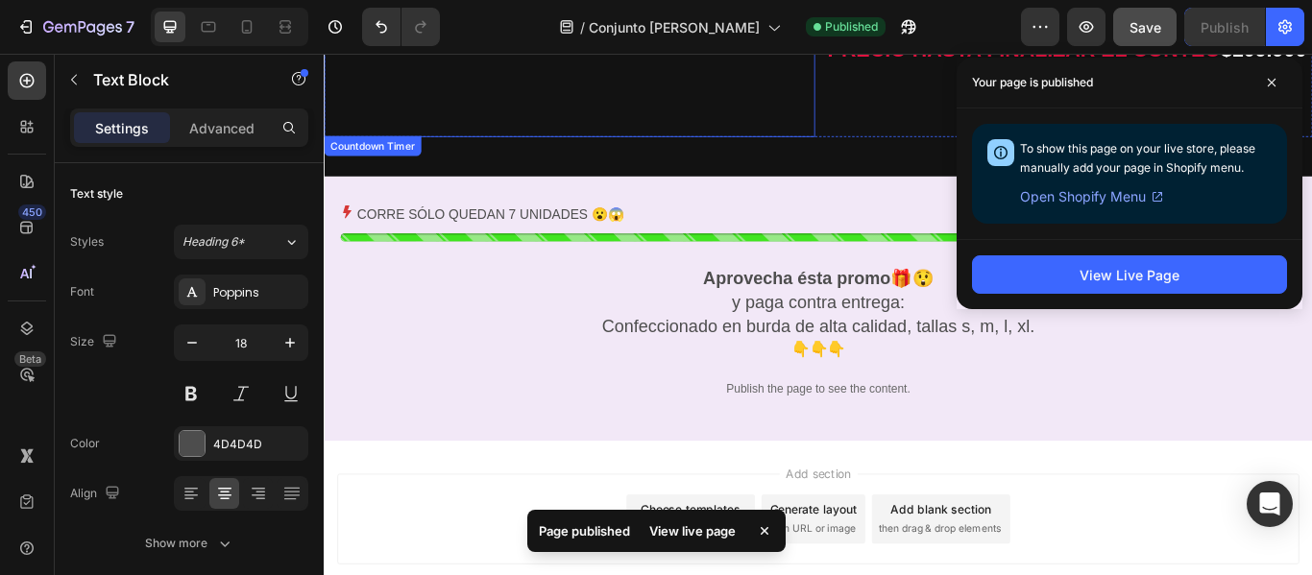
scroll to position [3047, 0]
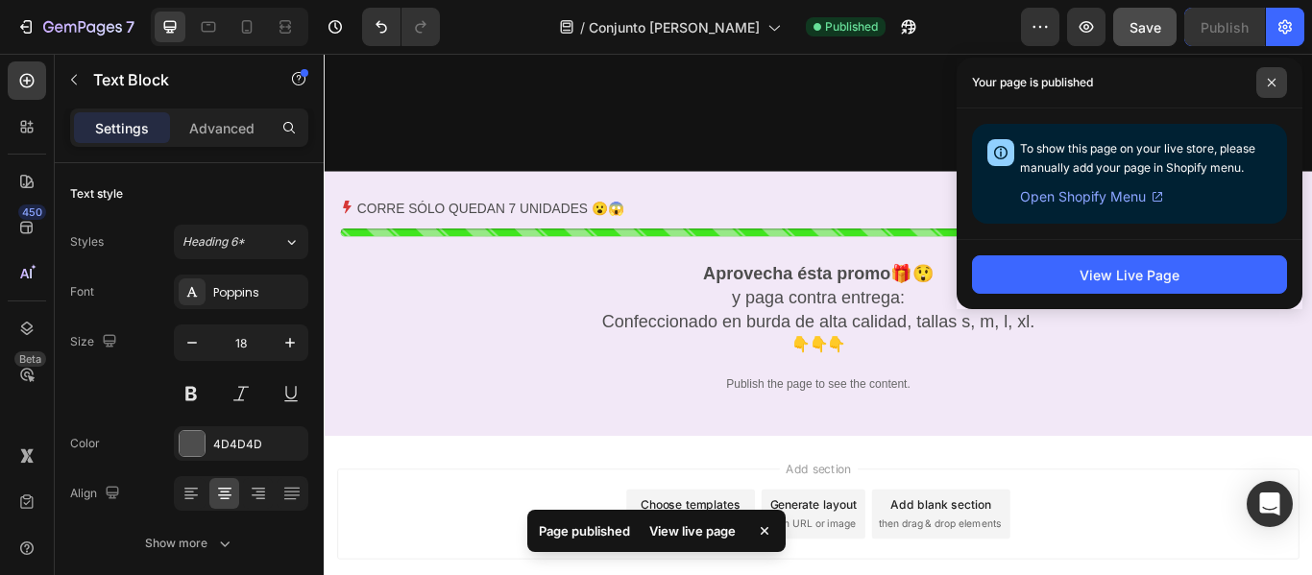
click at [1265, 82] on span at bounding box center [1271, 82] width 31 height 31
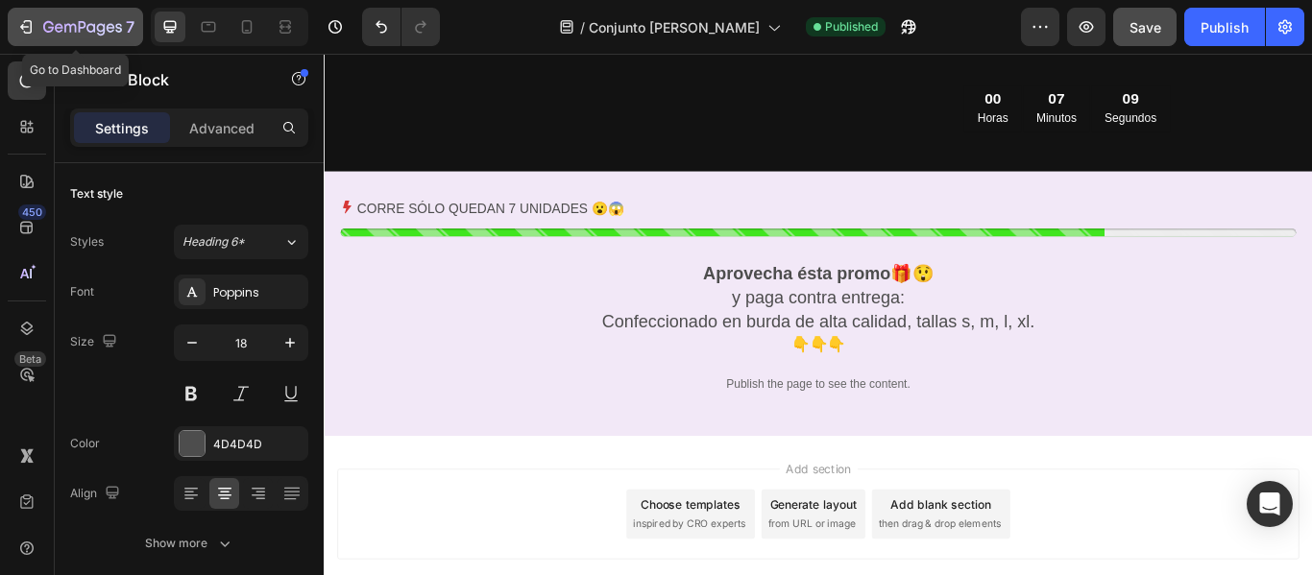
click at [31, 33] on icon "button" at bounding box center [28, 26] width 9 height 13
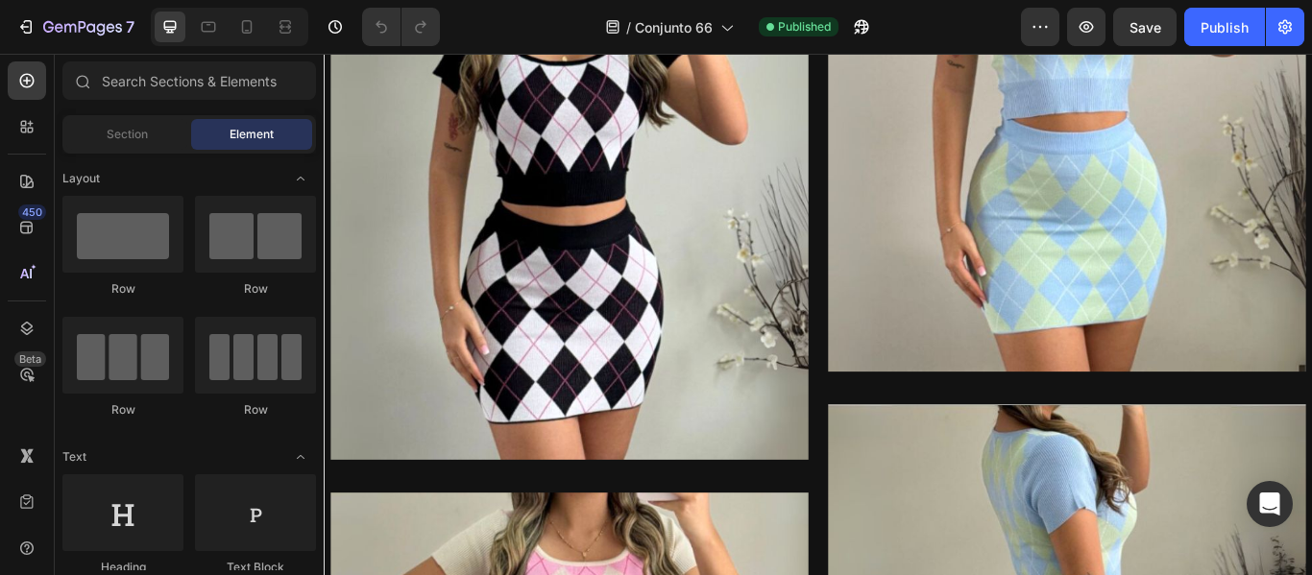
scroll to position [503, 0]
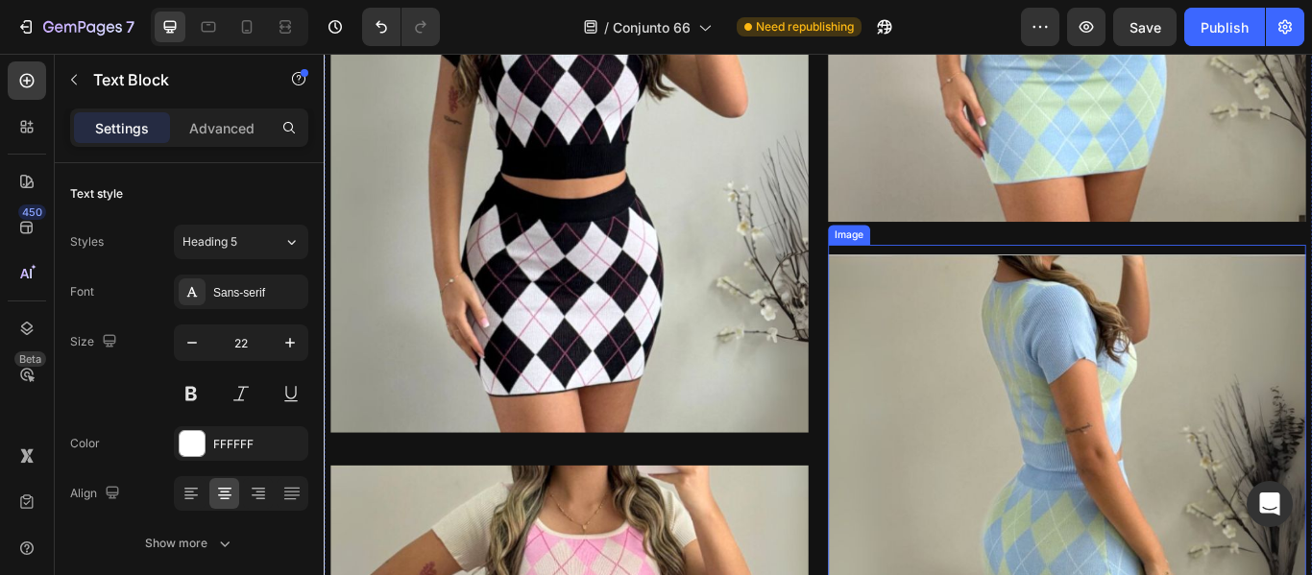
scroll to position [678, 0]
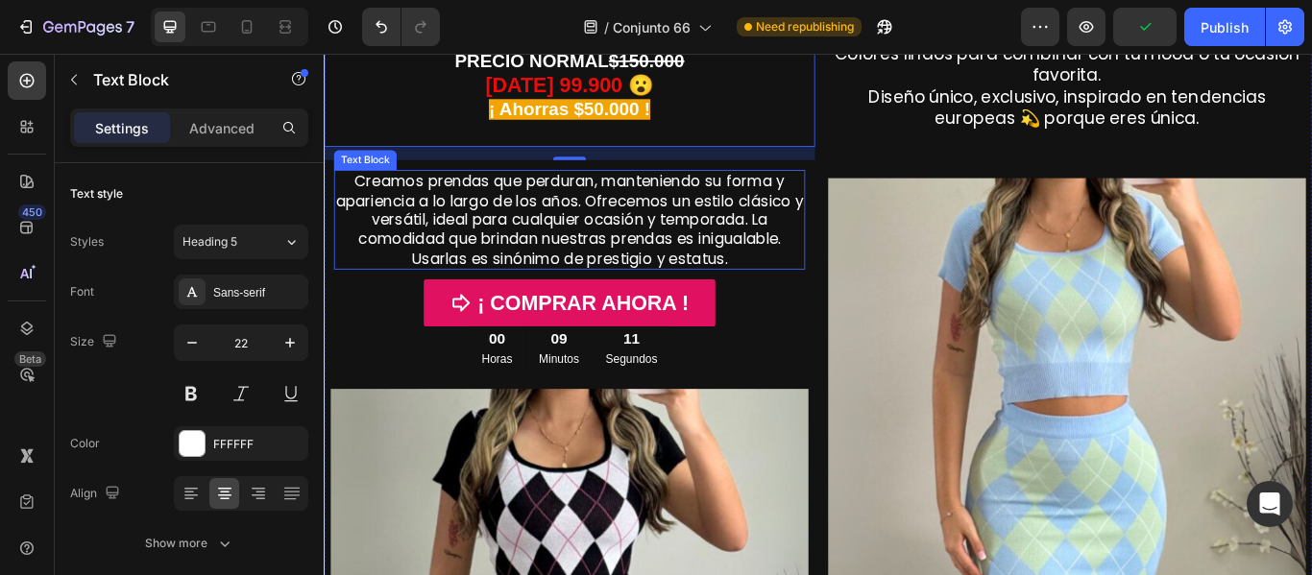
scroll to position [0, 0]
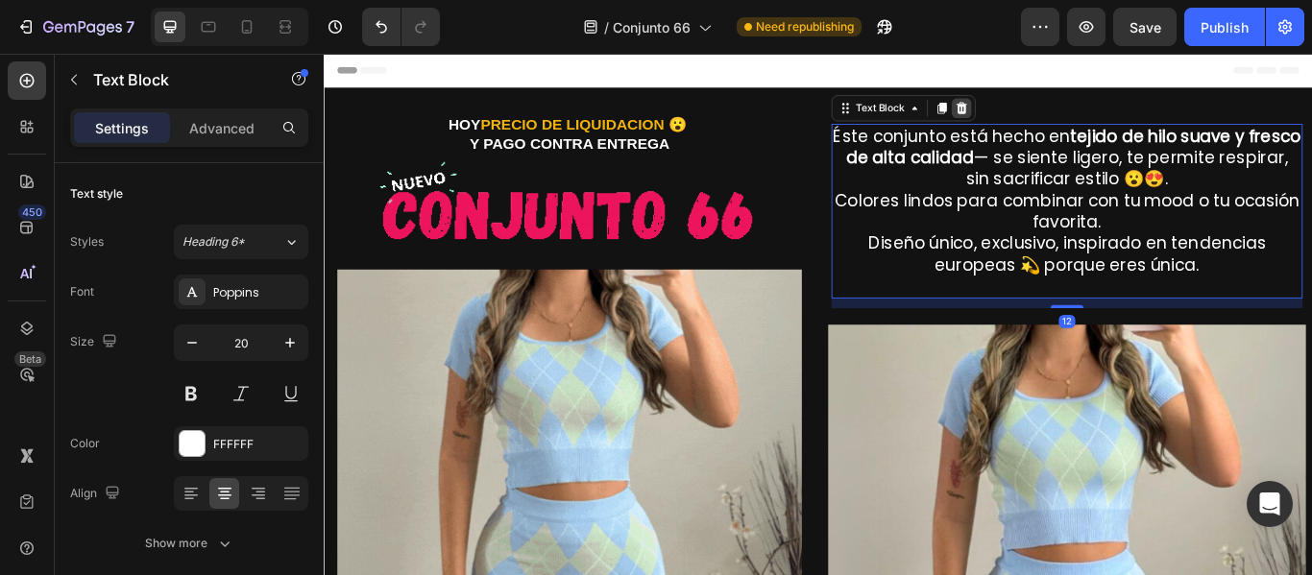
click at [1061, 112] on icon at bounding box center [1067, 116] width 12 height 13
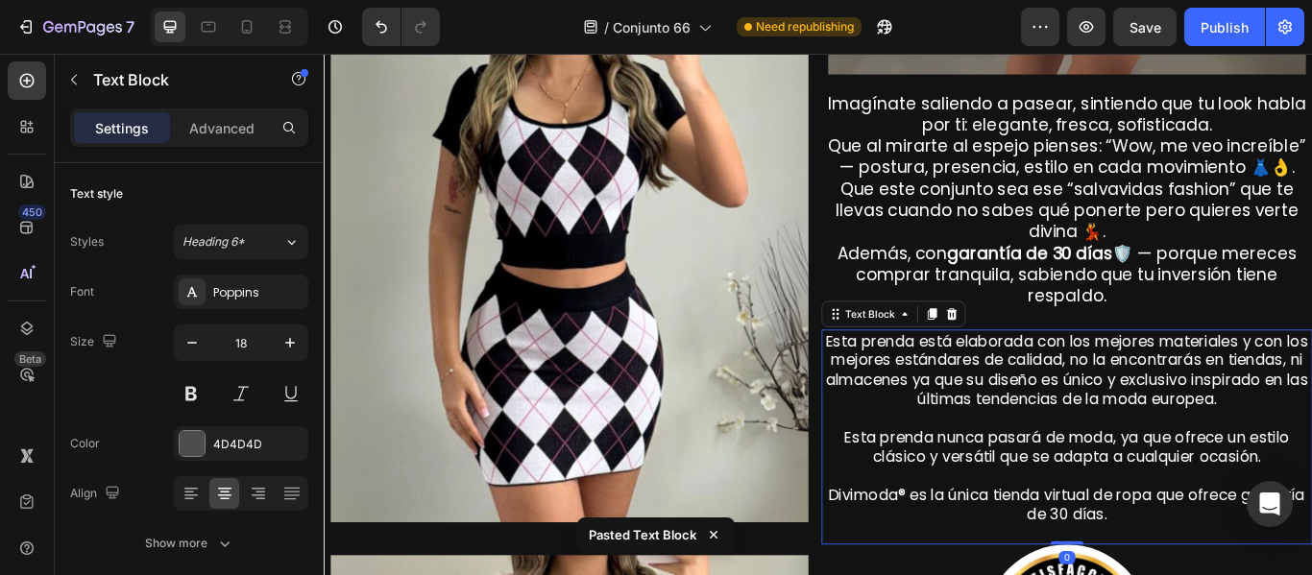
scroll to position [1215, 0]
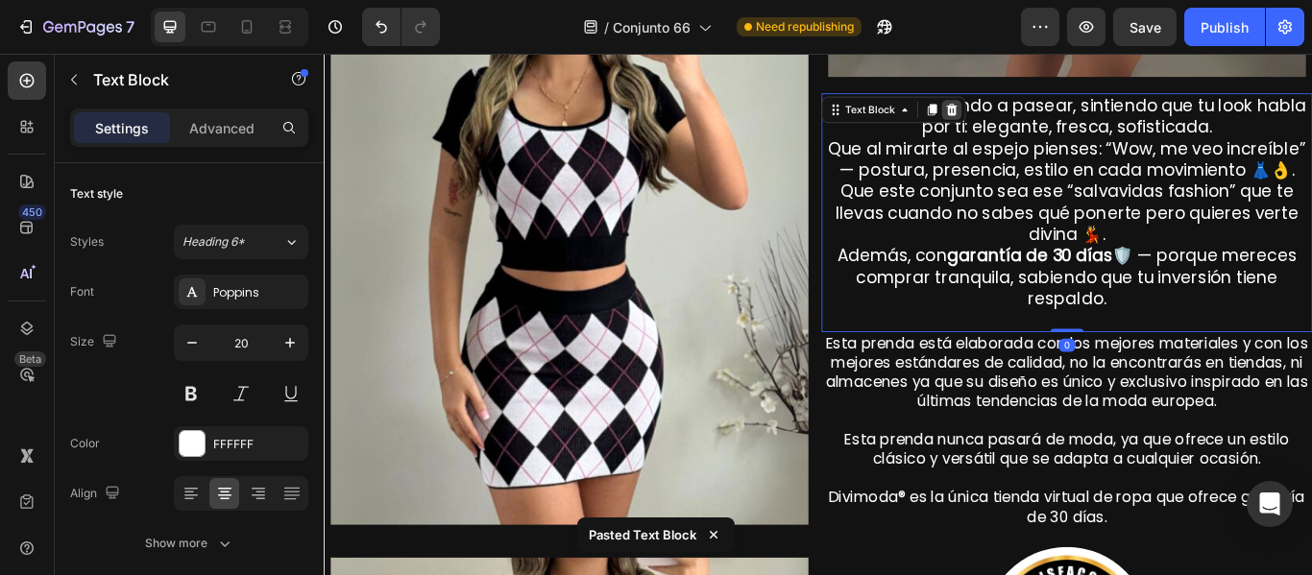
click at [1050, 112] on icon at bounding box center [1056, 118] width 12 height 13
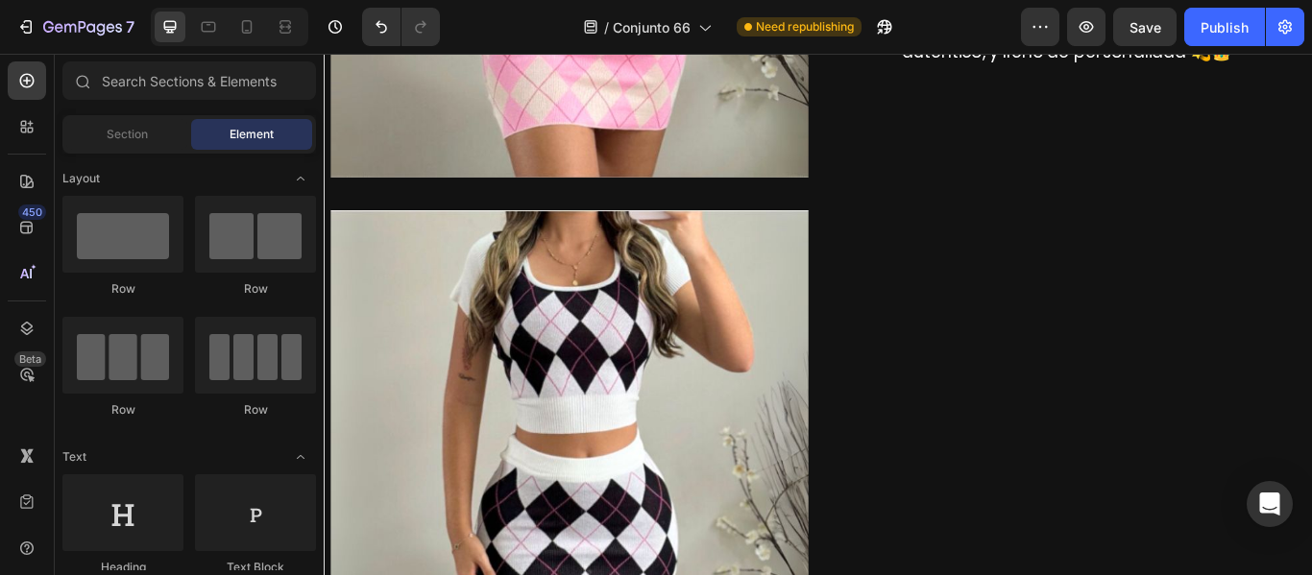
scroll to position [2304, 0]
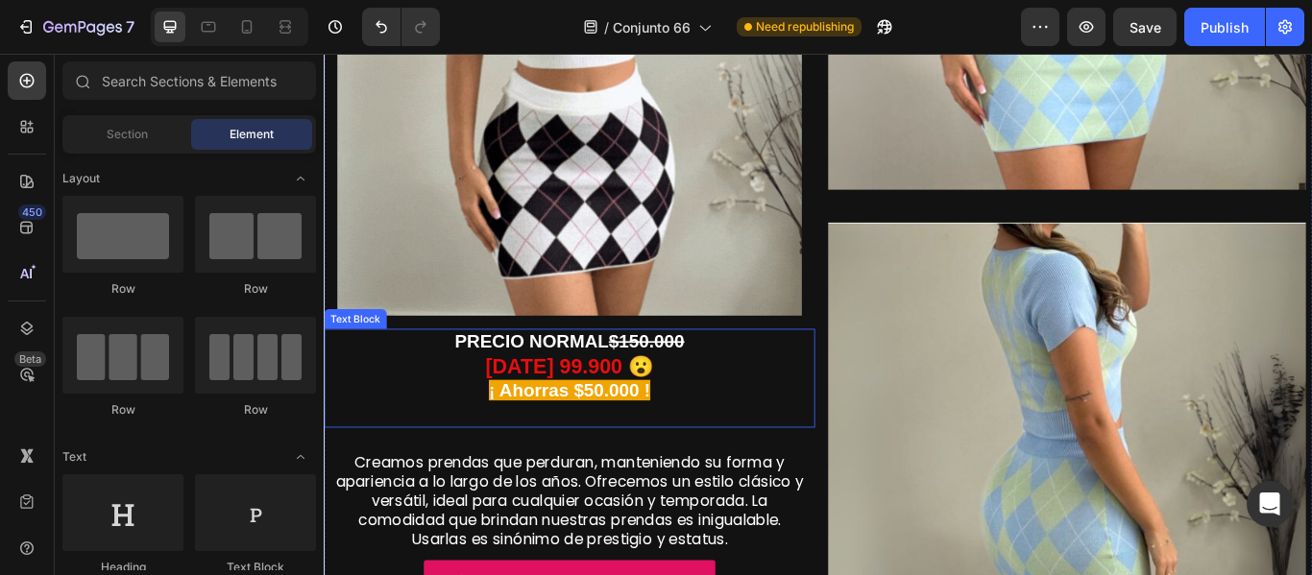
scroll to position [489, 0]
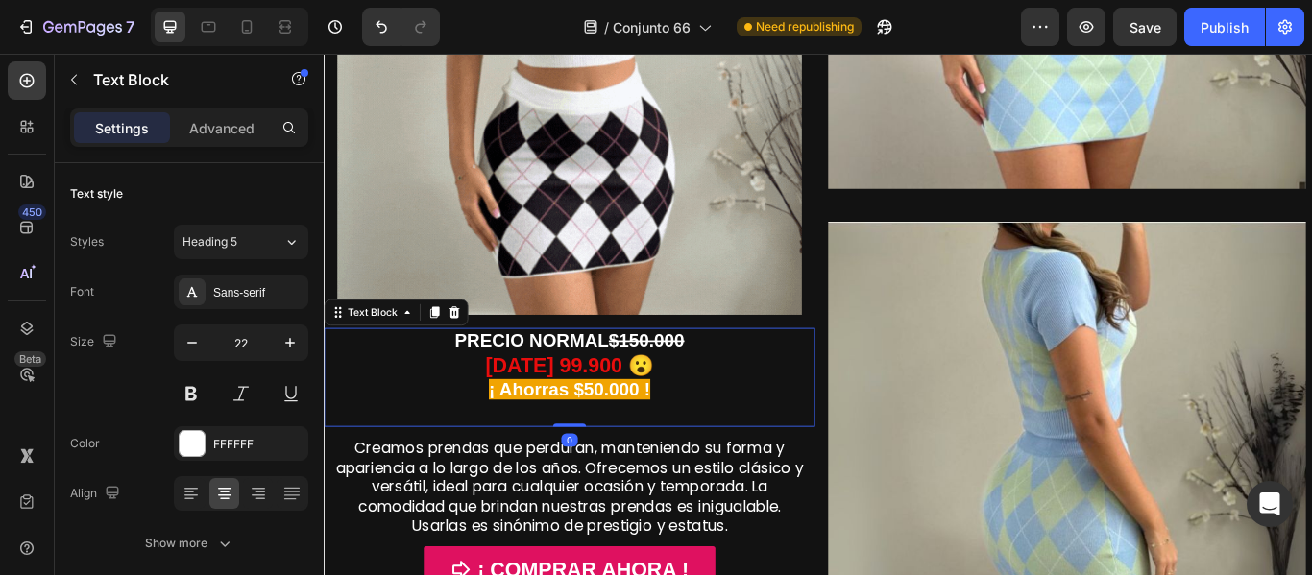
drag, startPoint x: 614, startPoint y: 494, endPoint x: 630, endPoint y: 457, distance: 40.0
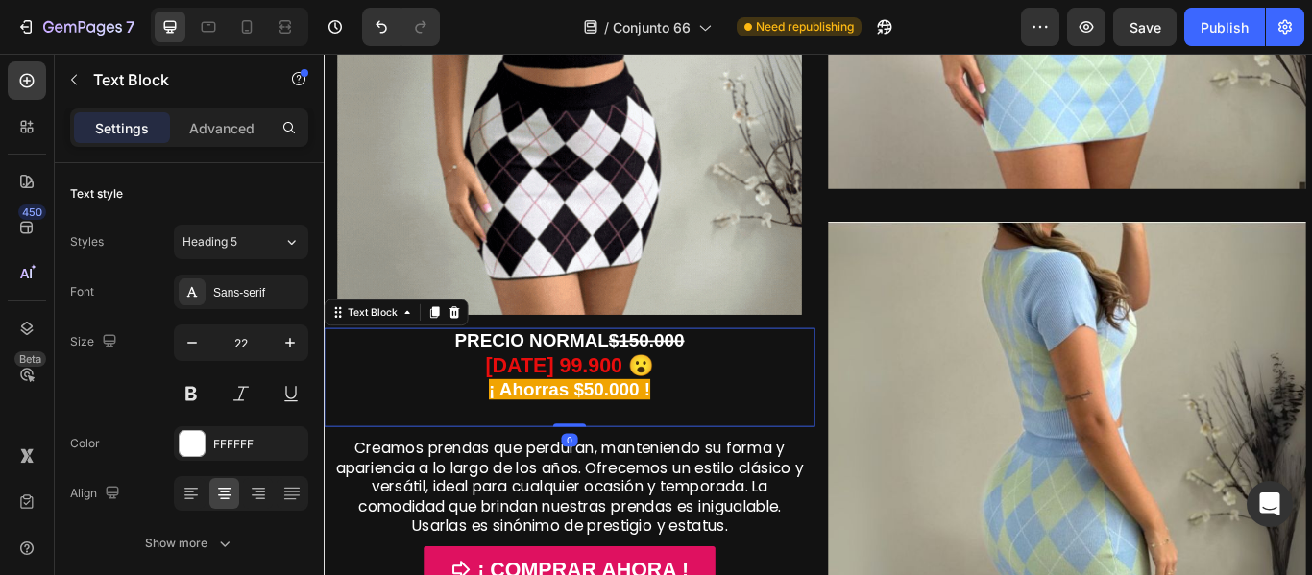
click at [630, 457] on div "PRECIO NORMAL $150.000 HOY 99.900 😮 ¡ Ahorras $50.000 ! Text Block 0" at bounding box center [610, 431] width 573 height 115
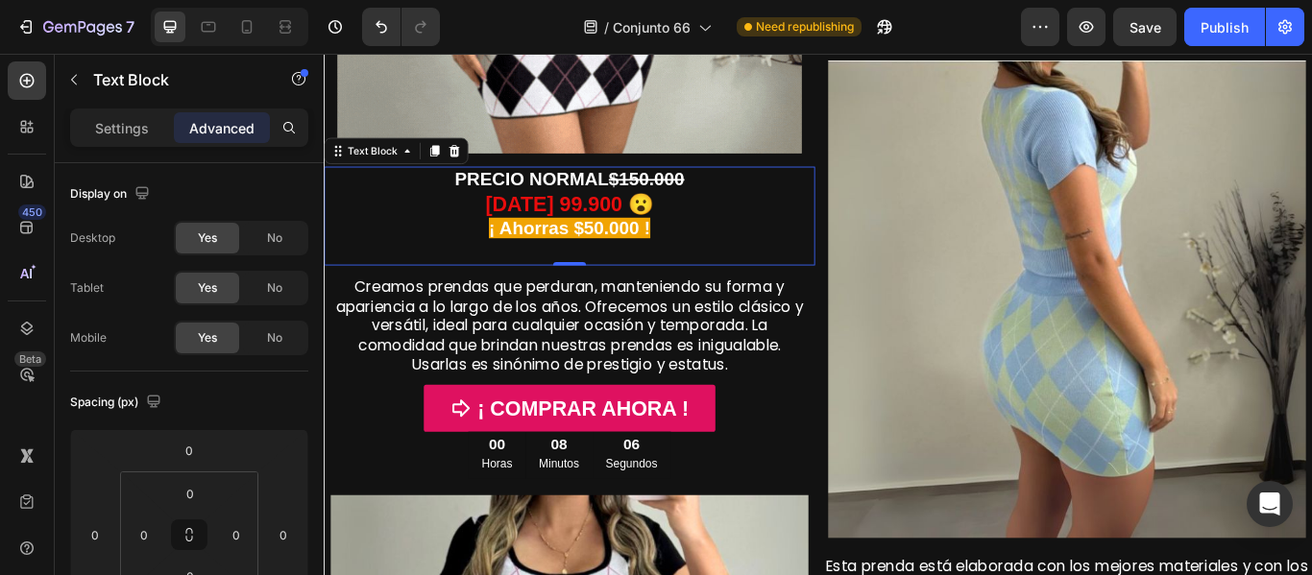
scroll to position [680, 0]
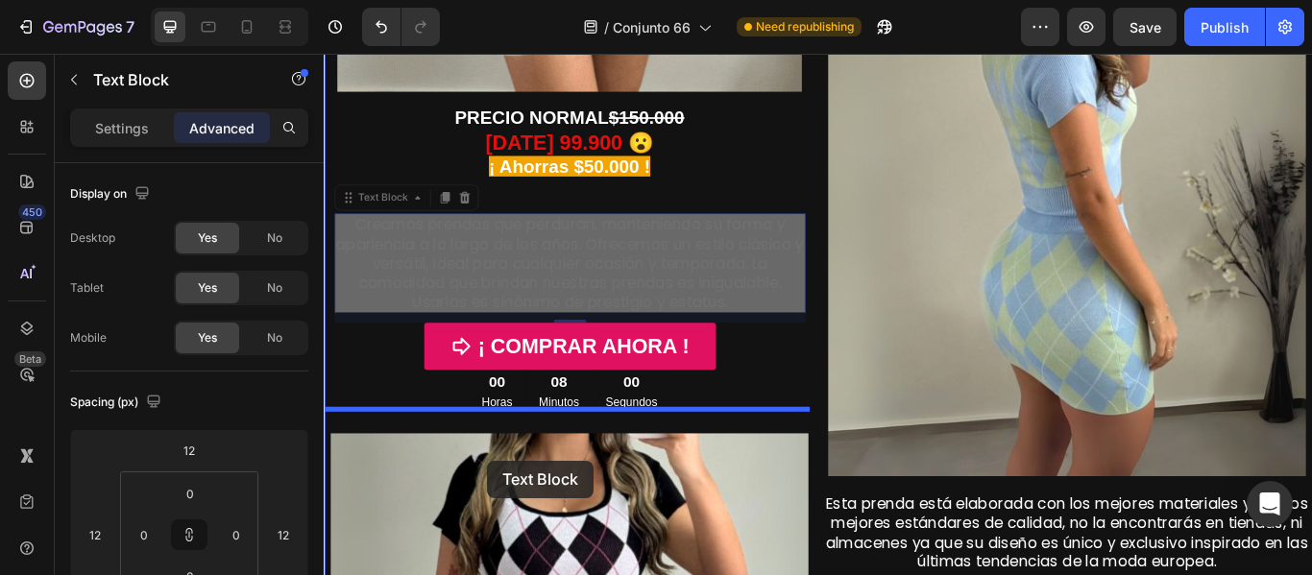
drag, startPoint x: 461, startPoint y: 335, endPoint x: 514, endPoint y: 528, distance: 200.2
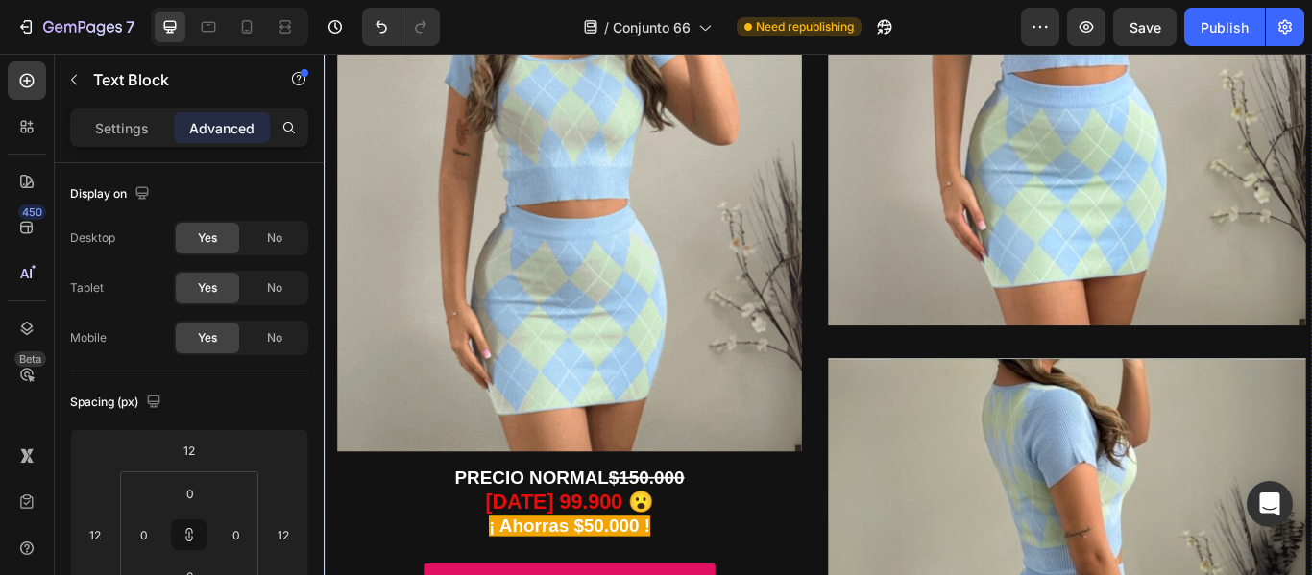
scroll to position [584, 0]
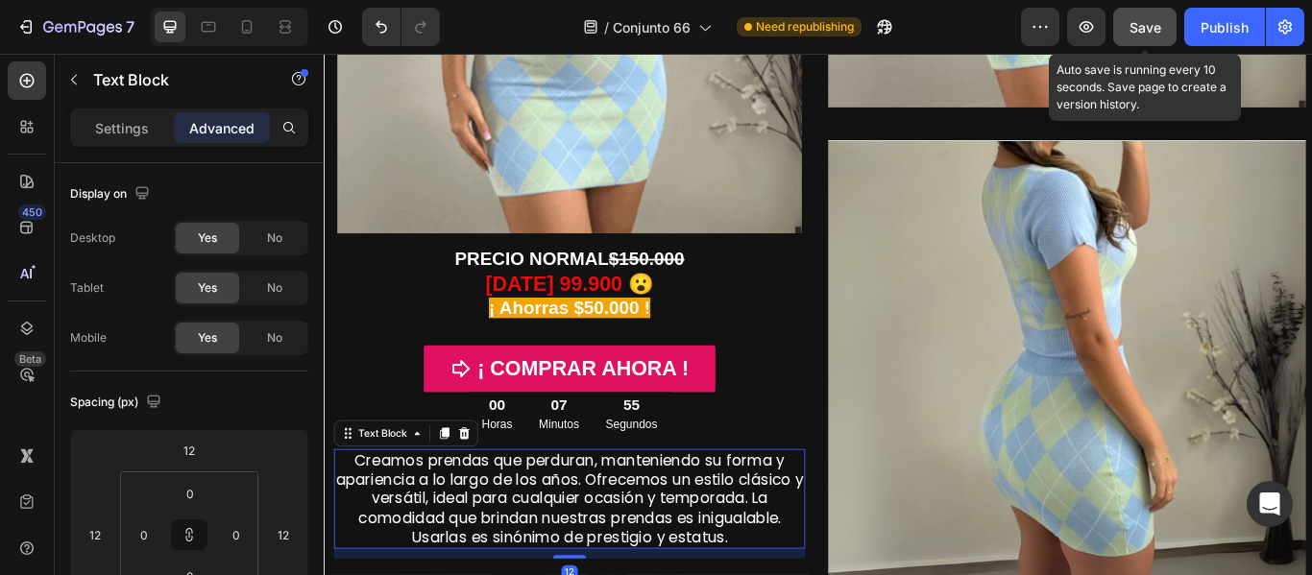
click at [1158, 32] on span "Save" at bounding box center [1146, 27] width 32 height 16
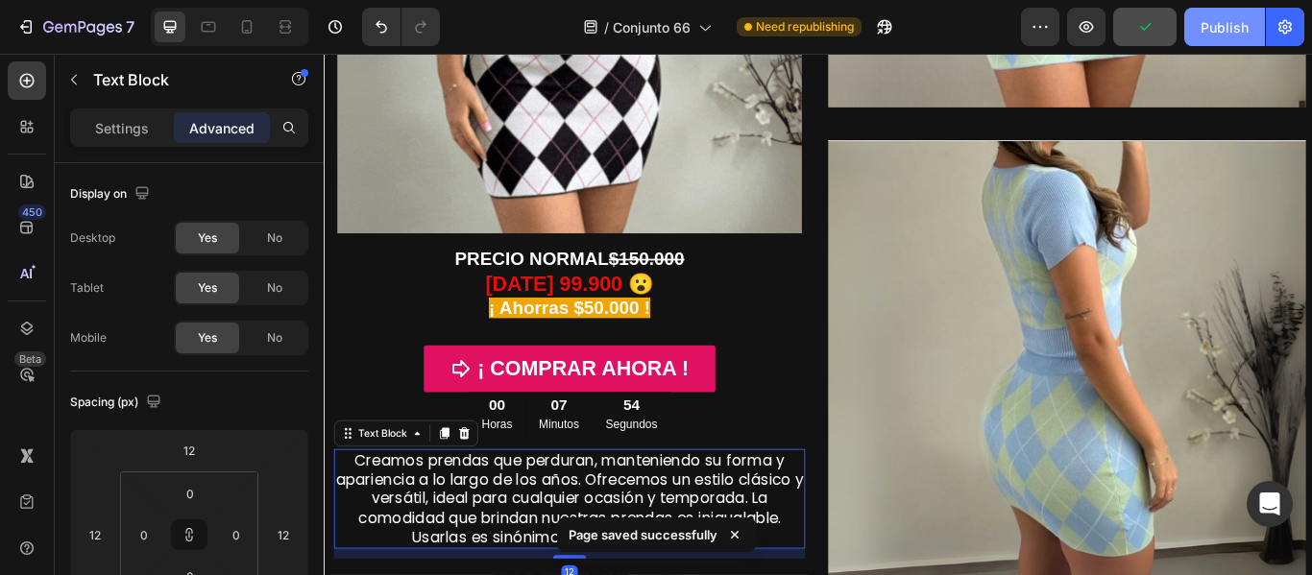
click at [1211, 35] on div "Publish" at bounding box center [1225, 27] width 48 height 20
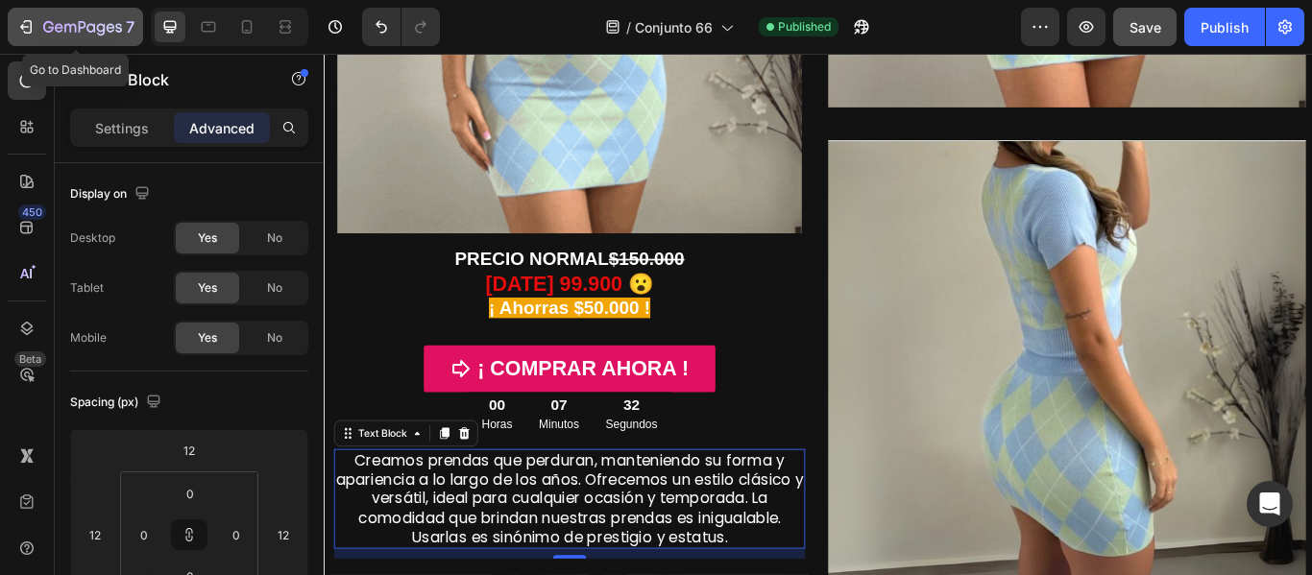
click at [30, 31] on icon "button" at bounding box center [25, 26] width 19 height 19
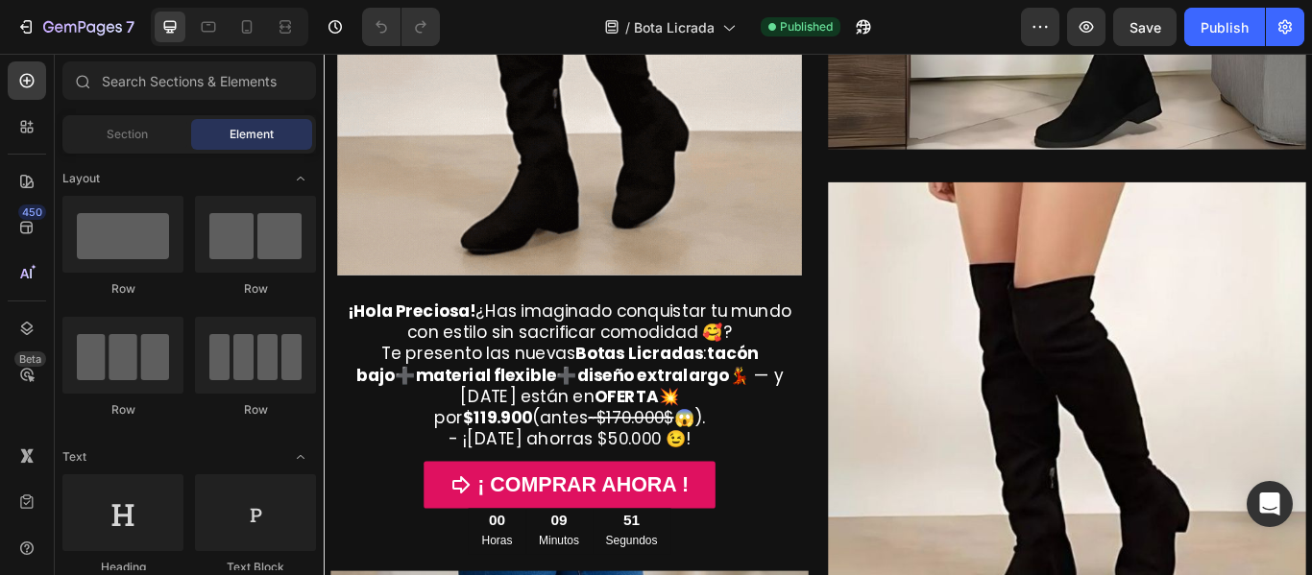
scroll to position [537, 0]
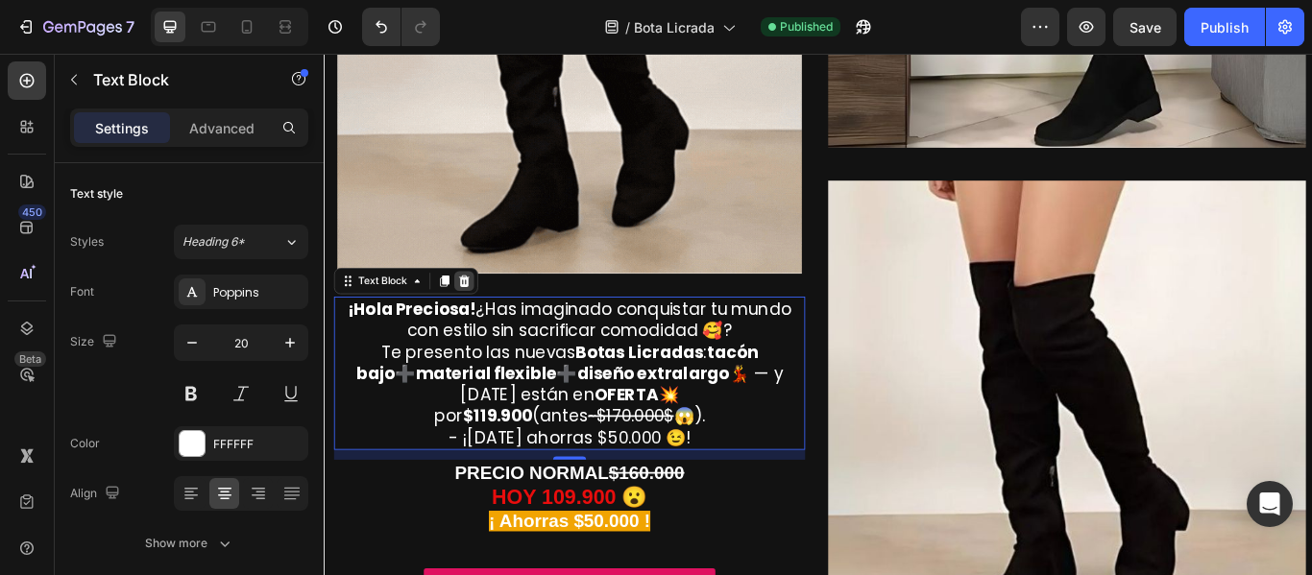
click at [488, 312] on icon at bounding box center [487, 318] width 12 height 13
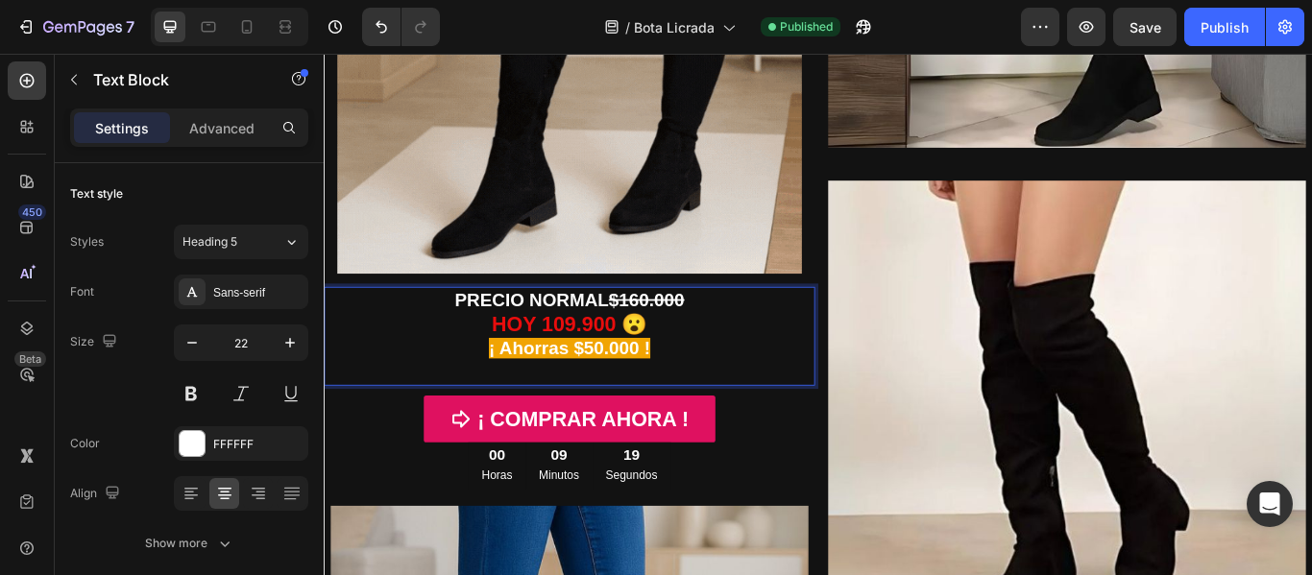
click at [600, 355] on strong "HOY 109.900 😮" at bounding box center [611, 368] width 182 height 27
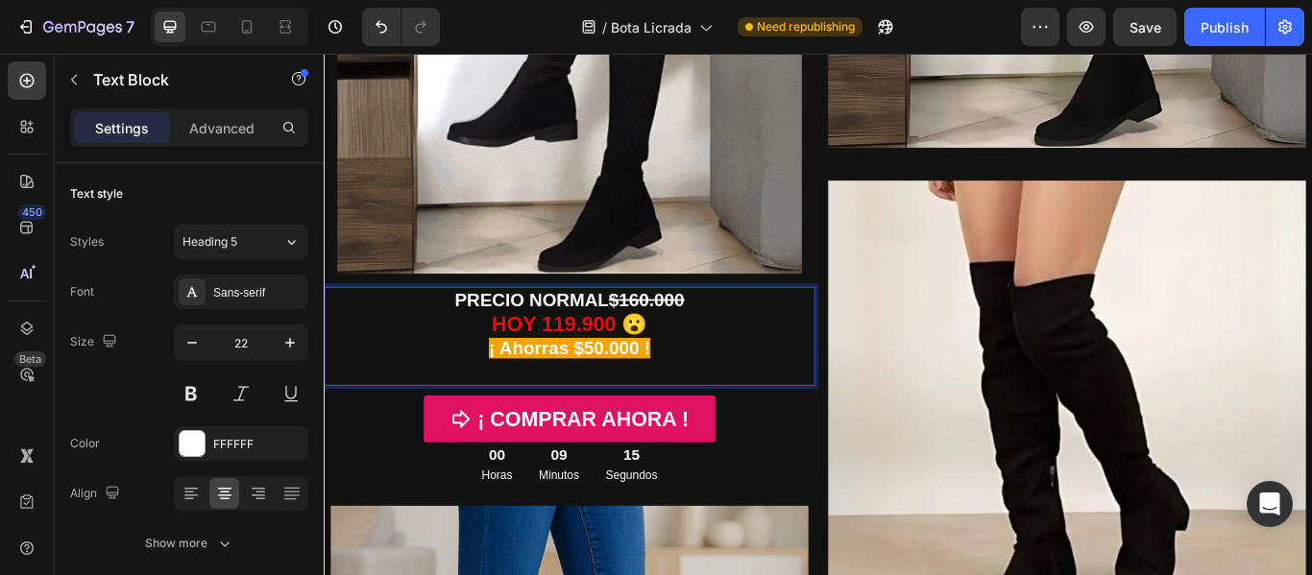
click at [692, 332] on strong "$160.000" at bounding box center [700, 341] width 88 height 24
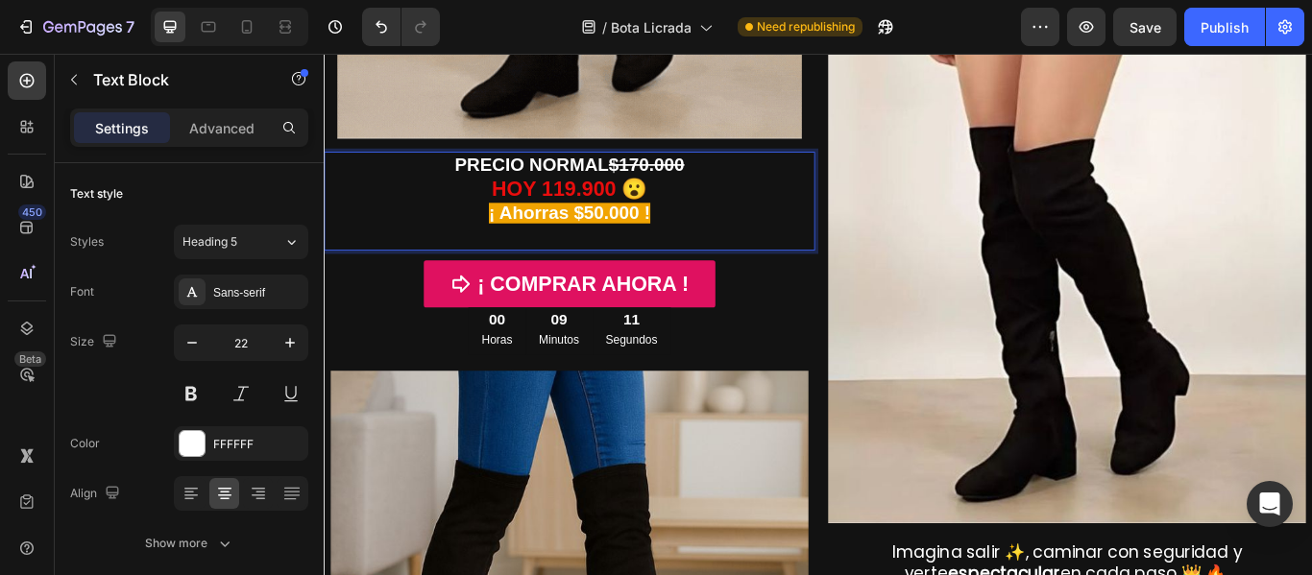
scroll to position [695, 0]
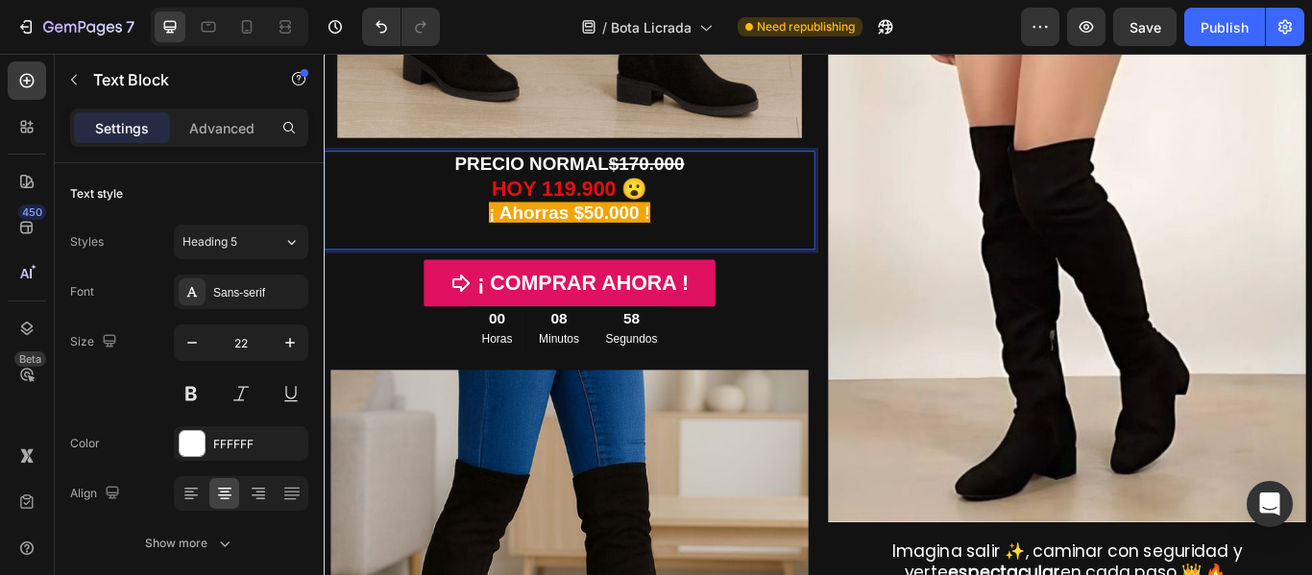
click at [745, 231] on p "¡ Ahorras $50.000 !" at bounding box center [610, 253] width 569 height 55
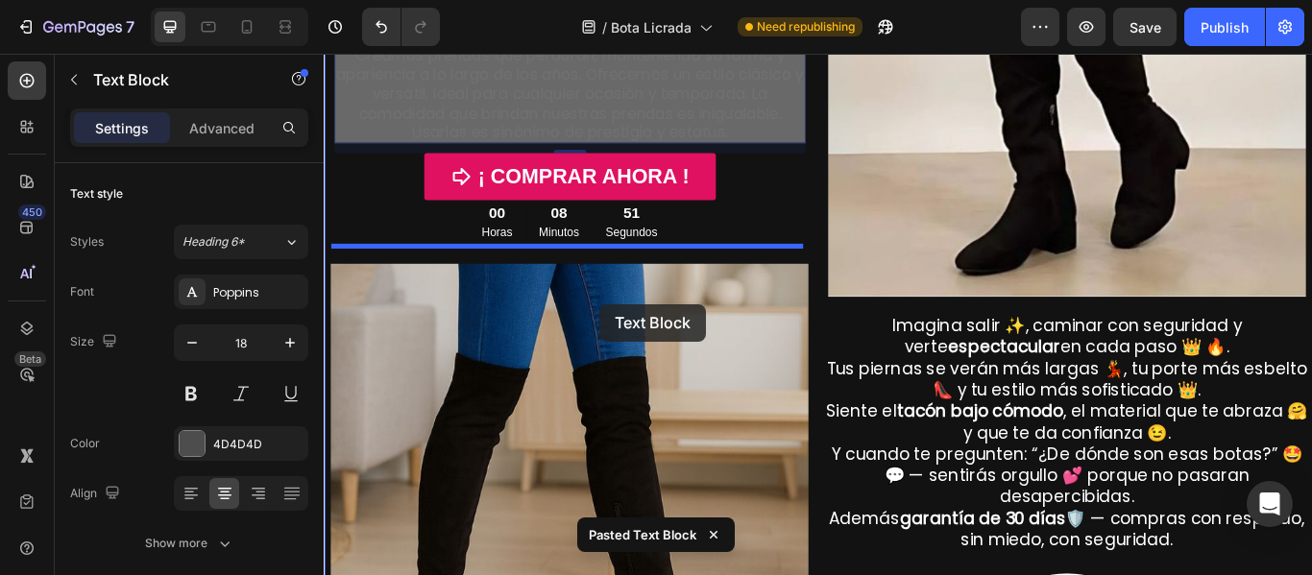
drag, startPoint x: 634, startPoint y: 340, endPoint x: 646, endPoint y: 346, distance: 12.9
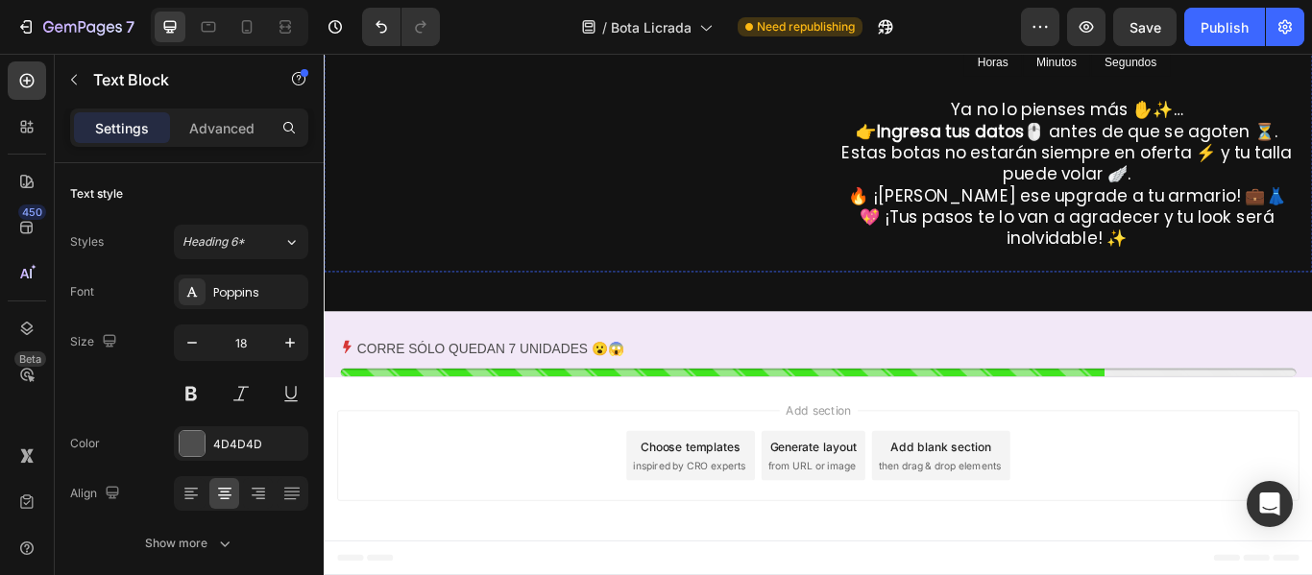
scroll to position [2747, 0]
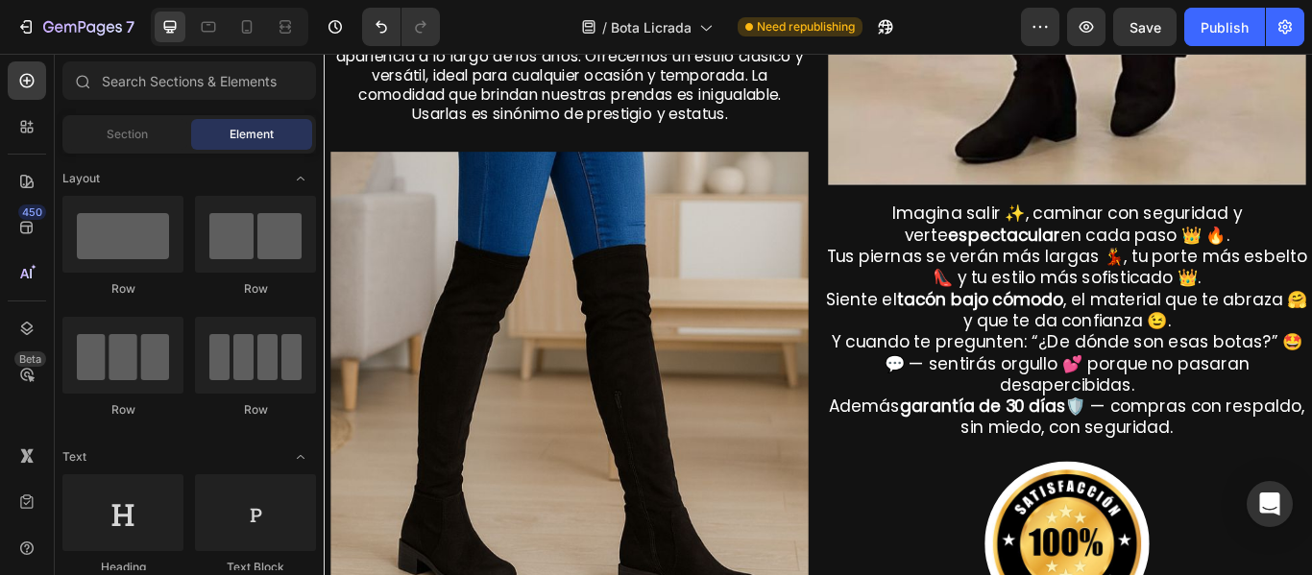
scroll to position [1088, 0]
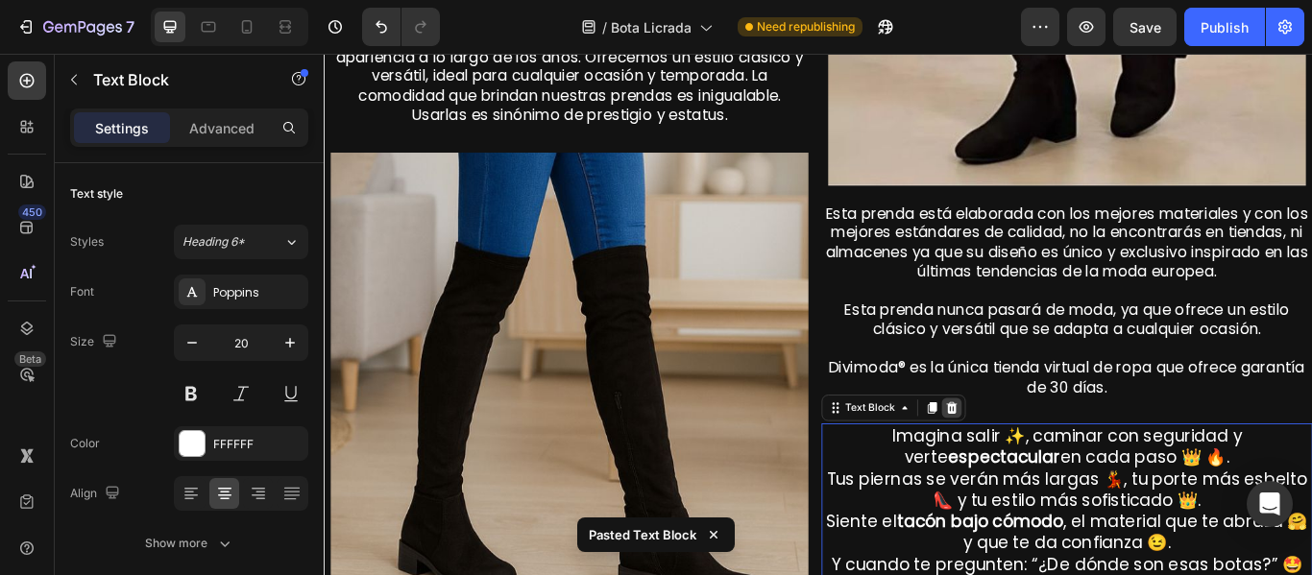
click at [1052, 460] on icon at bounding box center [1056, 466] width 12 height 13
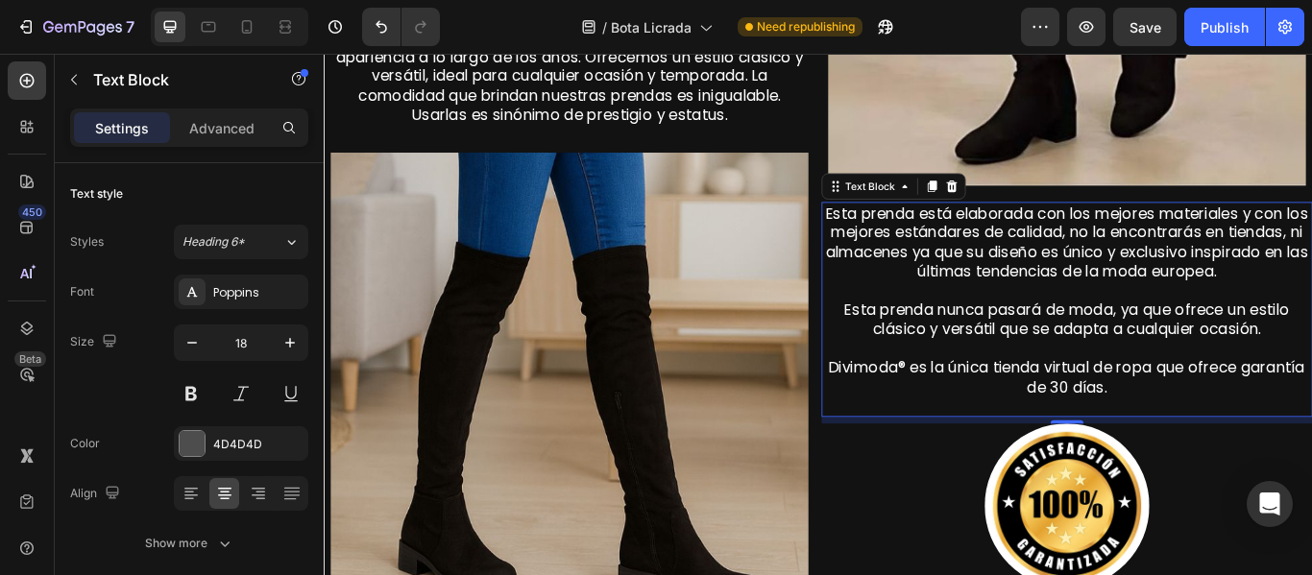
click at [935, 228] on span "Esta prenda está elaborada con los mejores materiales y con los mejores estánda…" at bounding box center [1190, 273] width 563 height 91
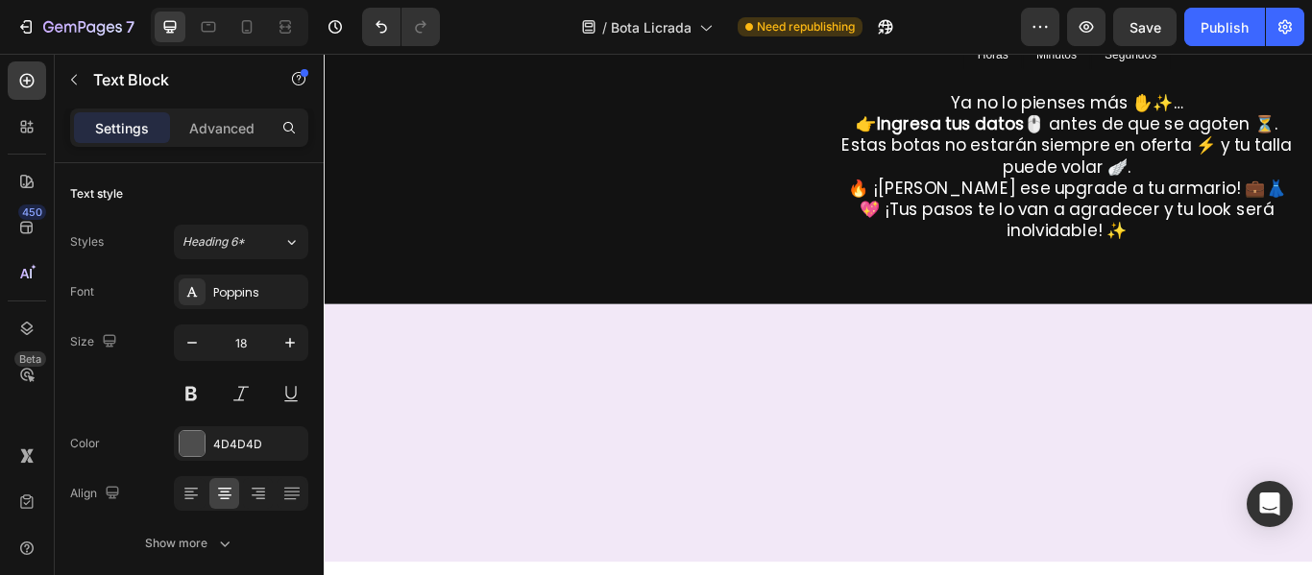
scroll to position [2318, 0]
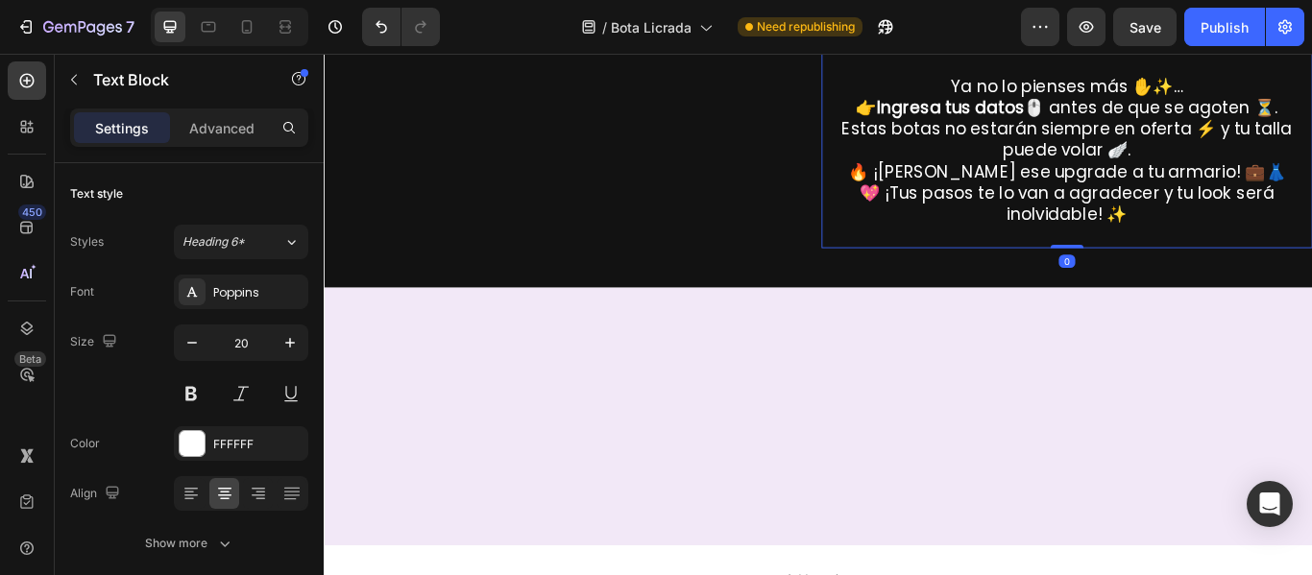
click at [1054, 41] on icon at bounding box center [1055, 33] width 15 height 15
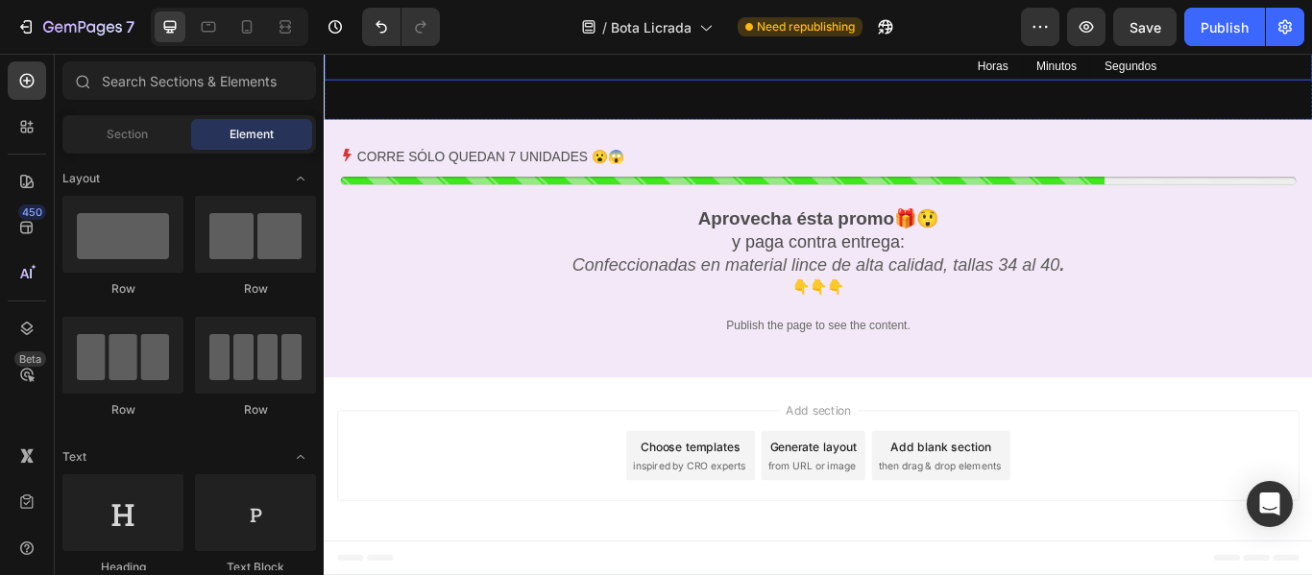
scroll to position [2876, 0]
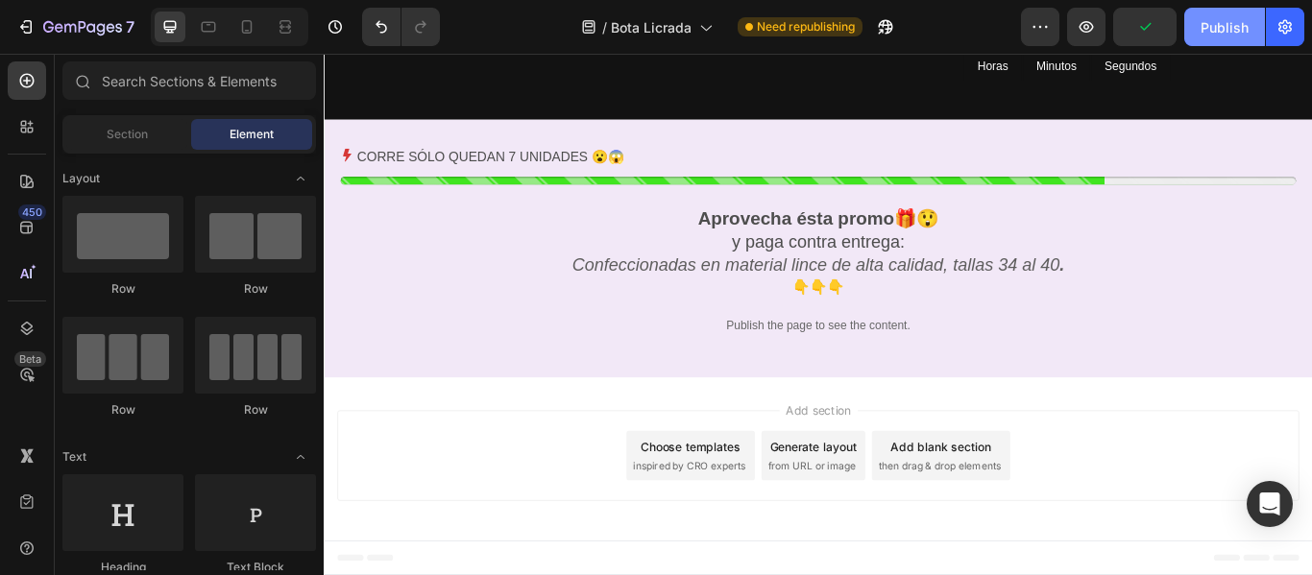
click at [1217, 29] on div "Publish" at bounding box center [1225, 27] width 48 height 20
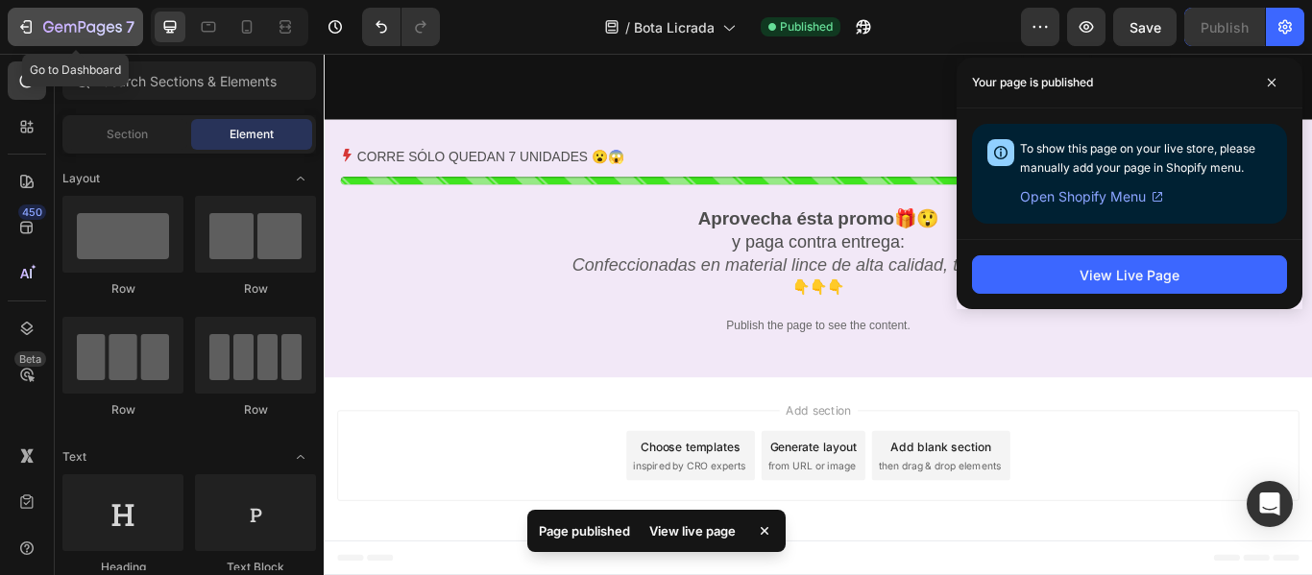
click at [17, 15] on div "7" at bounding box center [75, 26] width 118 height 23
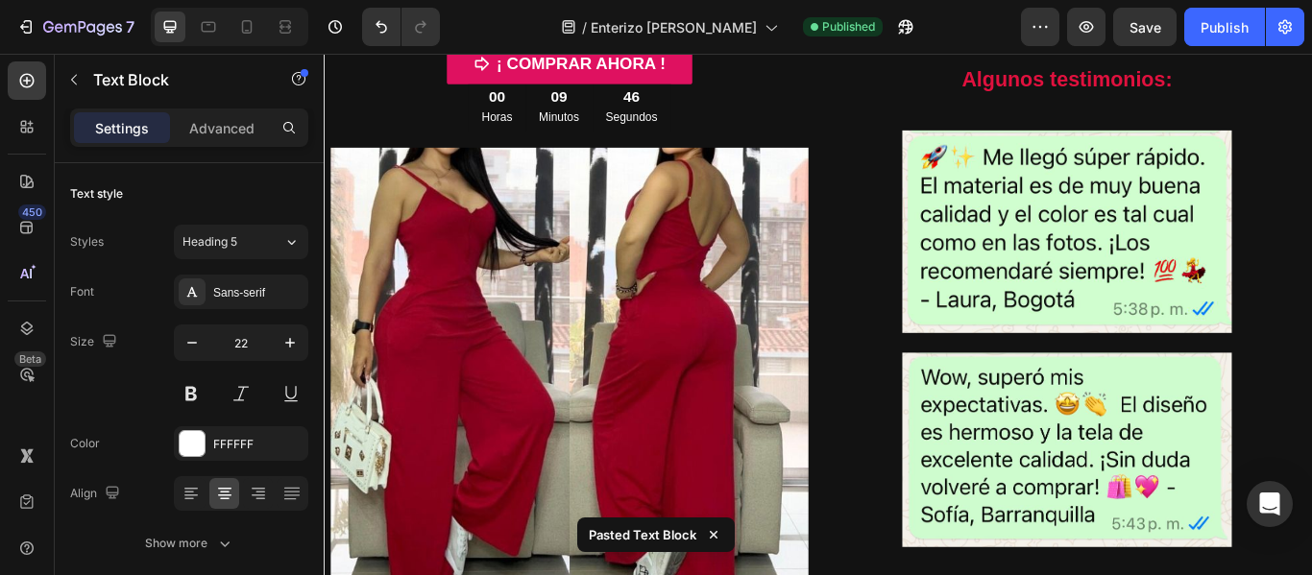
scroll to position [641, 0]
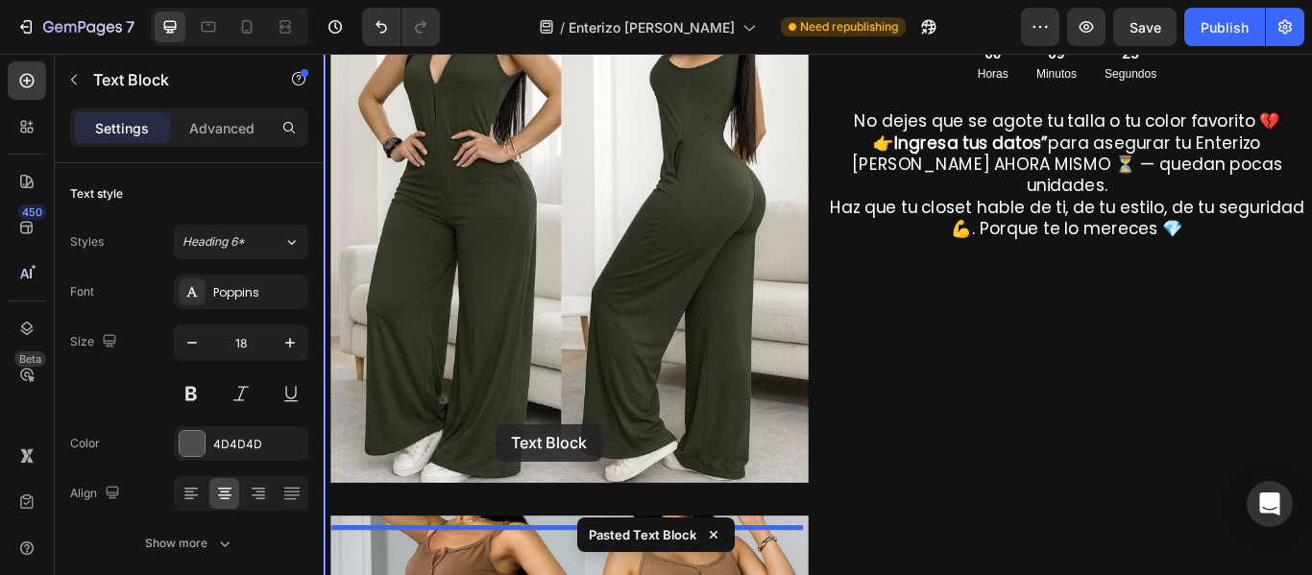
scroll to position [1244, 0]
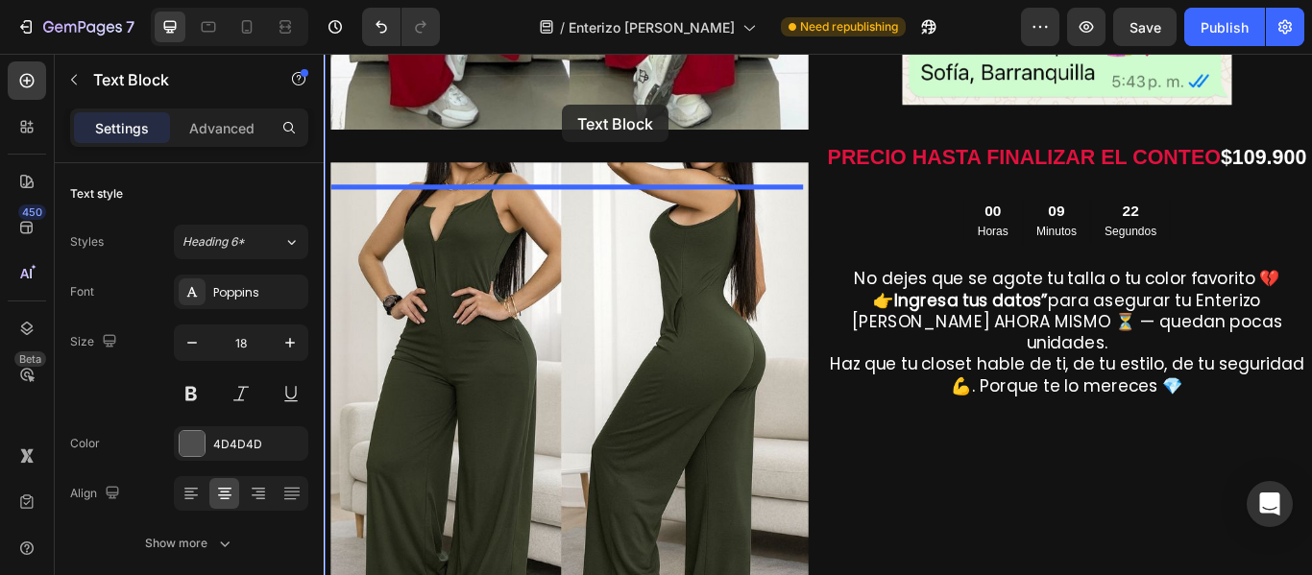
drag, startPoint x: 494, startPoint y: 398, endPoint x: 601, endPoint y: 113, distance: 304.0
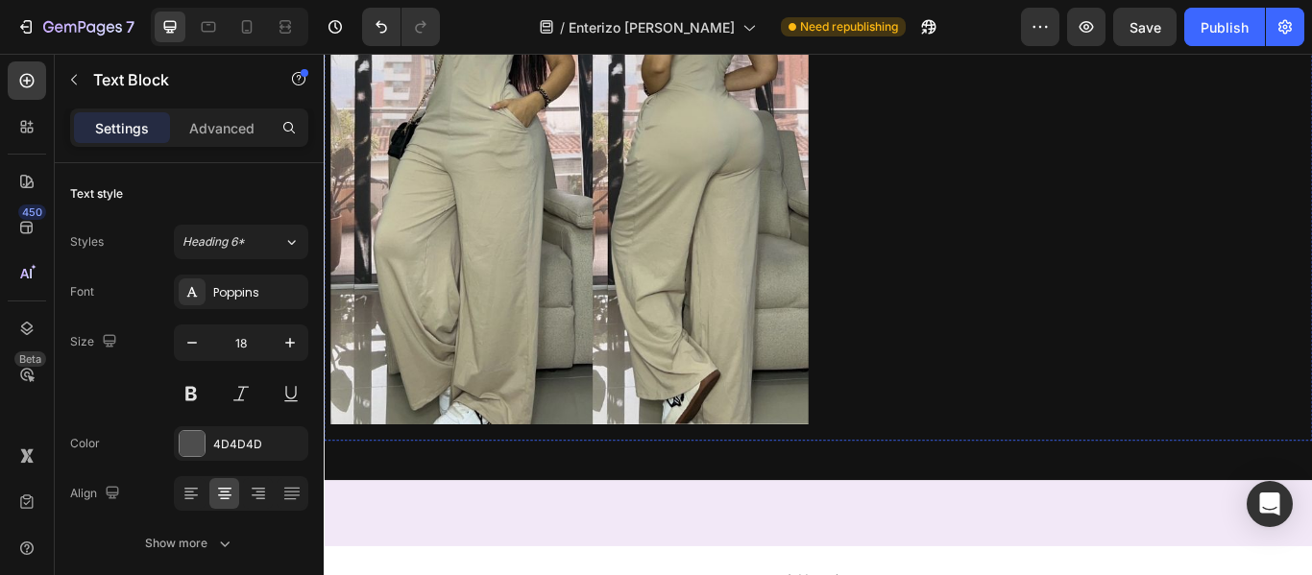
scroll to position [2786, 0]
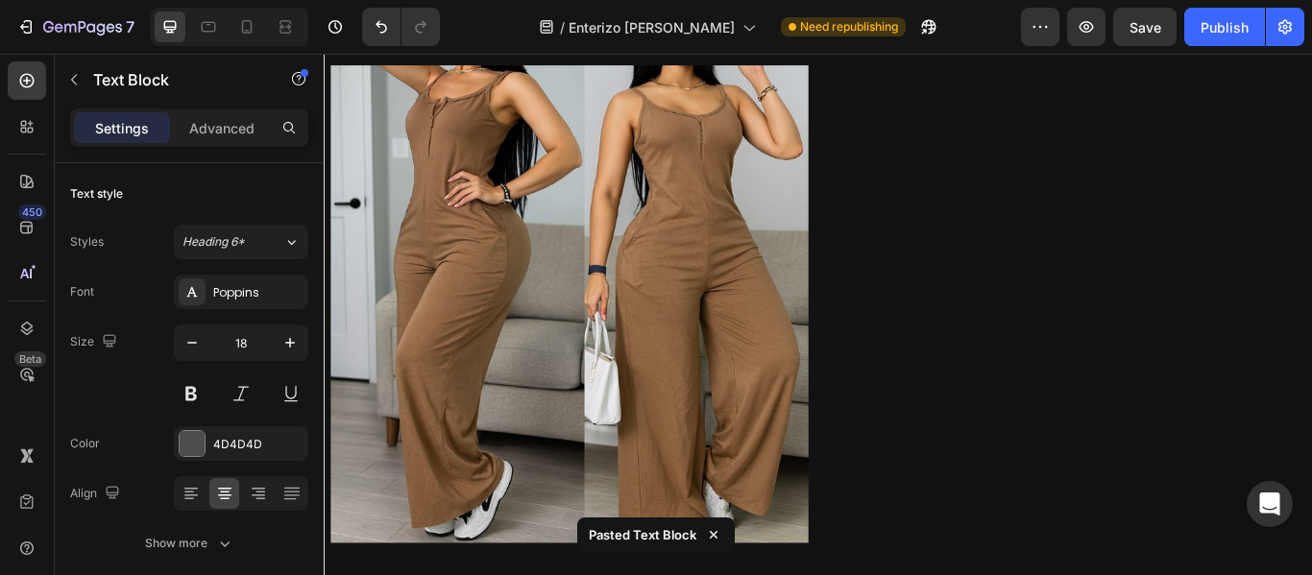
scroll to position [1899, 0]
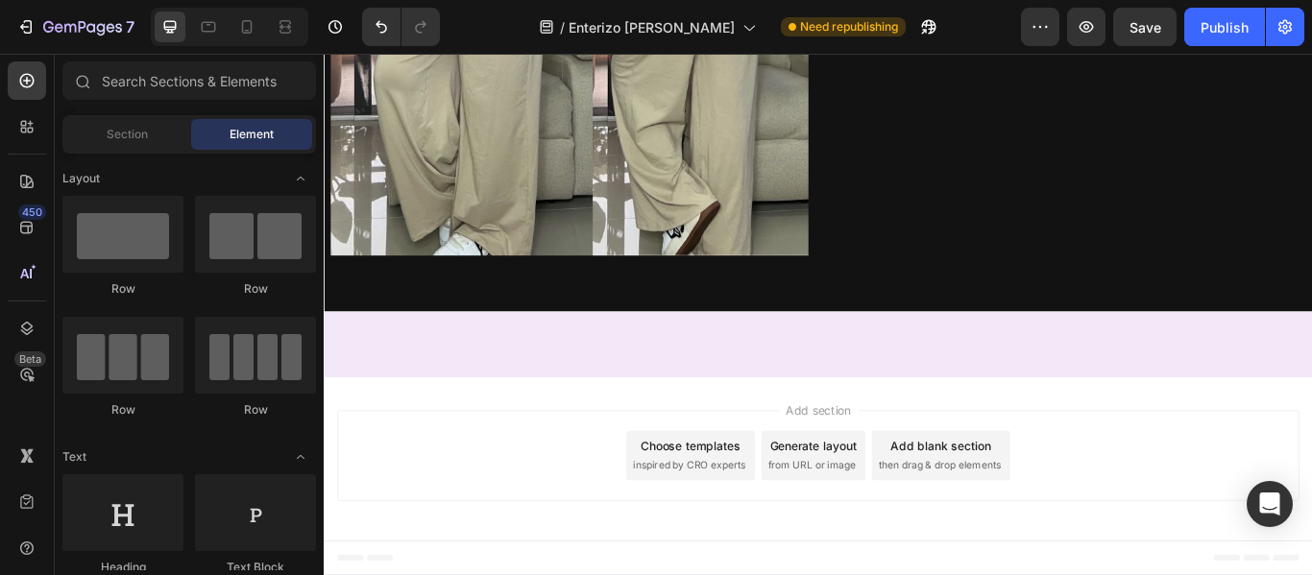
scroll to position [2872, 0]
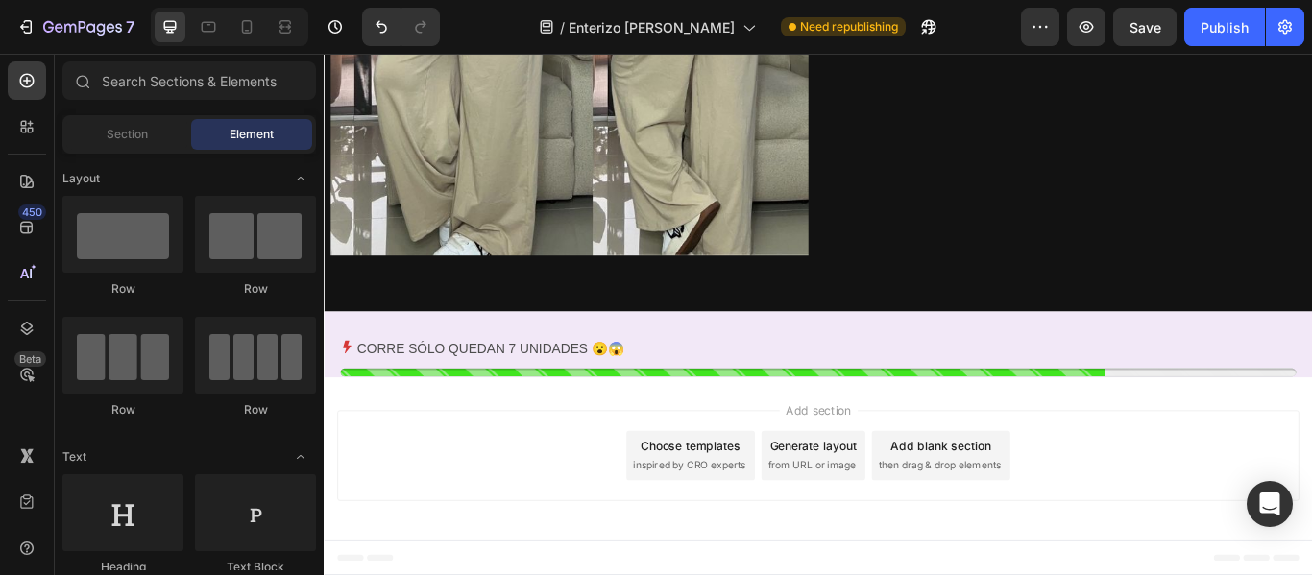
scroll to position [3272, 0]
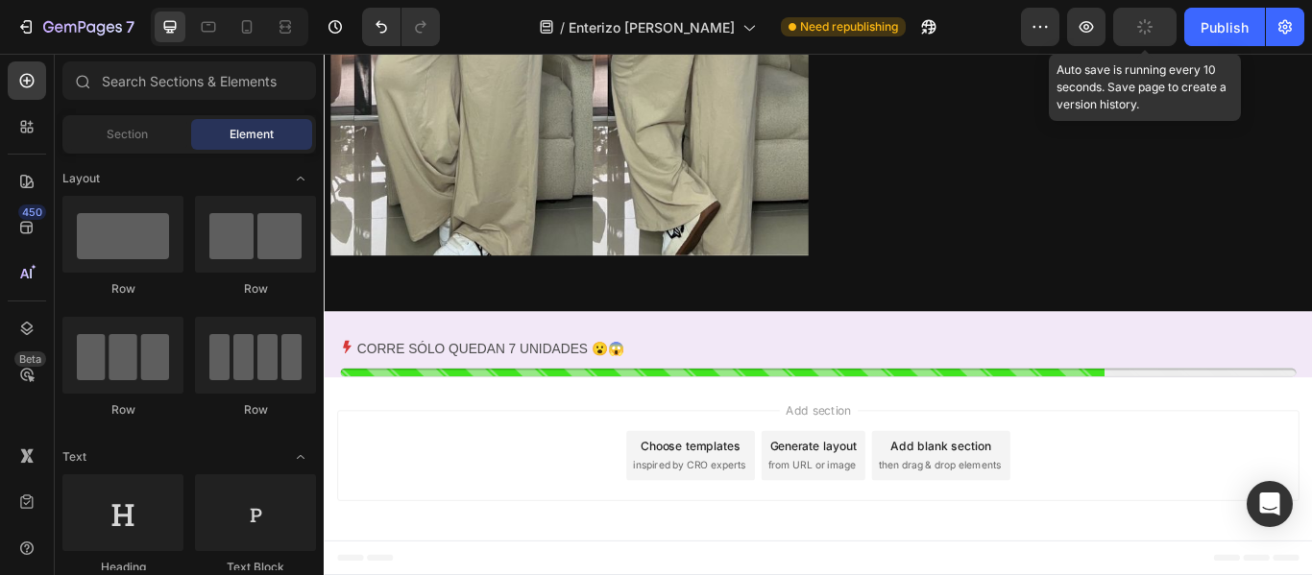
click at [1150, 21] on icon "button" at bounding box center [1144, 26] width 21 height 21
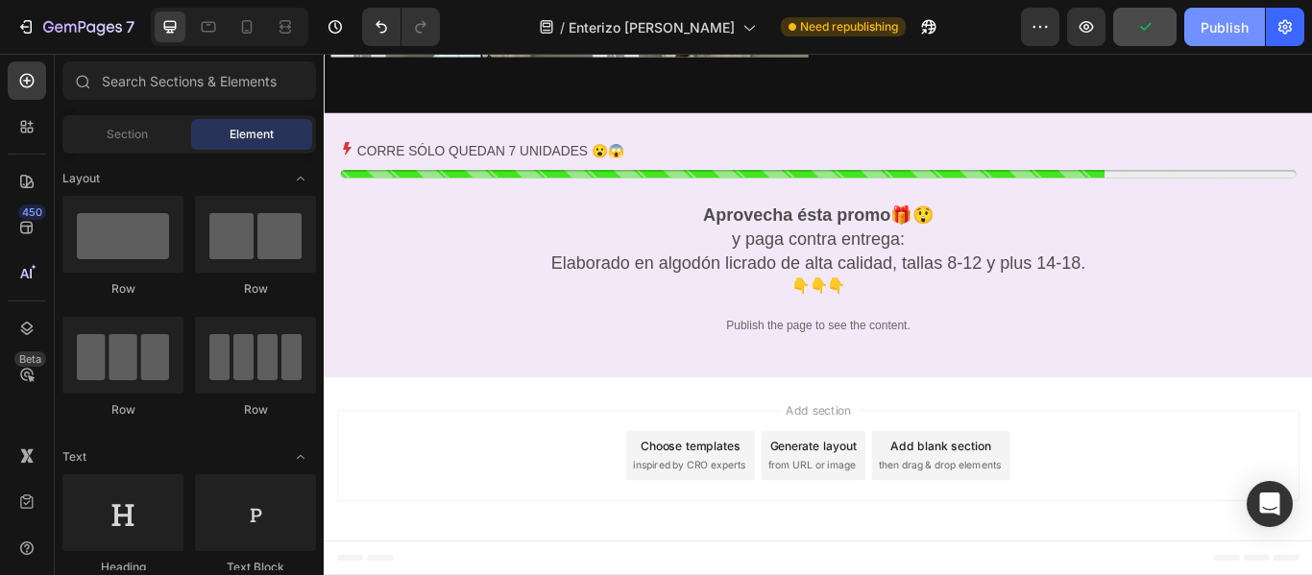
click at [1233, 28] on div "Publish" at bounding box center [1225, 27] width 48 height 20
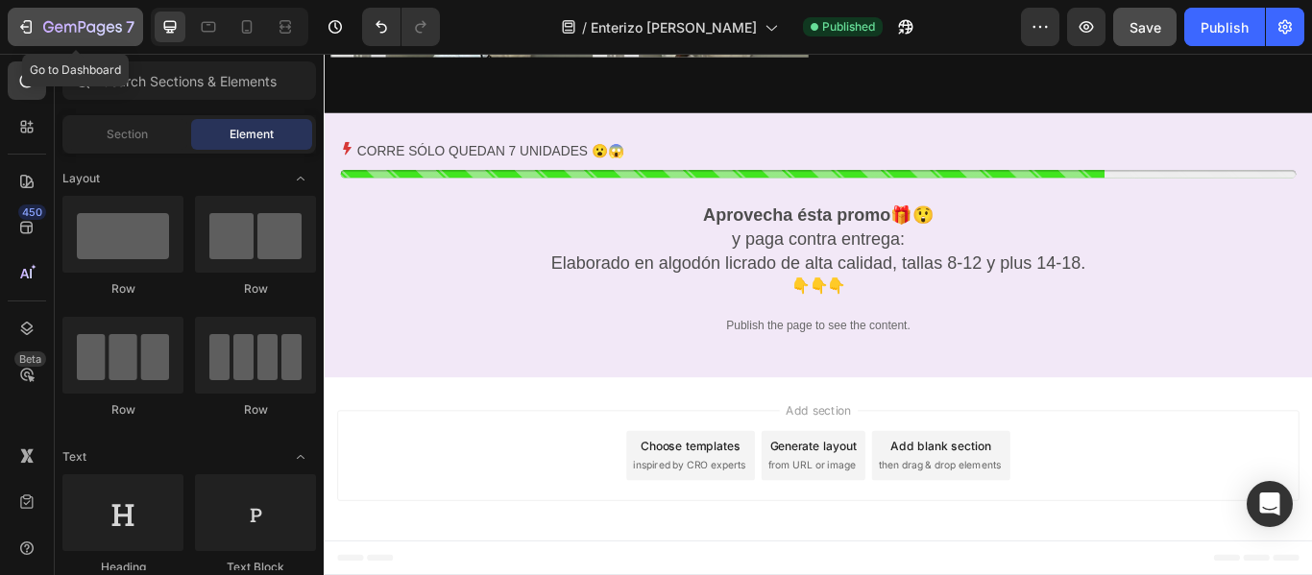
click at [25, 34] on icon "button" at bounding box center [25, 26] width 19 height 19
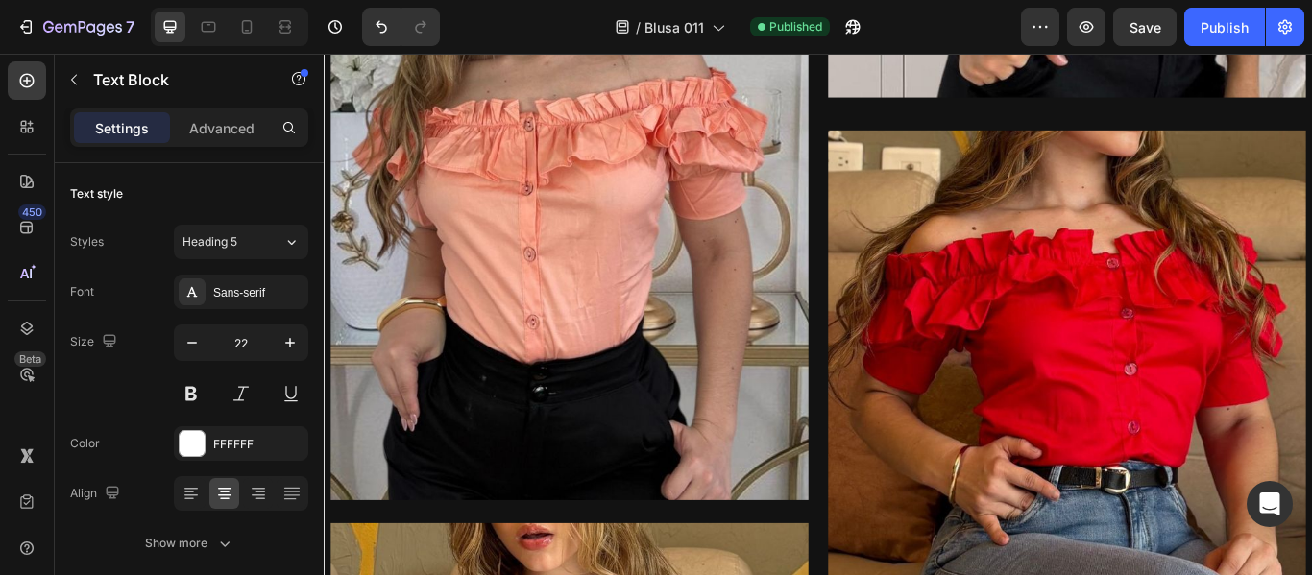
scroll to position [711, 0]
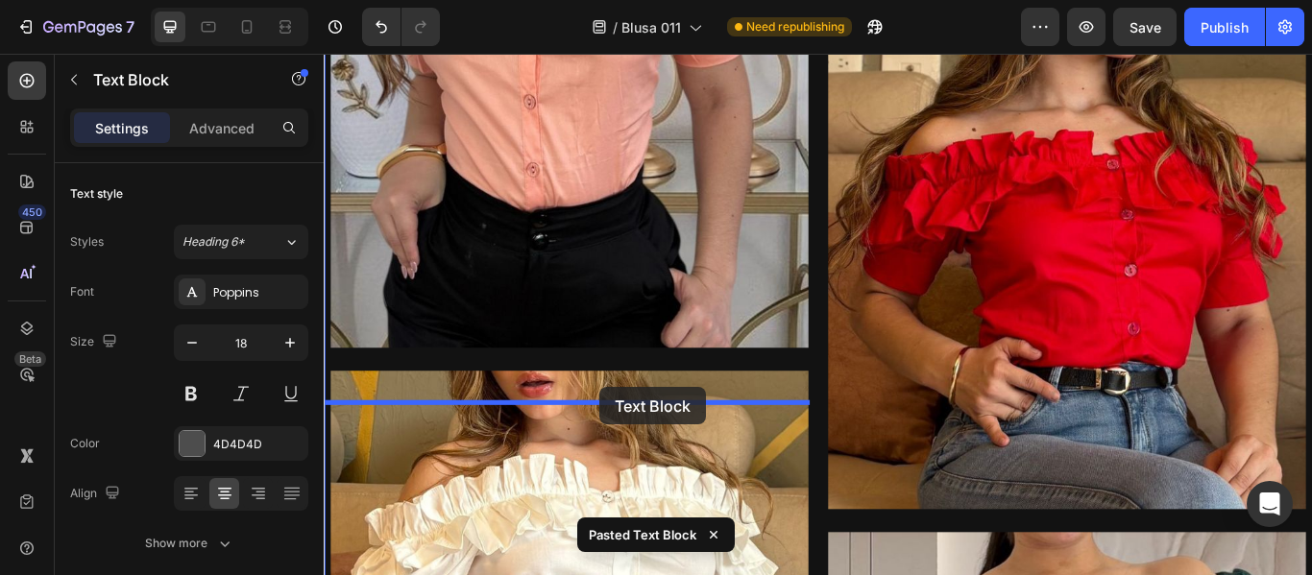
drag, startPoint x: 671, startPoint y: 265, endPoint x: 646, endPoint y: 443, distance: 179.6
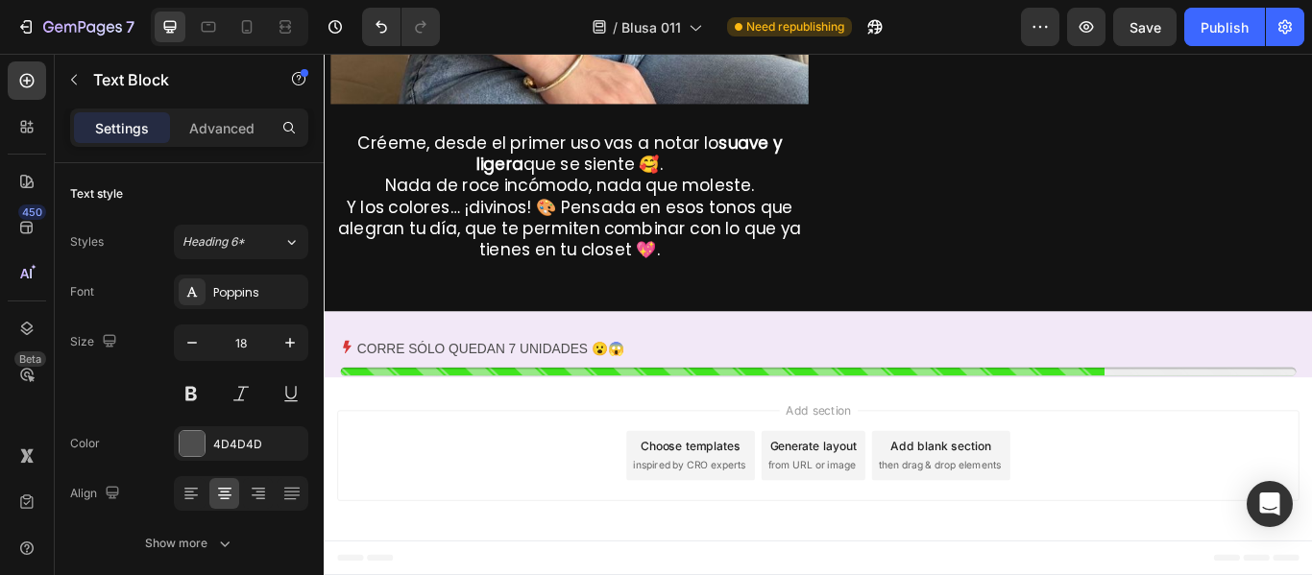
scroll to position [3102, 0]
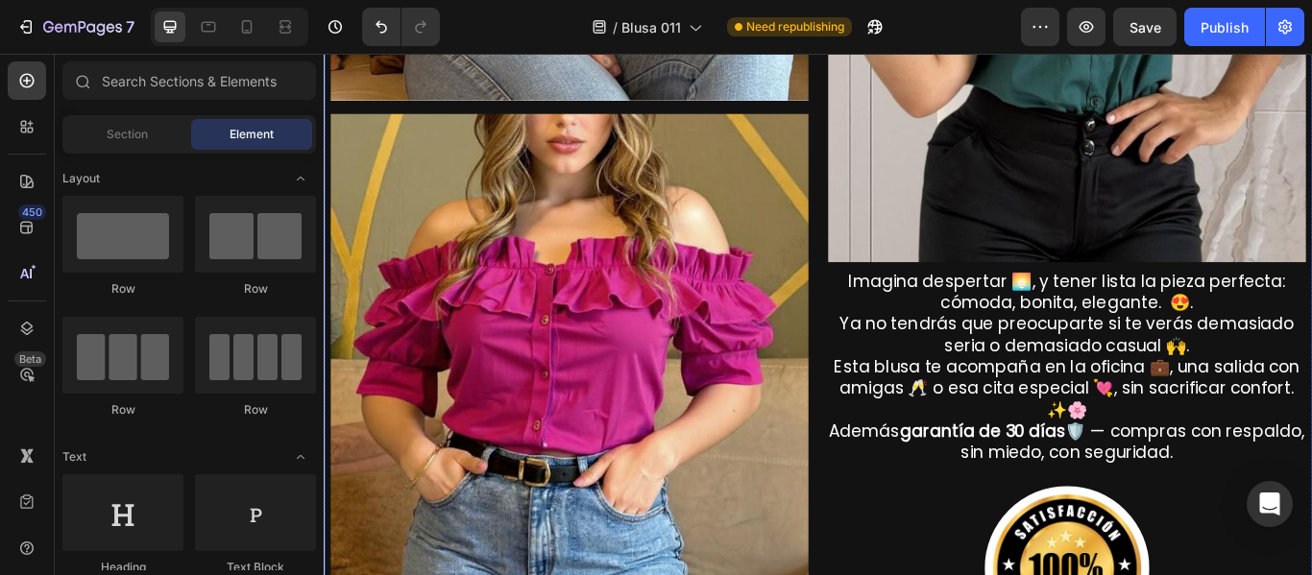
scroll to position [1582, 0]
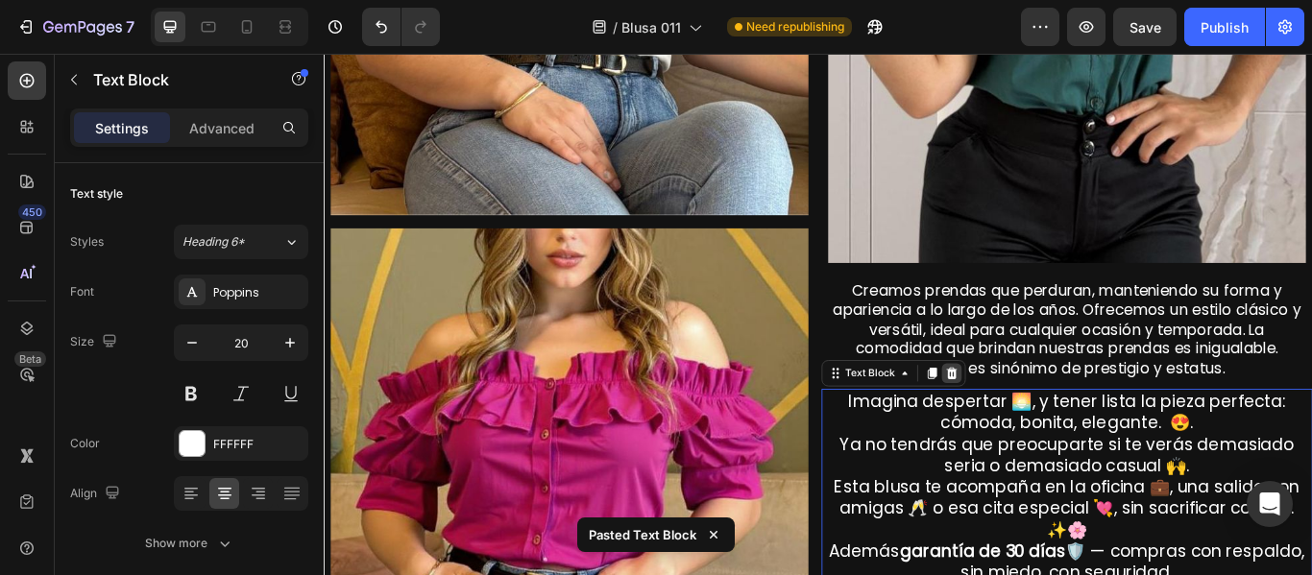
click at [1044, 415] on div at bounding box center [1055, 426] width 23 height 23
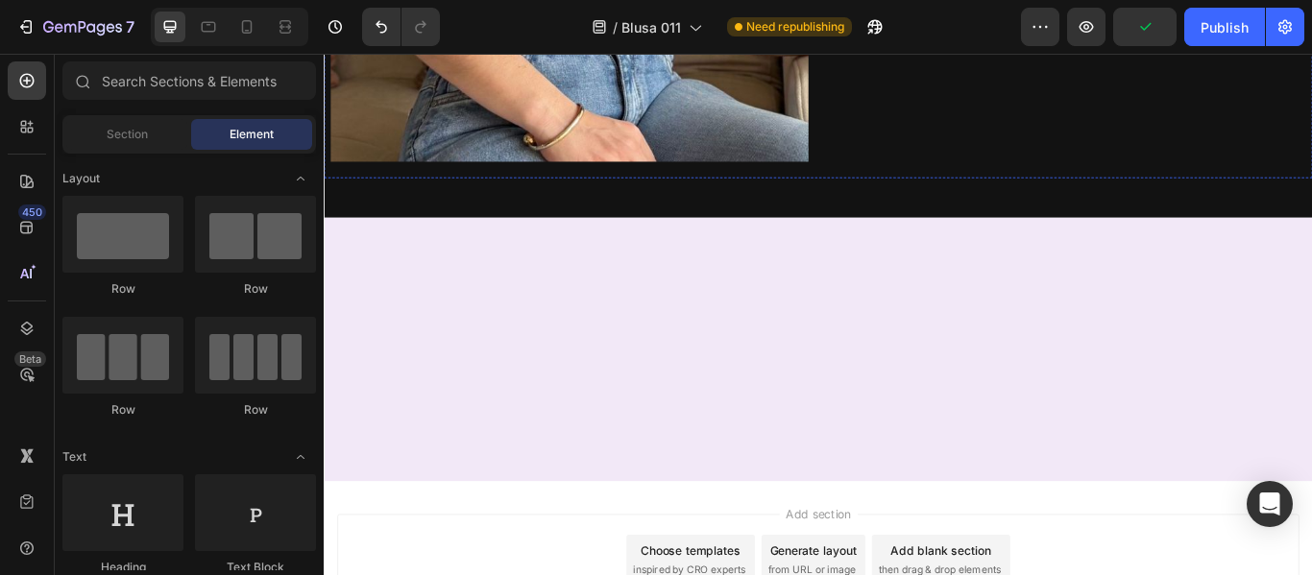
scroll to position [2767, 0]
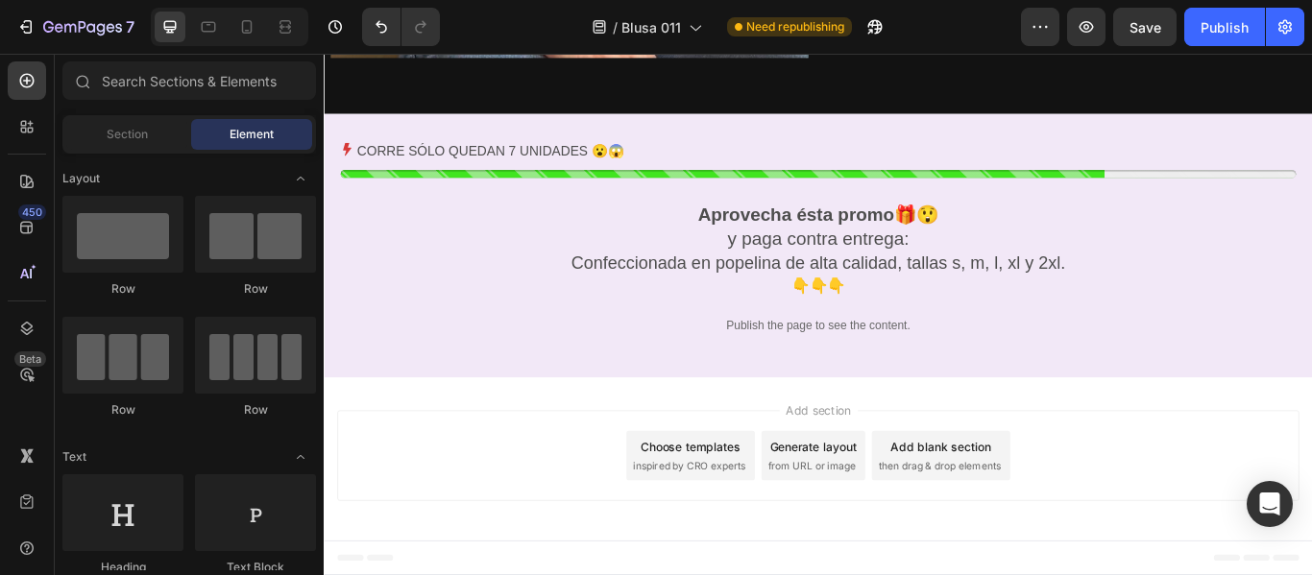
scroll to position [3401, 0]
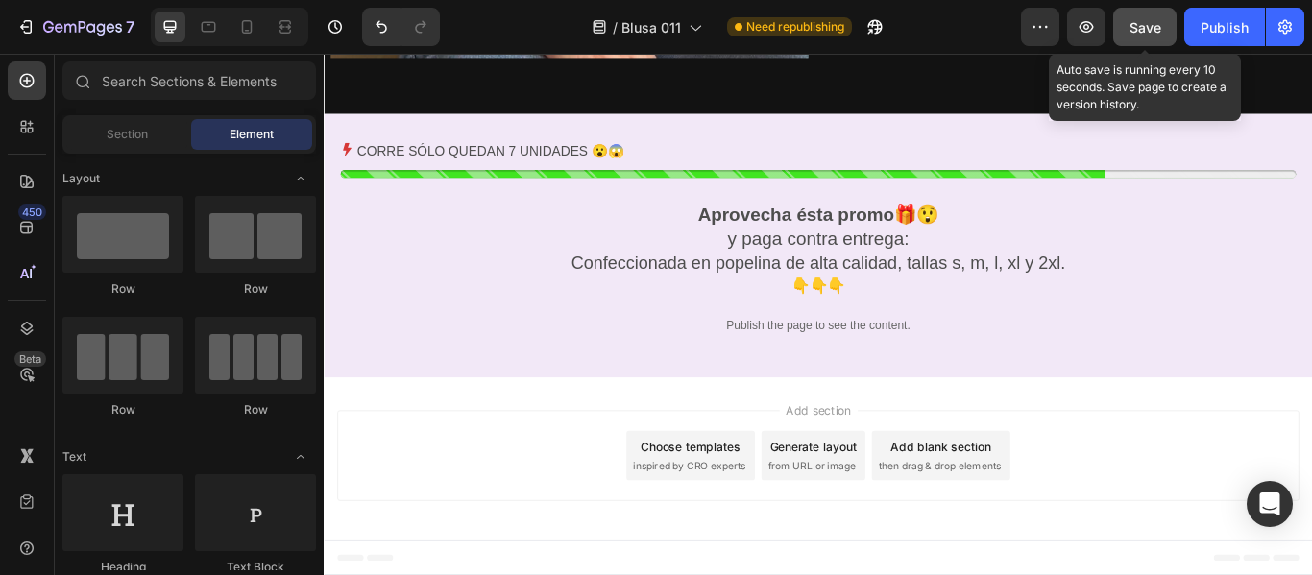
click at [1136, 30] on span "Save" at bounding box center [1146, 27] width 32 height 16
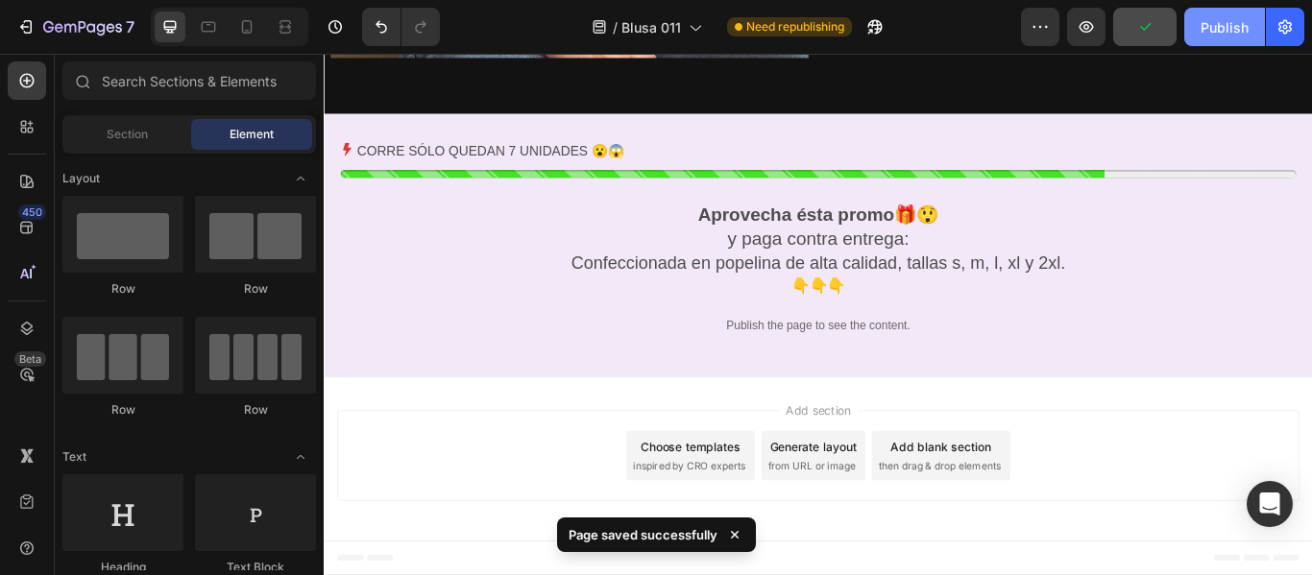
click at [1206, 26] on div "Publish" at bounding box center [1225, 27] width 48 height 20
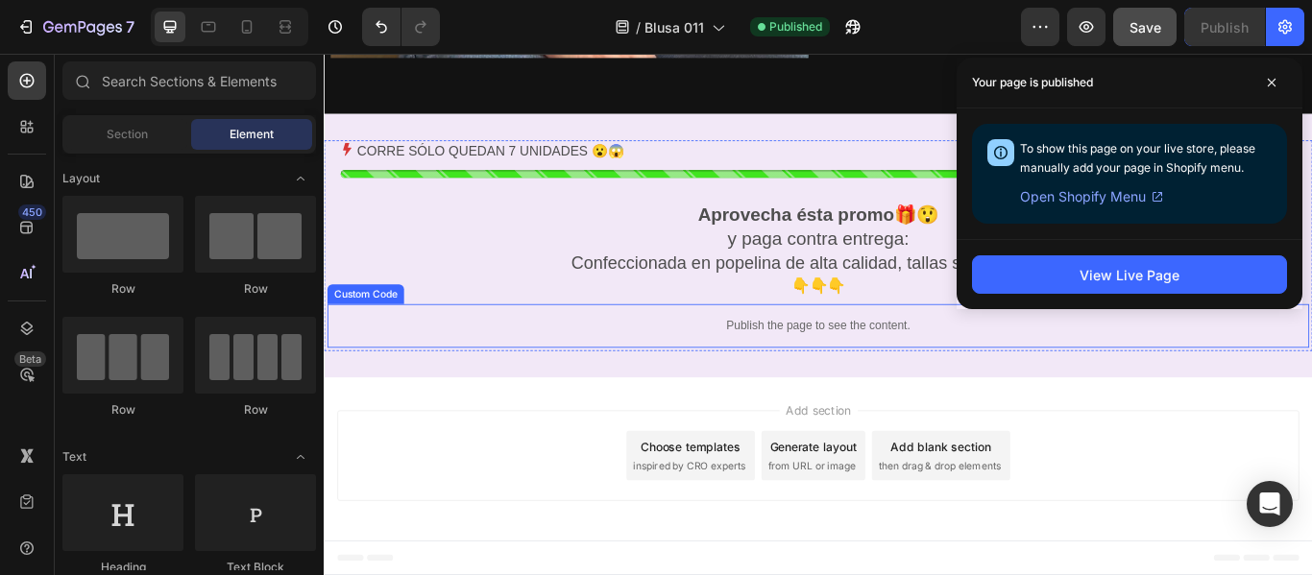
scroll to position [3029, 0]
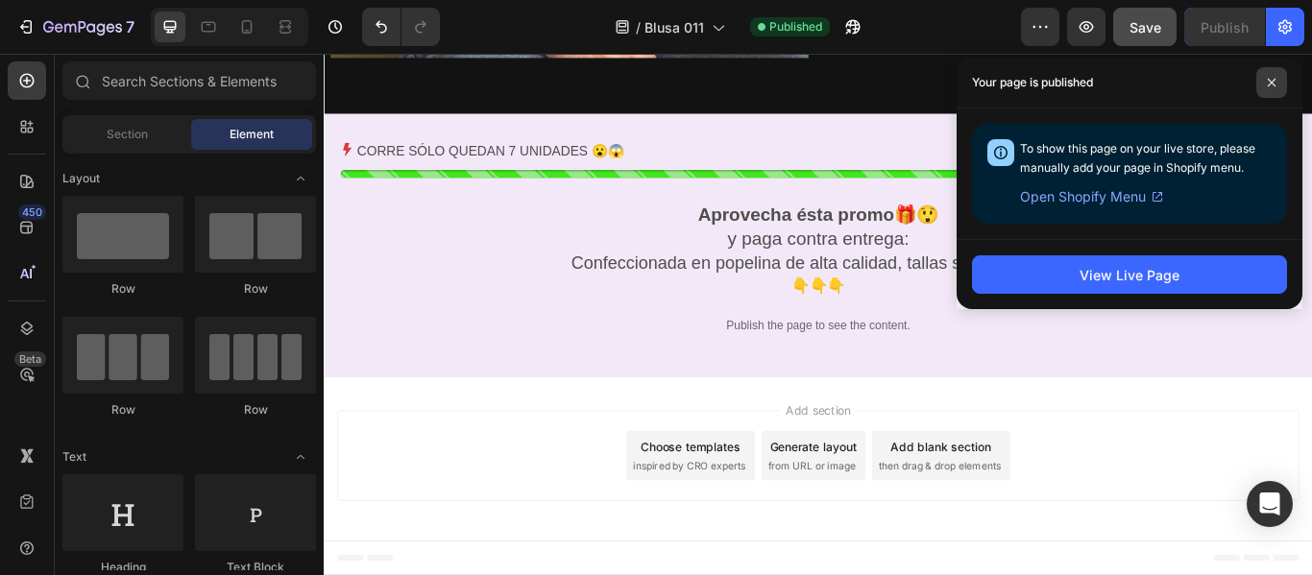
click at [1271, 85] on icon at bounding box center [1272, 83] width 10 height 10
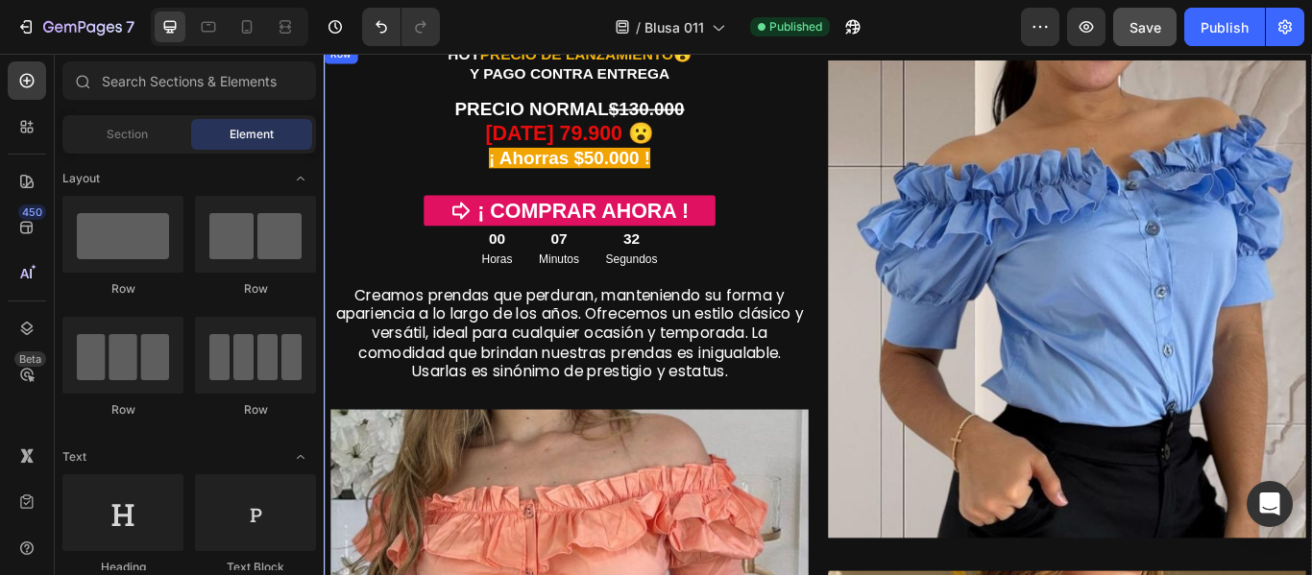
scroll to position [0, 0]
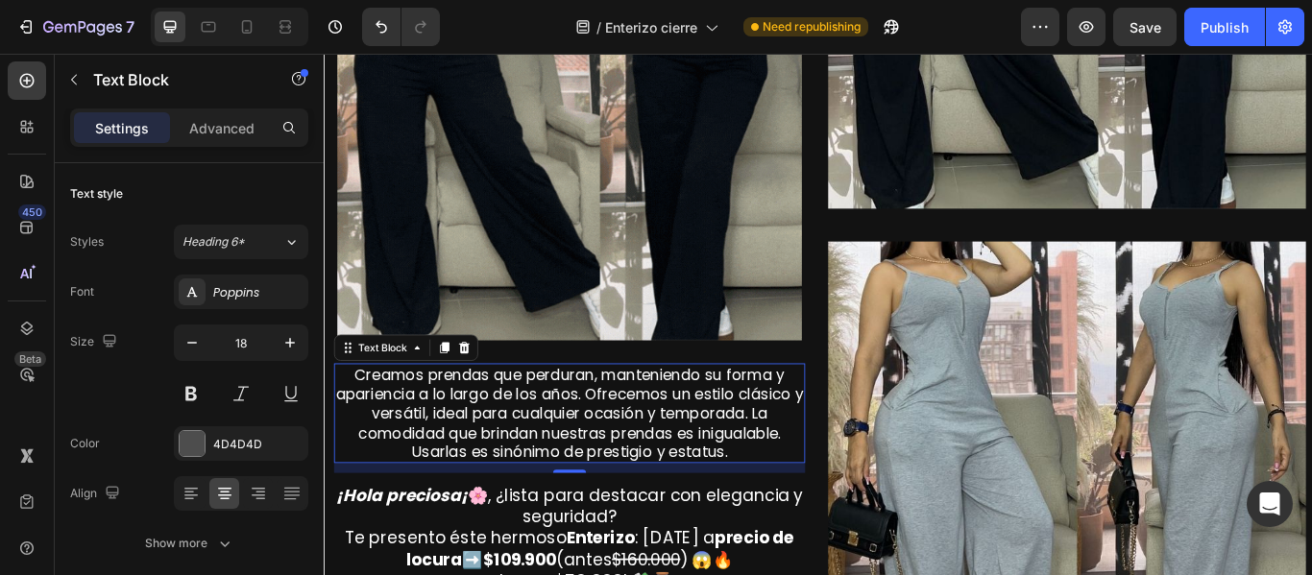
scroll to position [581, 0]
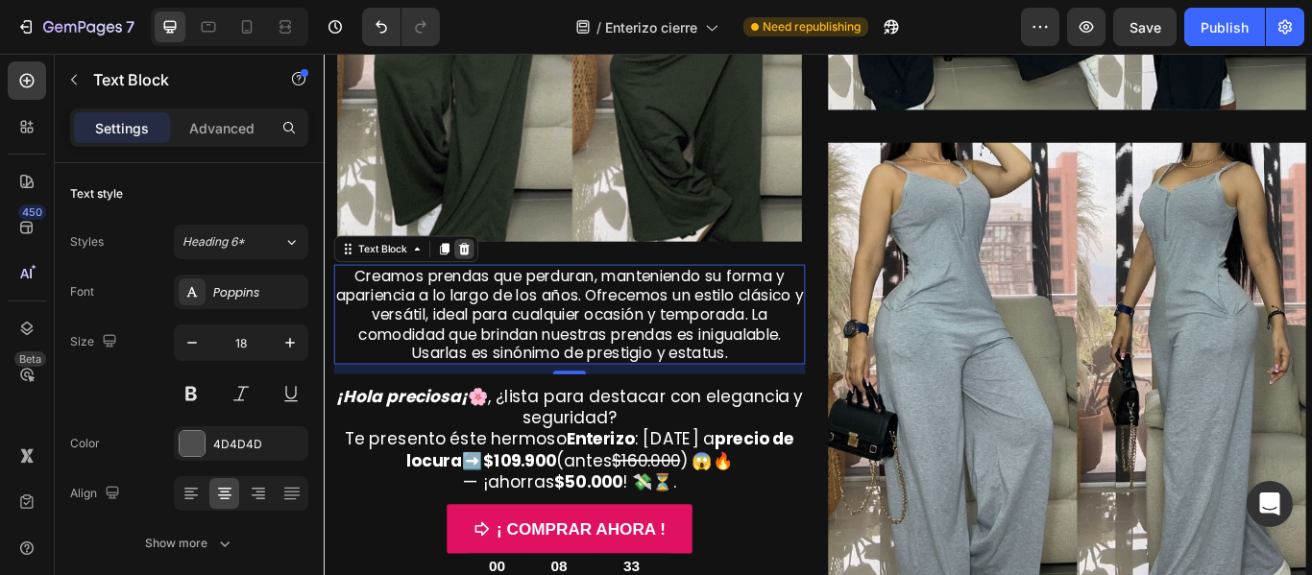
click at [486, 275] on icon at bounding box center [487, 281] width 12 height 13
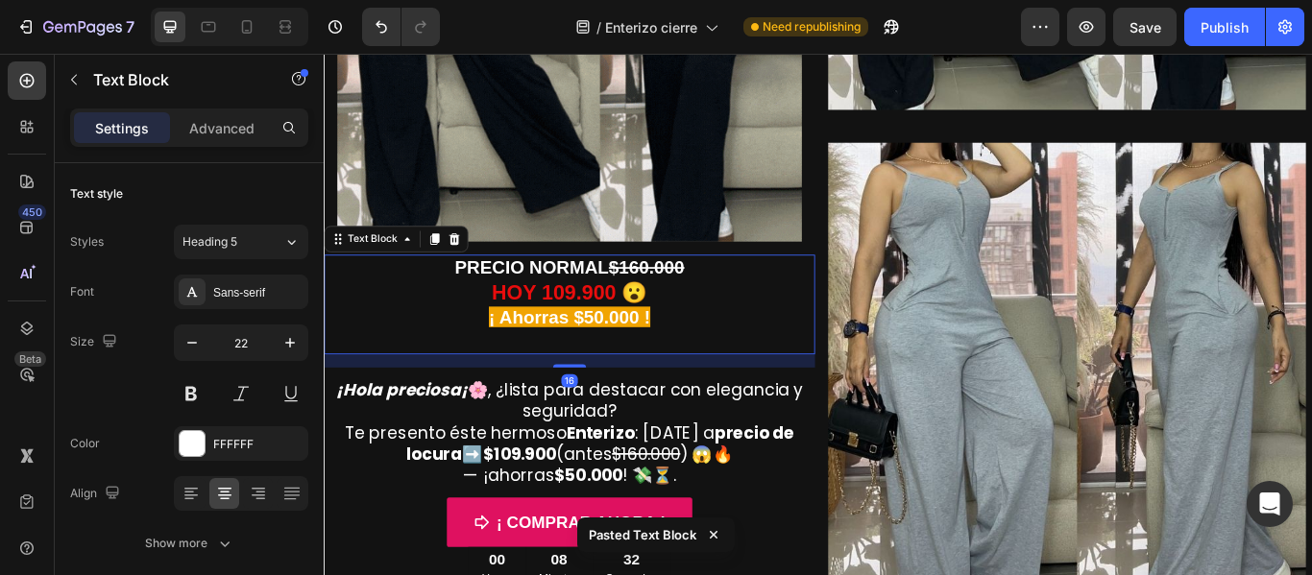
scroll to position [713, 0]
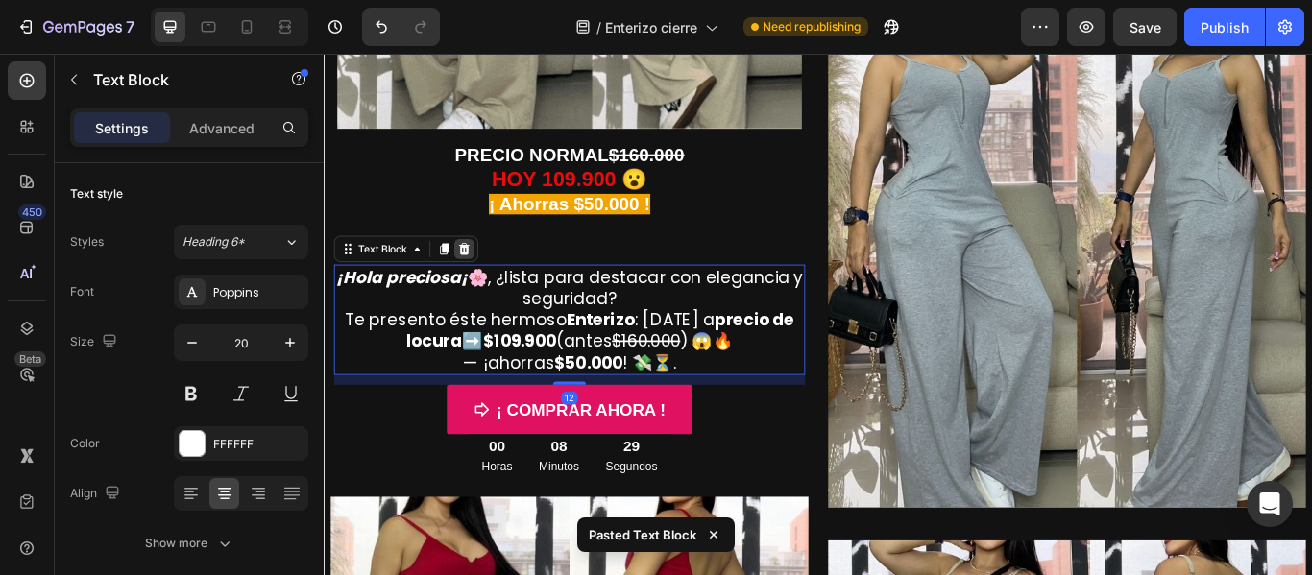
click at [488, 275] on icon at bounding box center [486, 281] width 15 height 15
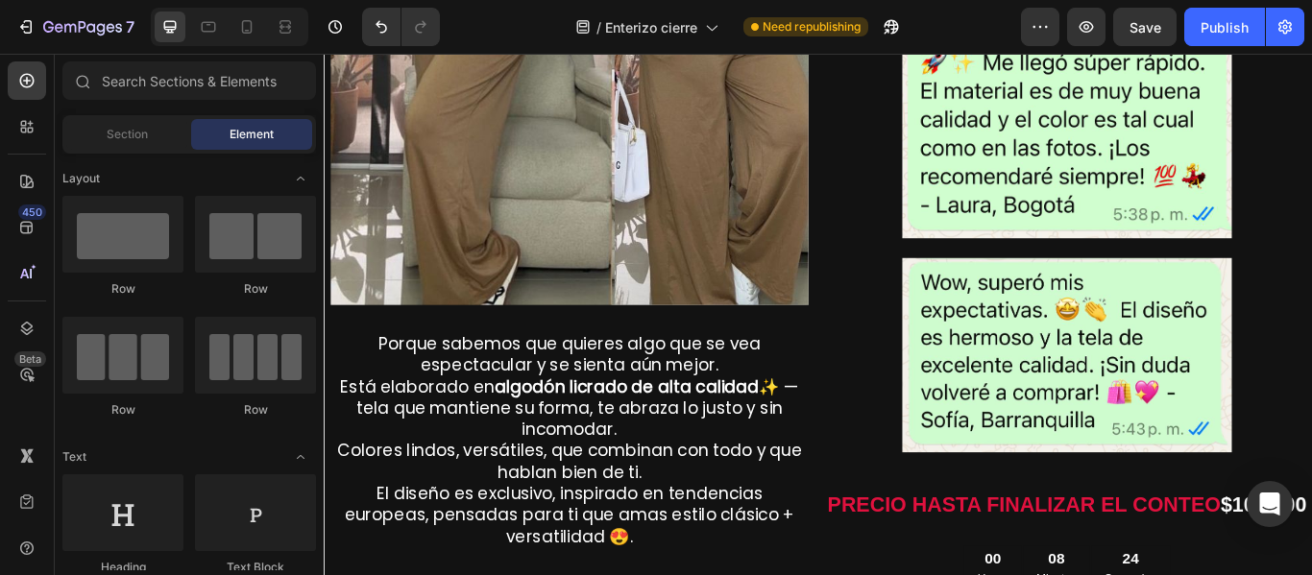
scroll to position [2585, 0]
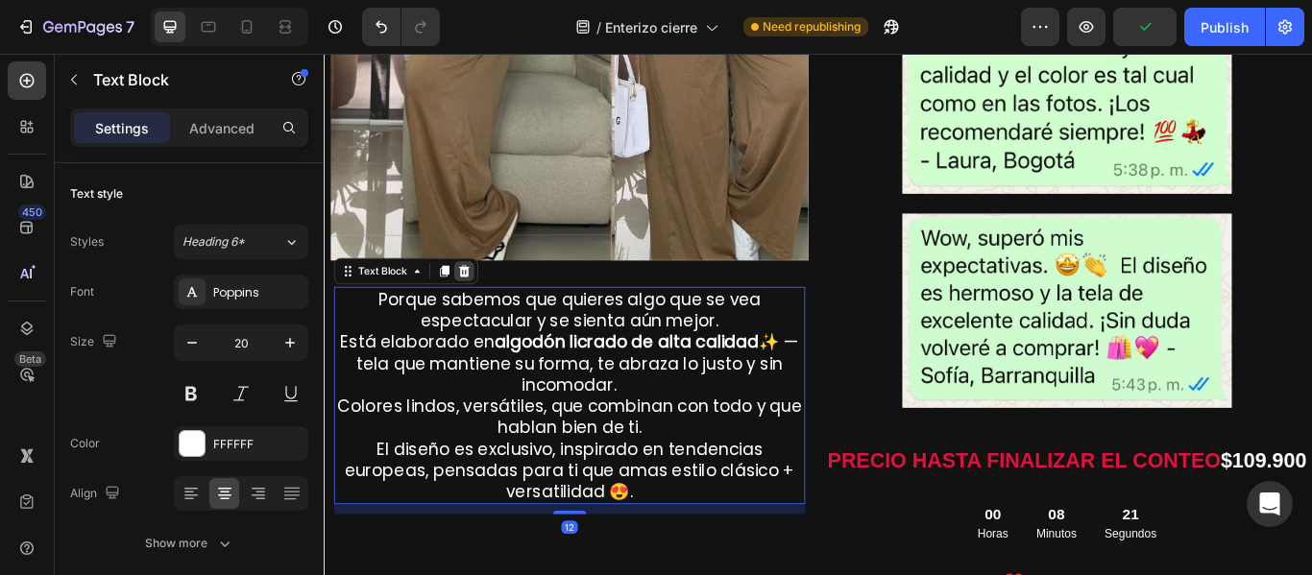
click at [488, 300] on icon at bounding box center [486, 307] width 15 height 15
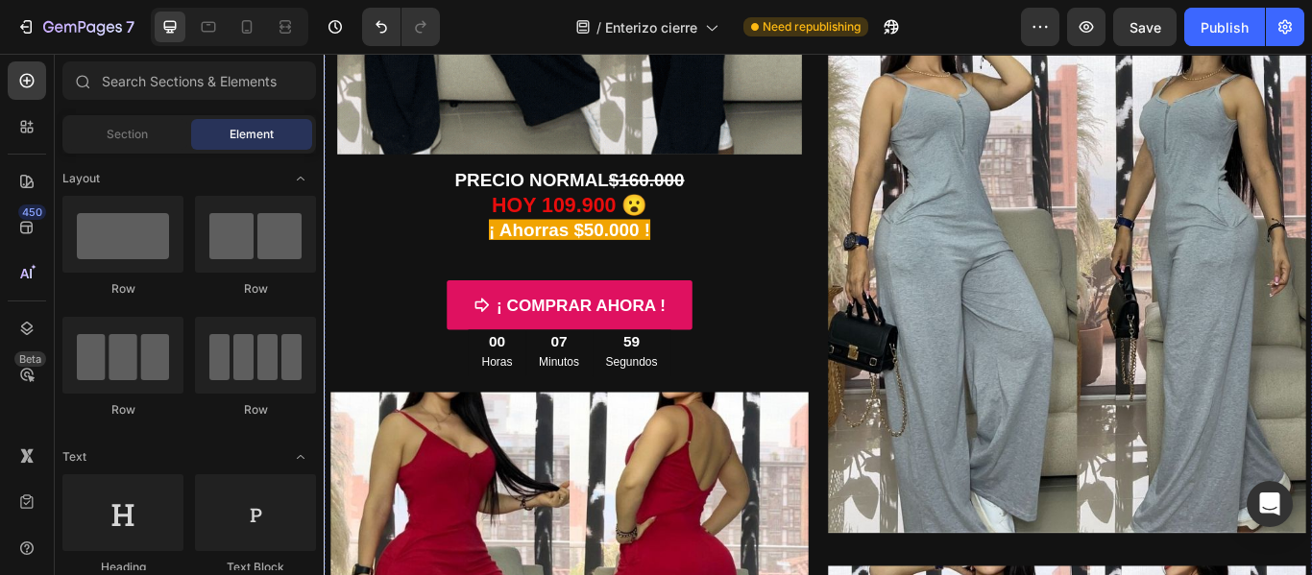
scroll to position [681, 0]
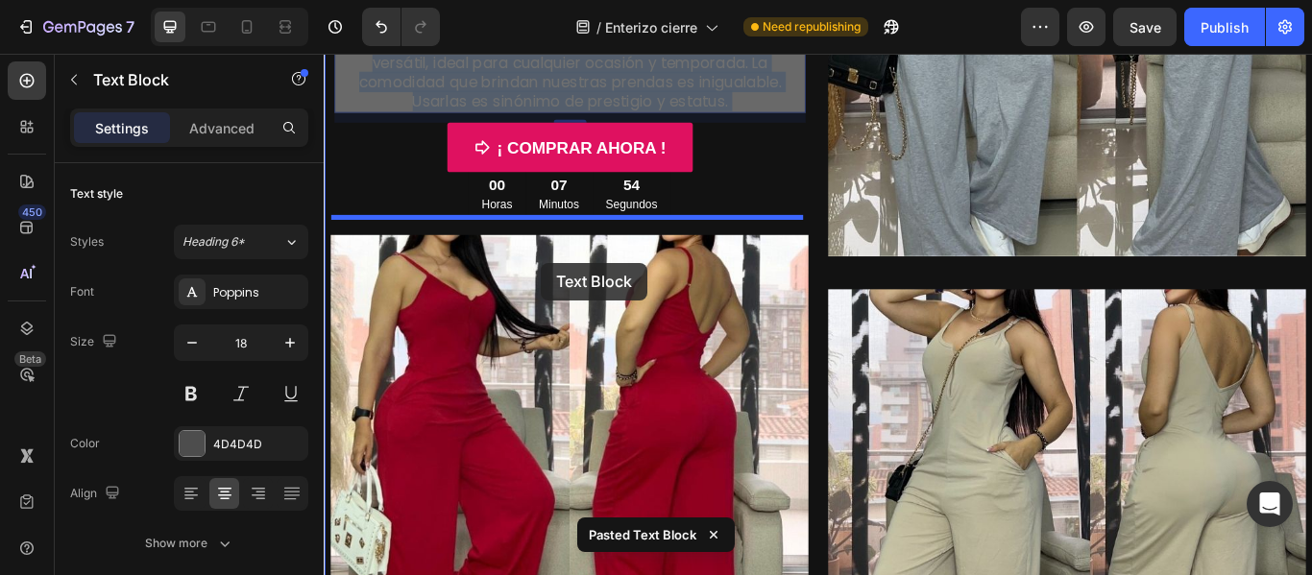
drag, startPoint x: 562, startPoint y: 337, endPoint x: 576, endPoint y: 298, distance: 41.9
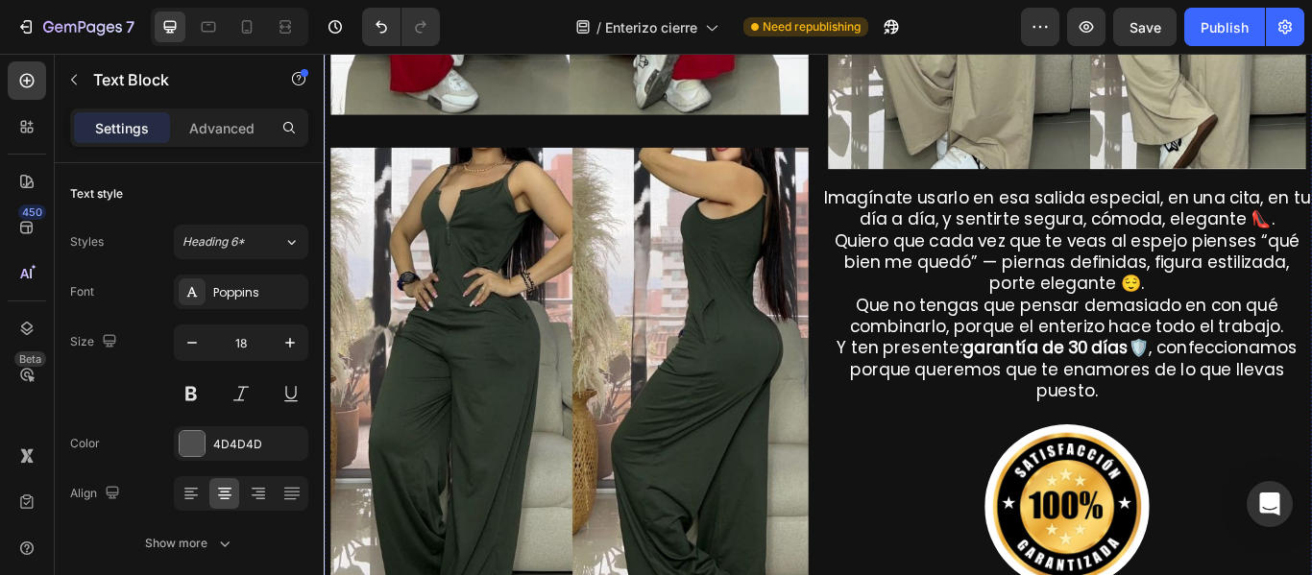
scroll to position [1702, 0]
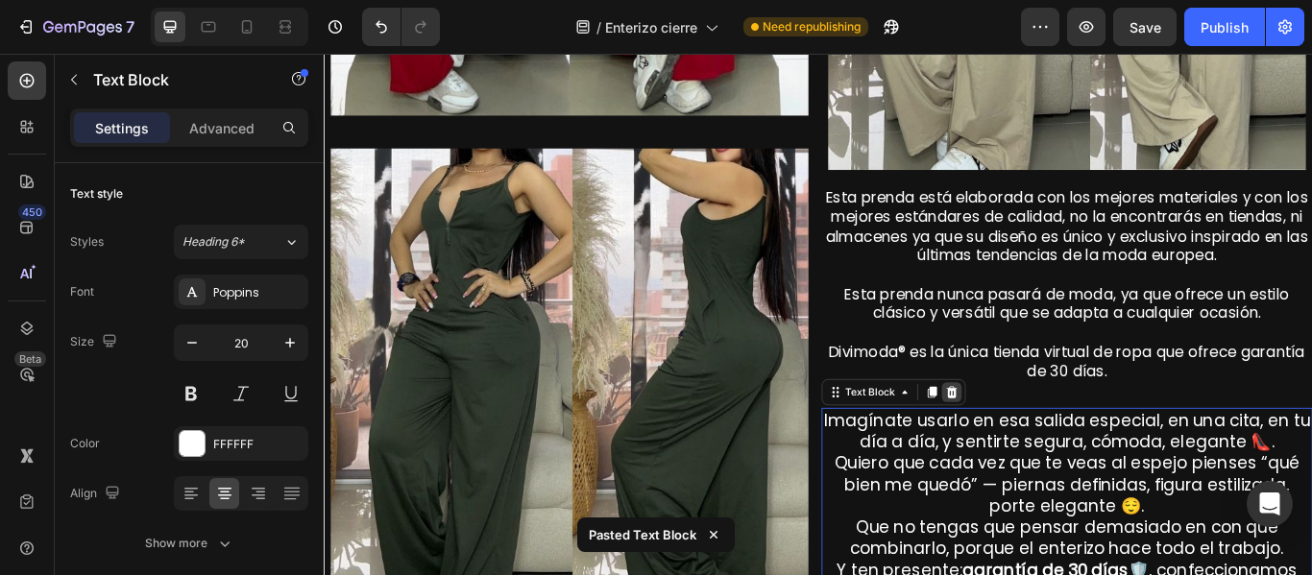
click at [1050, 442] on icon at bounding box center [1056, 448] width 12 height 13
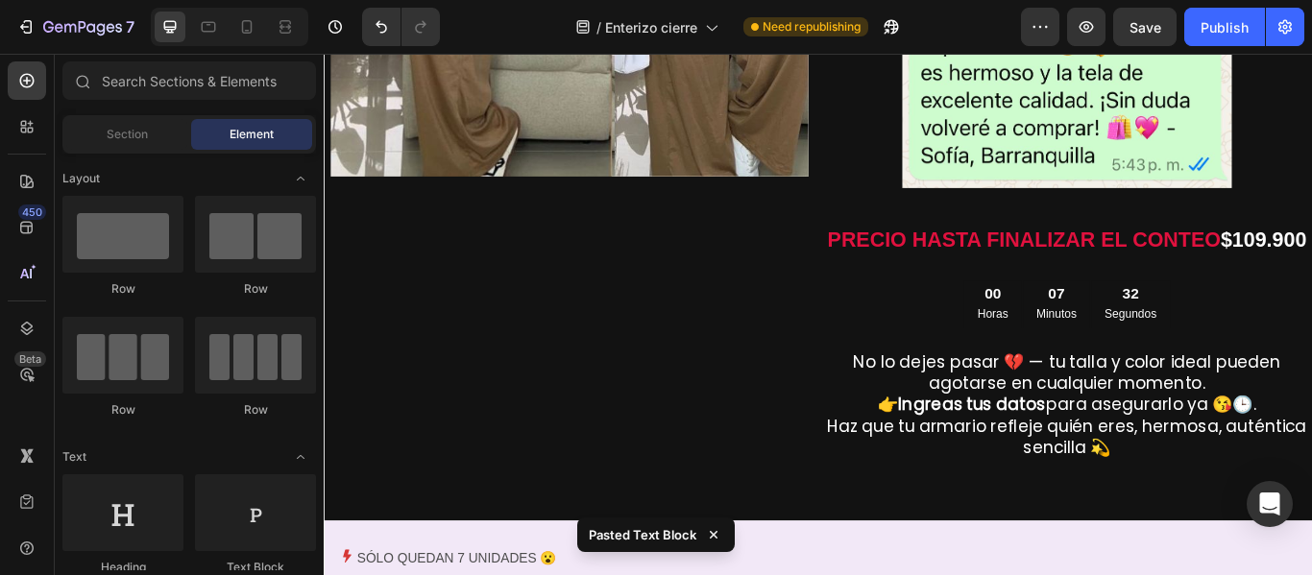
scroll to position [2905, 0]
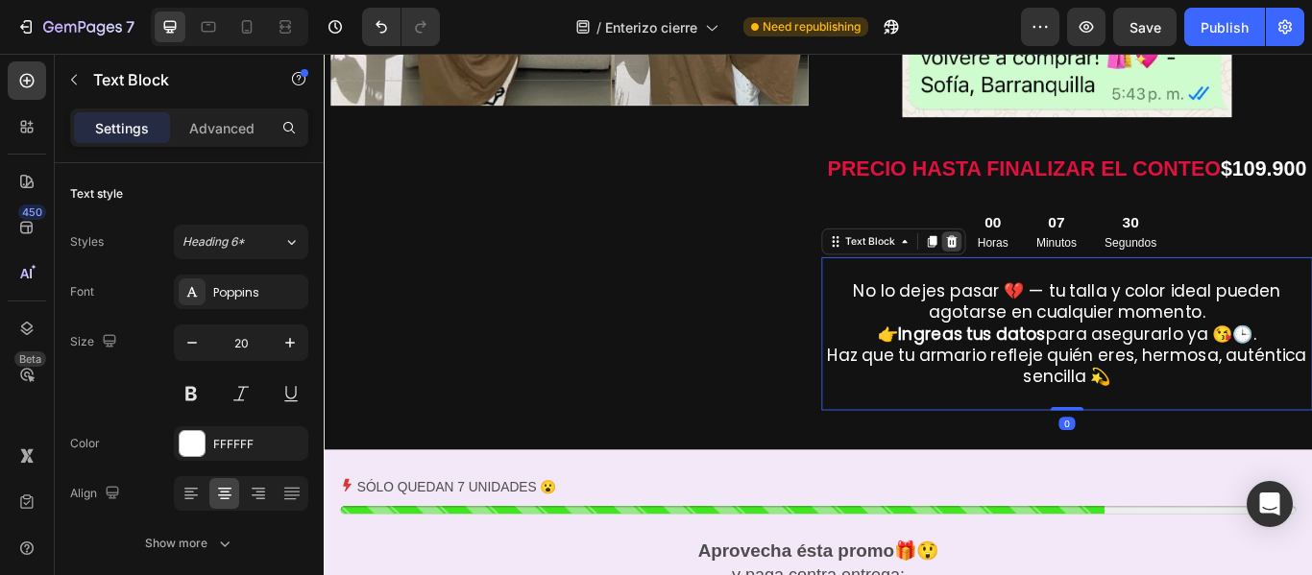
click at [1053, 280] on icon at bounding box center [1055, 272] width 15 height 15
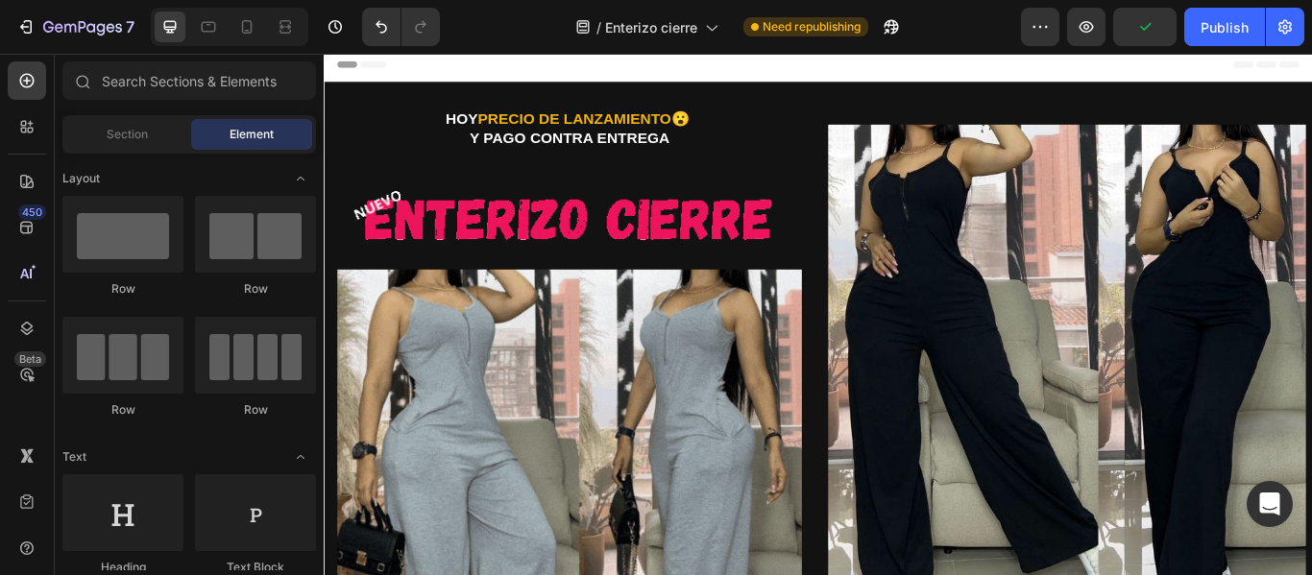
scroll to position [0, 0]
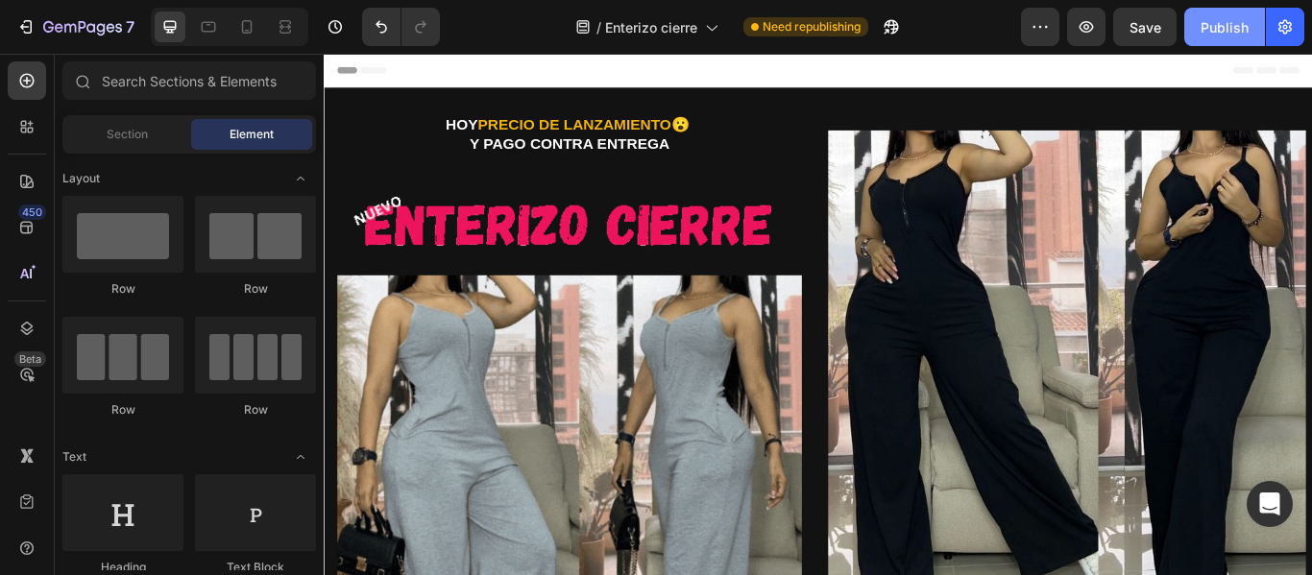
click at [1212, 26] on div "Publish" at bounding box center [1225, 27] width 48 height 20
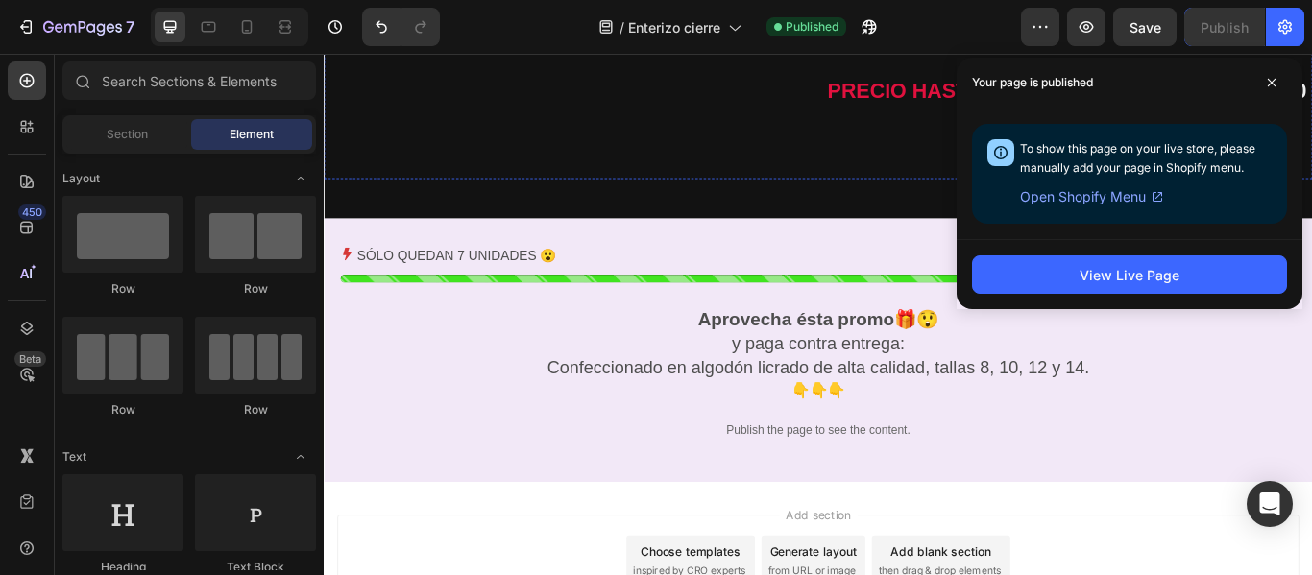
scroll to position [3128, 0]
